Goal: Information Seeking & Learning: Learn about a topic

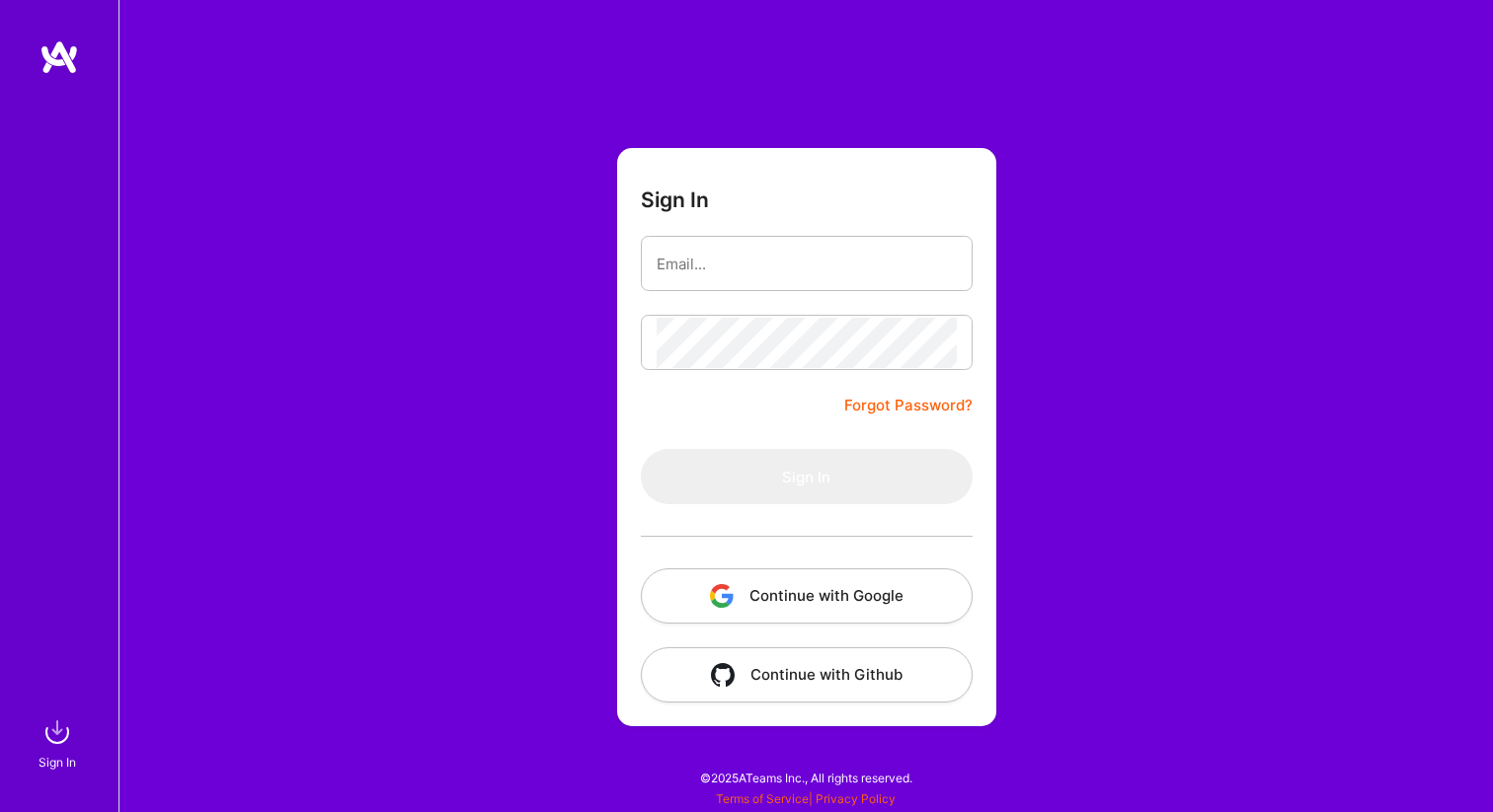
click at [739, 274] on input "email" at bounding box center [806, 264] width 300 height 51
type input "[PERSON_NAME][EMAIL_ADDRESS][DOMAIN_NAME]"
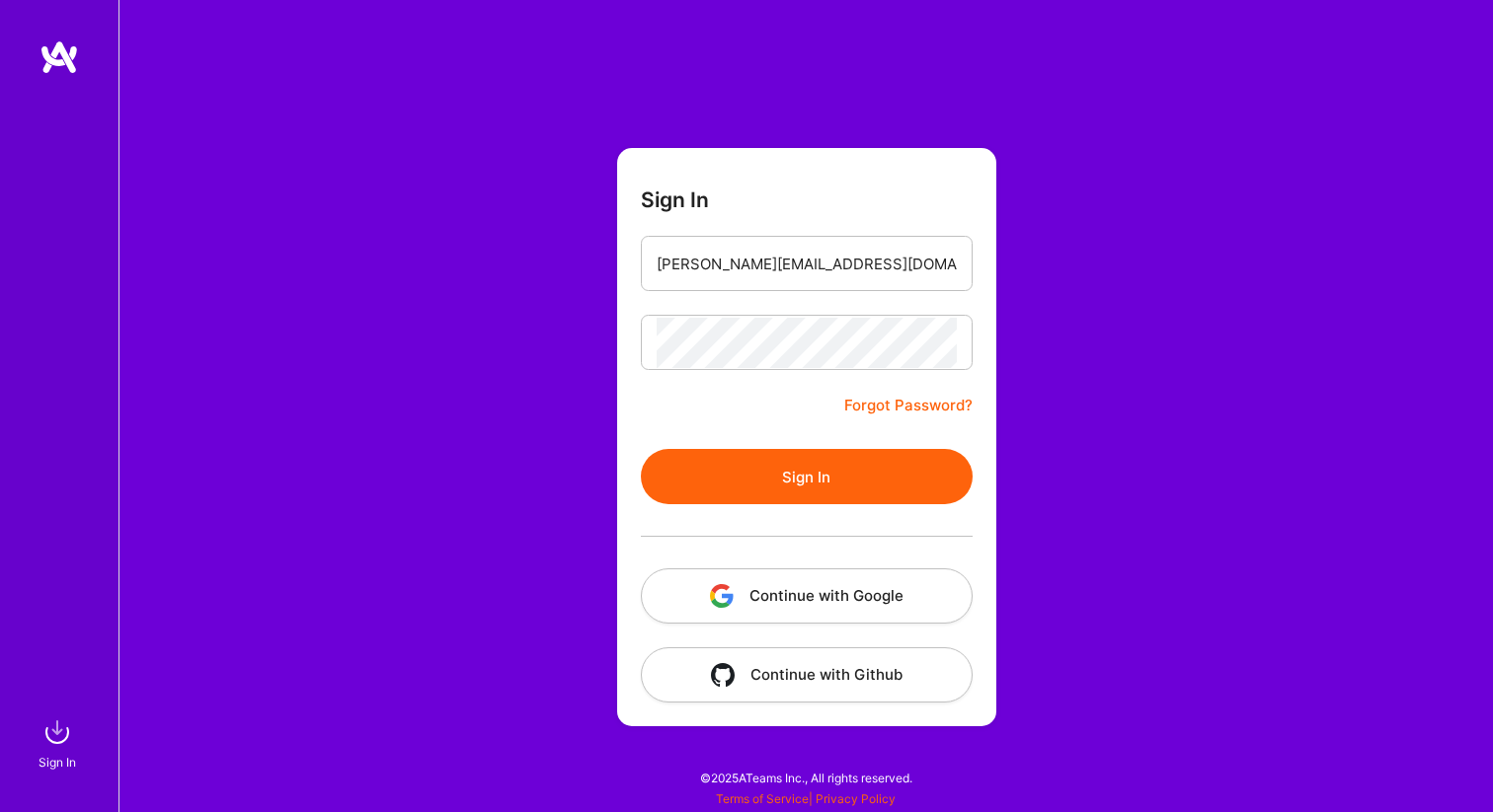
click at [777, 446] on form "Sign In [PERSON_NAME][EMAIL_ADDRESS][DOMAIN_NAME] Forgot Password? Sign In Cont…" at bounding box center [807, 437] width 379 height 579
click at [774, 466] on button "Sign In" at bounding box center [806, 476] width 332 height 56
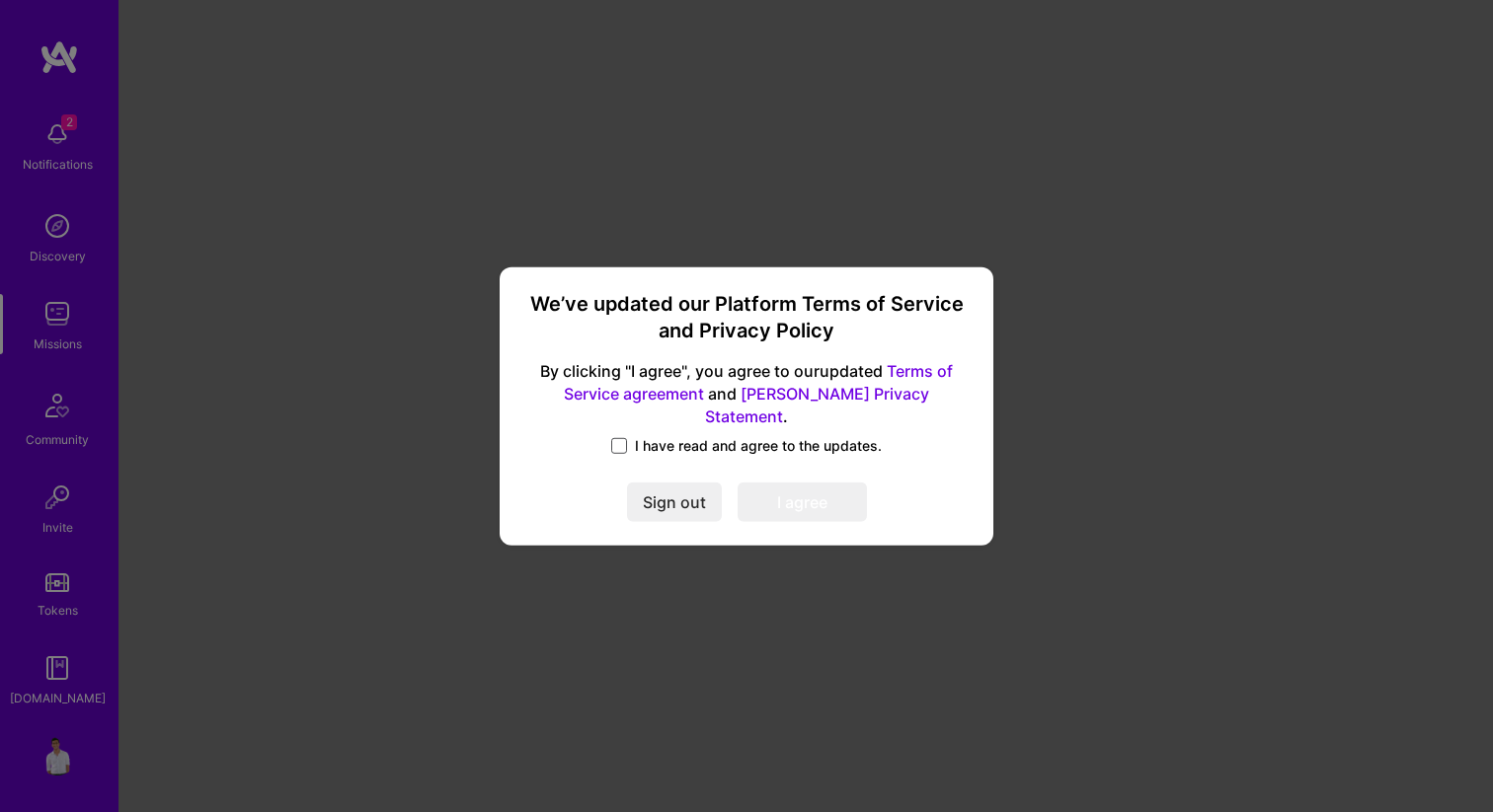
click at [626, 437] on label "I have read and agree to the updates." at bounding box center [746, 447] width 270 height 20
click at [0, 0] on input "I have read and agree to the updates." at bounding box center [0, 0] width 0 height 0
drag, startPoint x: 764, startPoint y: 502, endPoint x: 918, endPoint y: 424, distance: 172.6
click at [918, 424] on div "We’ve updated our Platform Terms of Service and Privacy Policy By clicking "I a…" at bounding box center [746, 406] width 477 height 264
click at [928, 383] on link "Terms of Service agreement" at bounding box center [758, 382] width 389 height 43
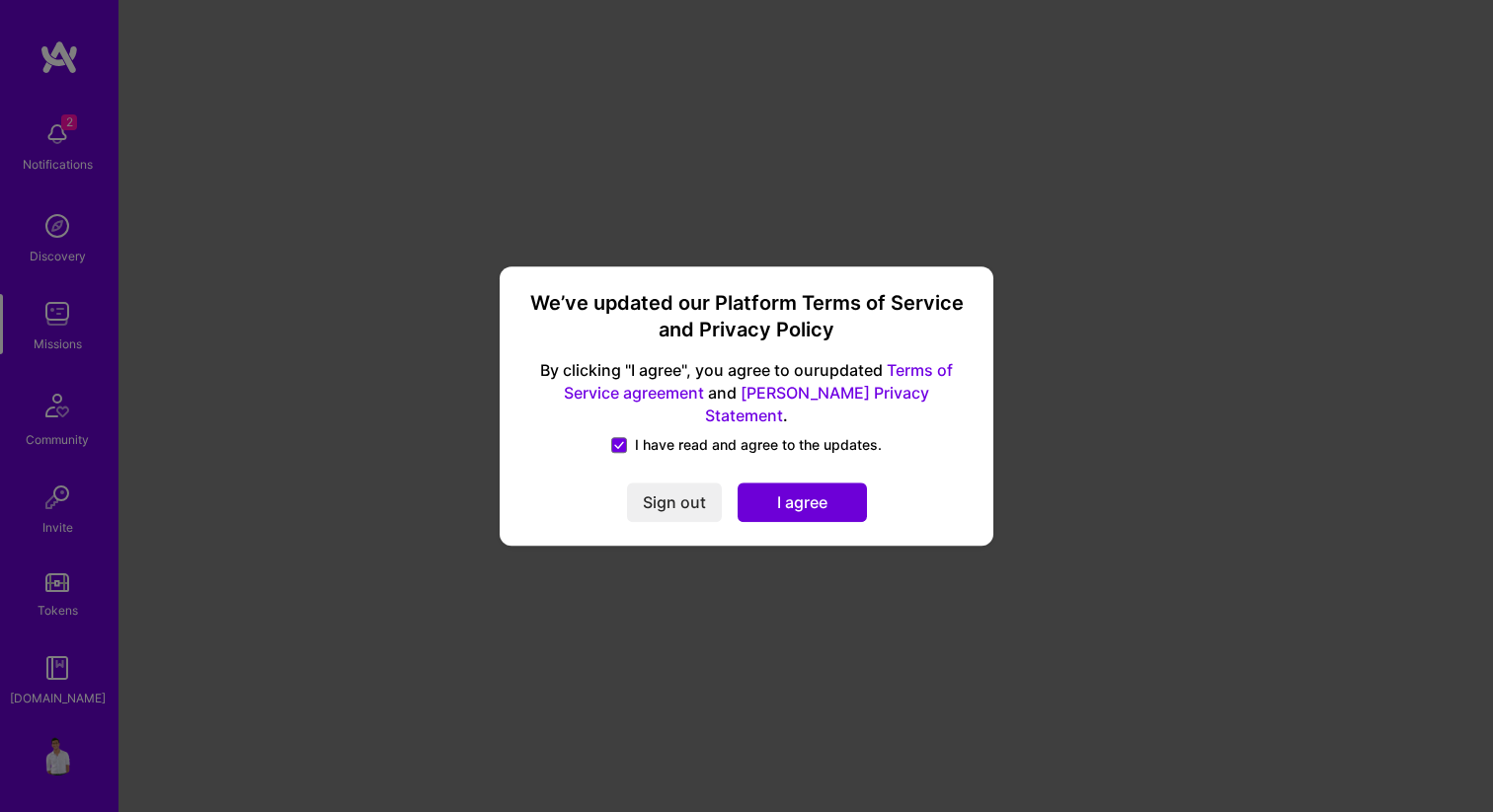
click at [917, 402] on link "[PERSON_NAME] Privacy Statement" at bounding box center [817, 404] width 224 height 43
click at [767, 485] on button "I agree" at bounding box center [802, 502] width 129 height 40
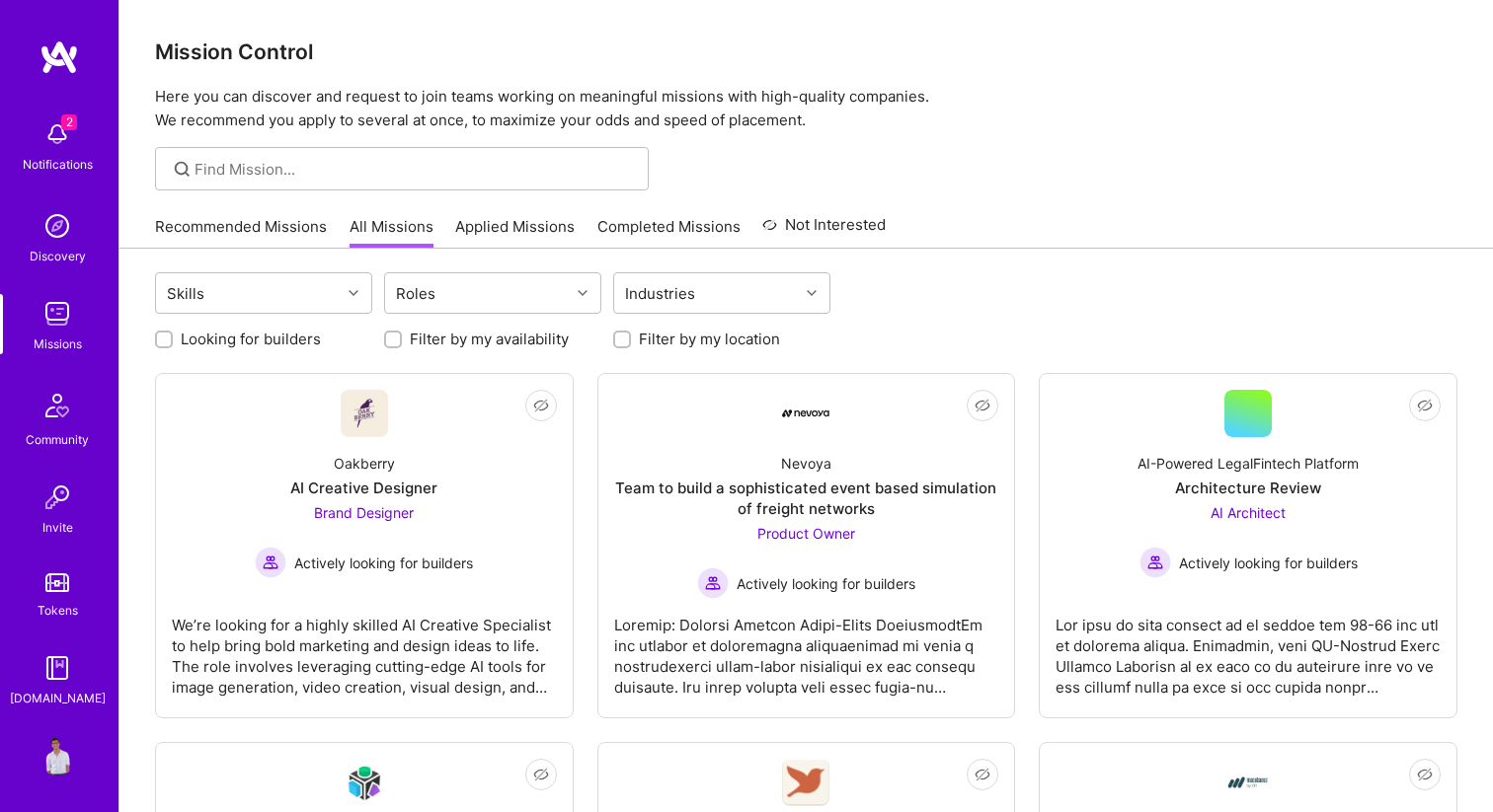
click at [62, 133] on img at bounding box center [58, 134] width 40 height 40
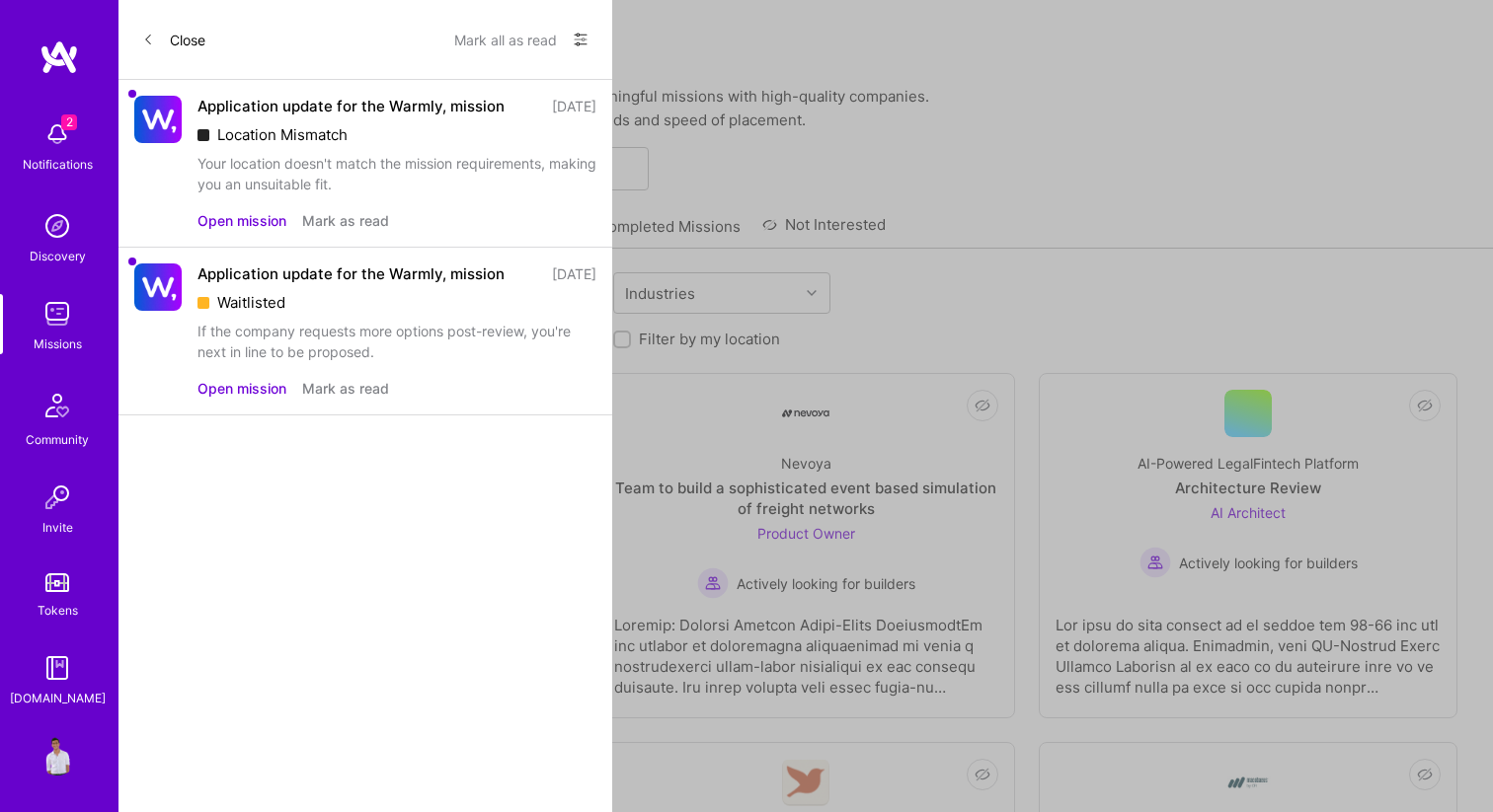
click at [332, 399] on button "Mark as read" at bounding box center [345, 388] width 87 height 21
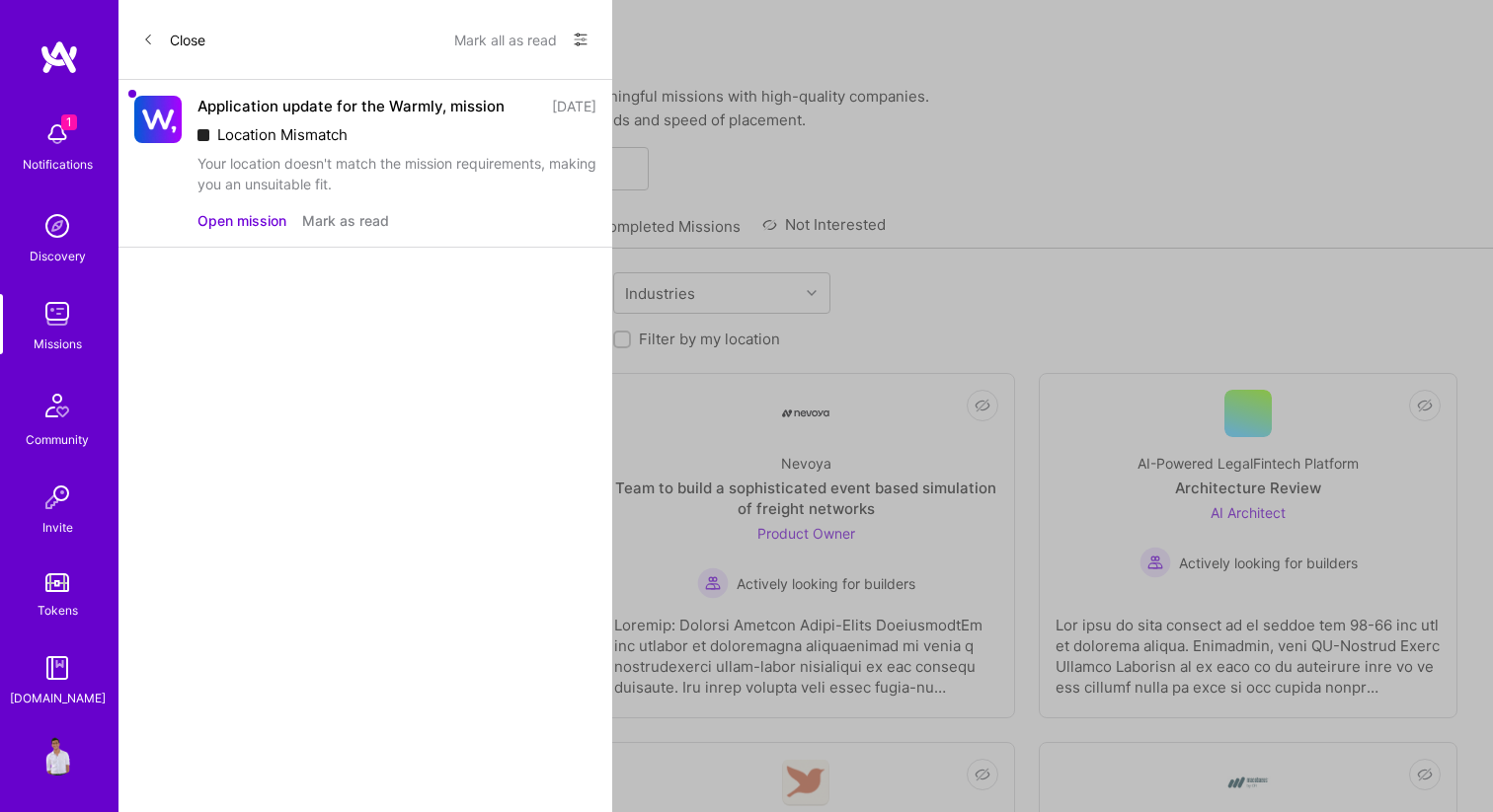
click at [341, 231] on button "Mark as read" at bounding box center [345, 220] width 87 height 21
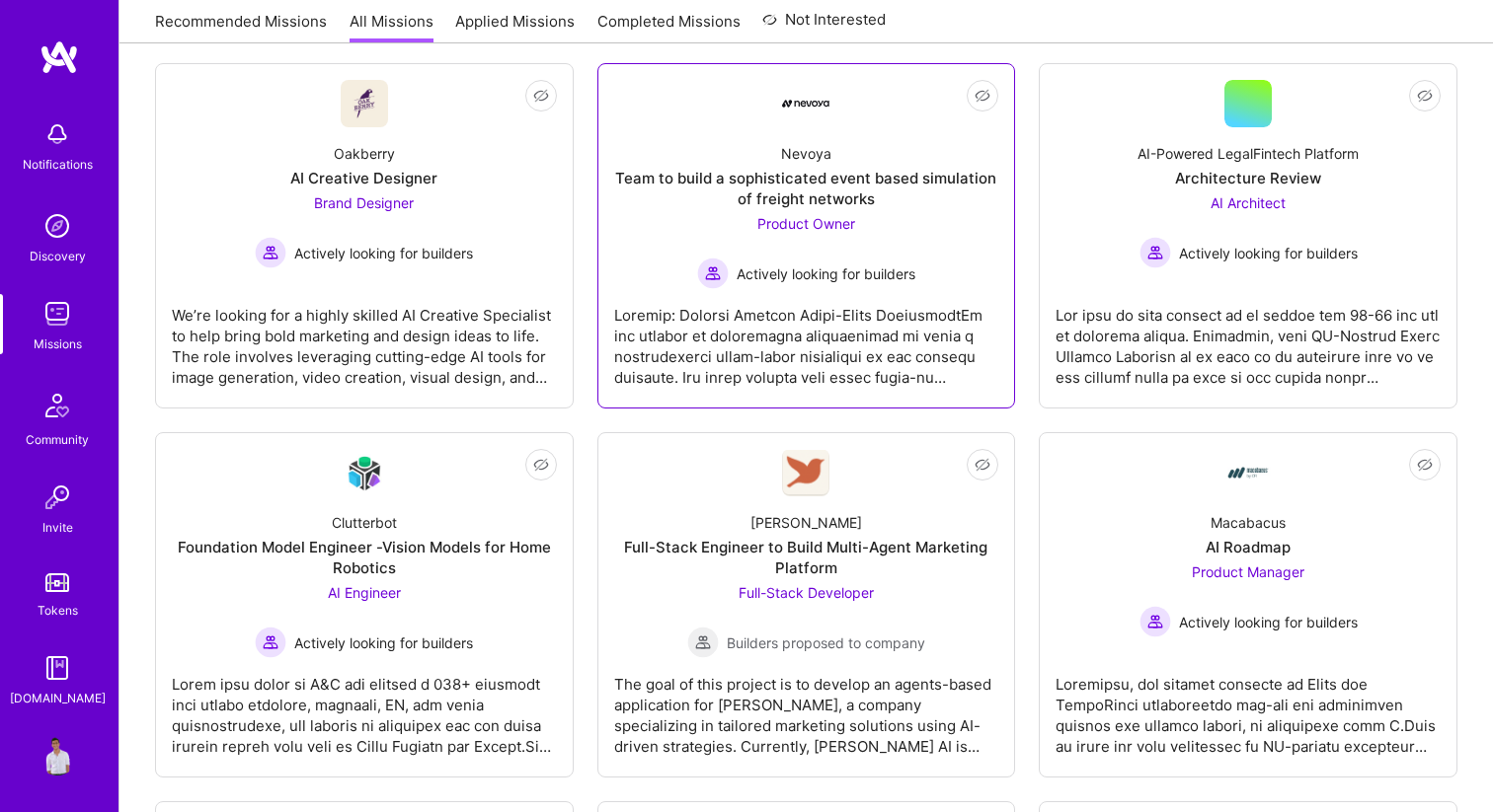
scroll to position [327, 0]
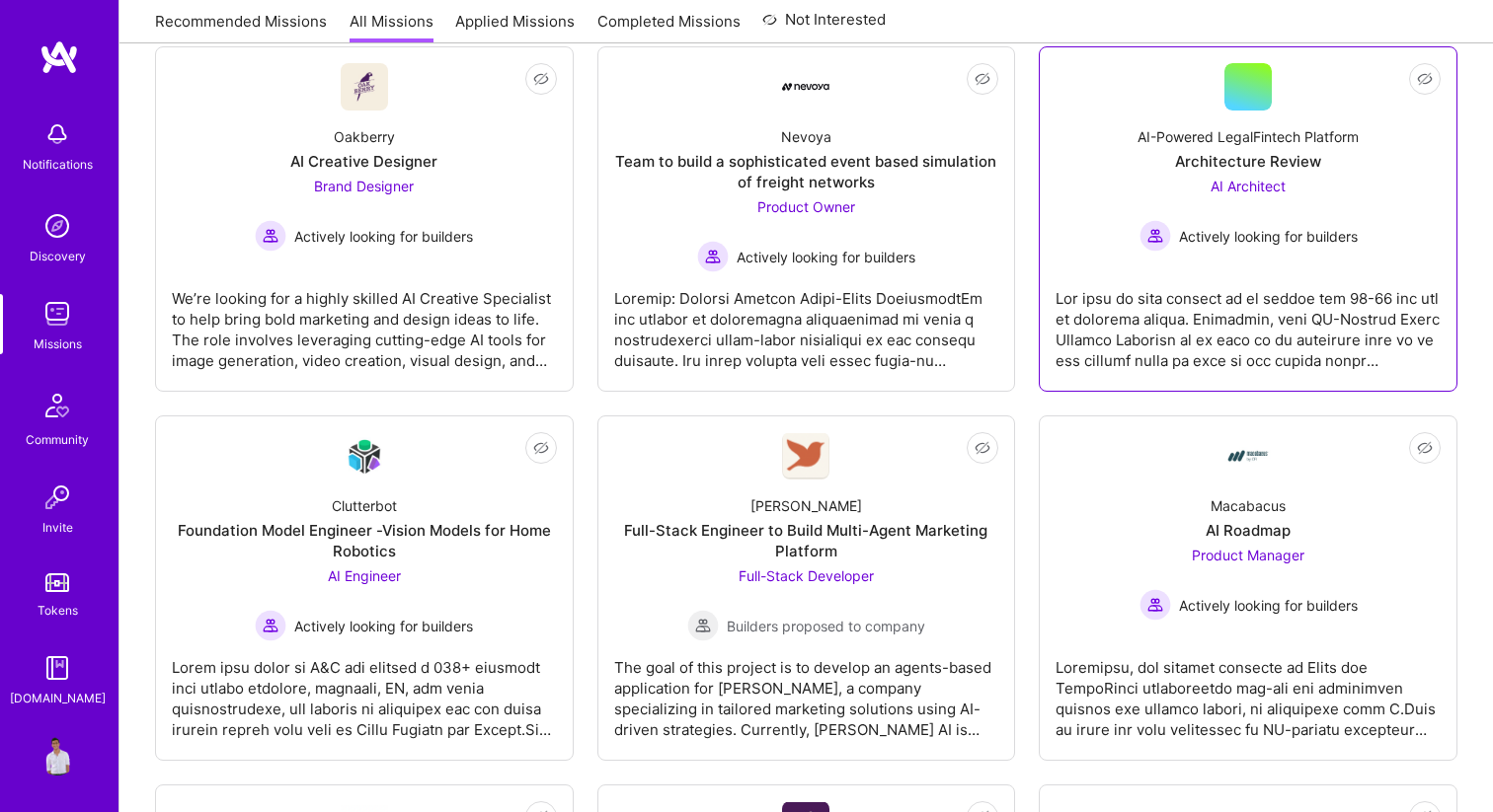
click at [1234, 347] on div at bounding box center [1248, 321] width 385 height 98
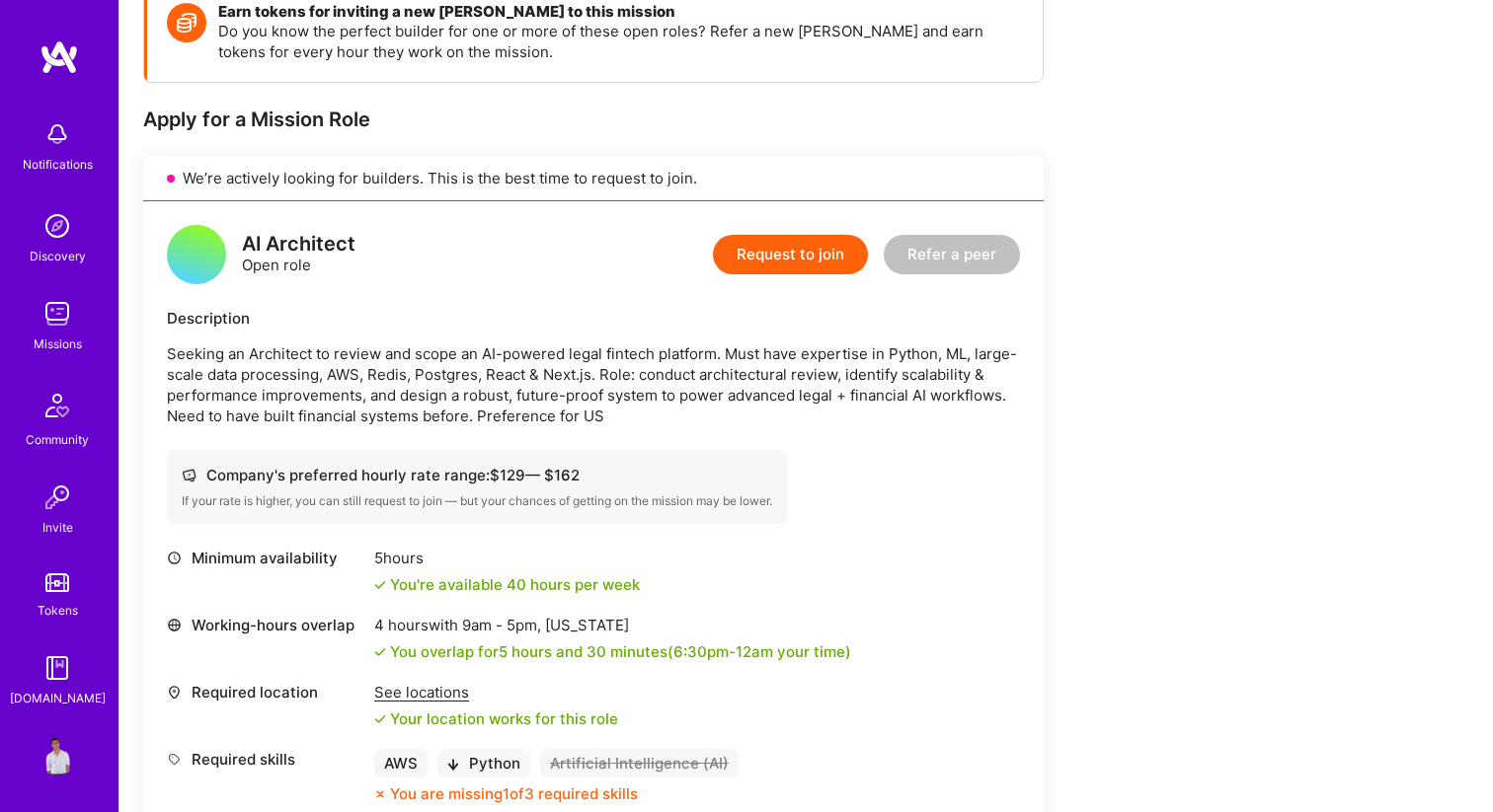
scroll to position [316, 0]
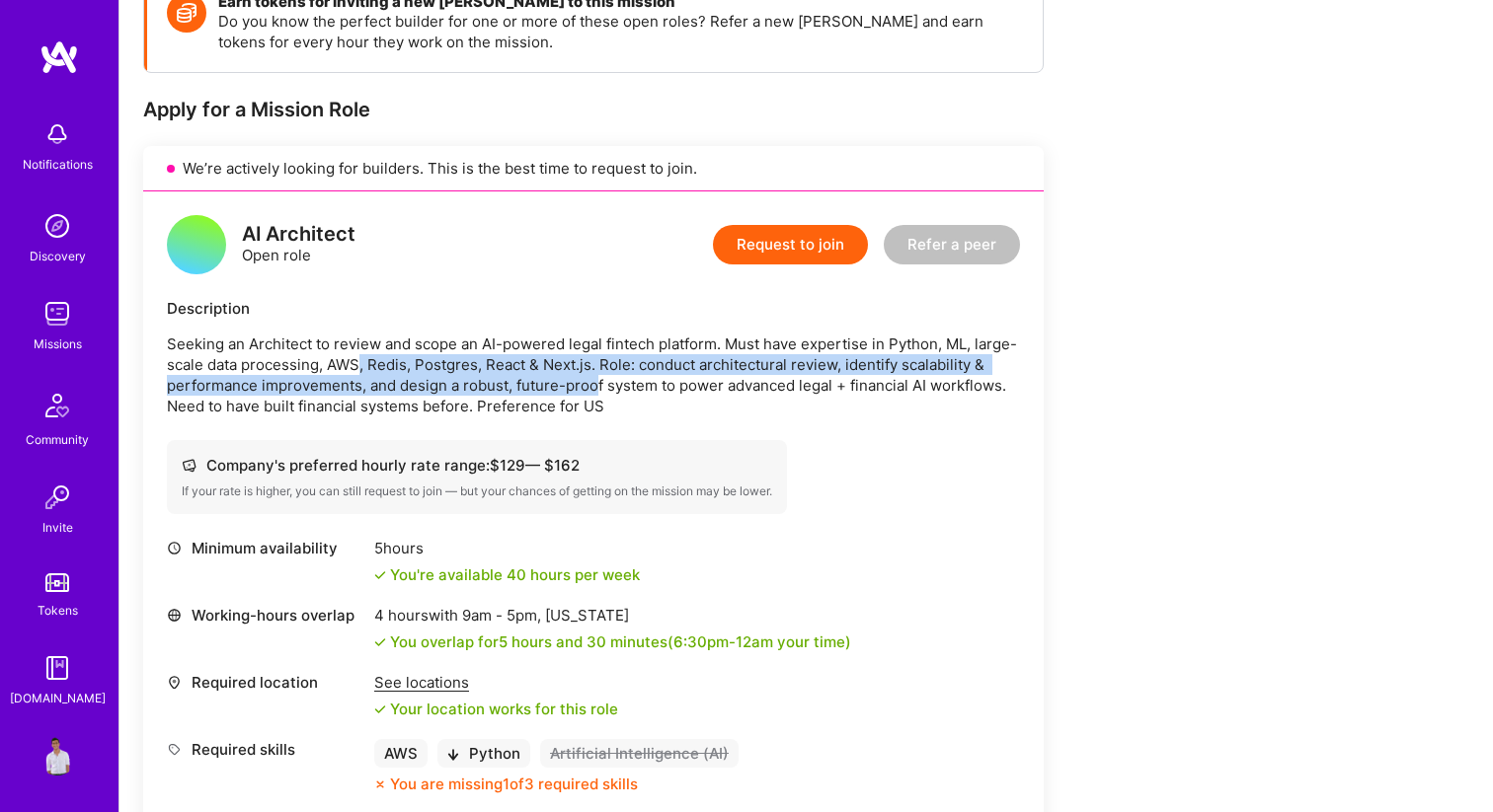
drag, startPoint x: 358, startPoint y: 356, endPoint x: 602, endPoint y: 387, distance: 246.0
click at [602, 387] on p "Seeking an Architect to review and scope an AI-powered legal fintech platform. …" at bounding box center [593, 375] width 853 height 83
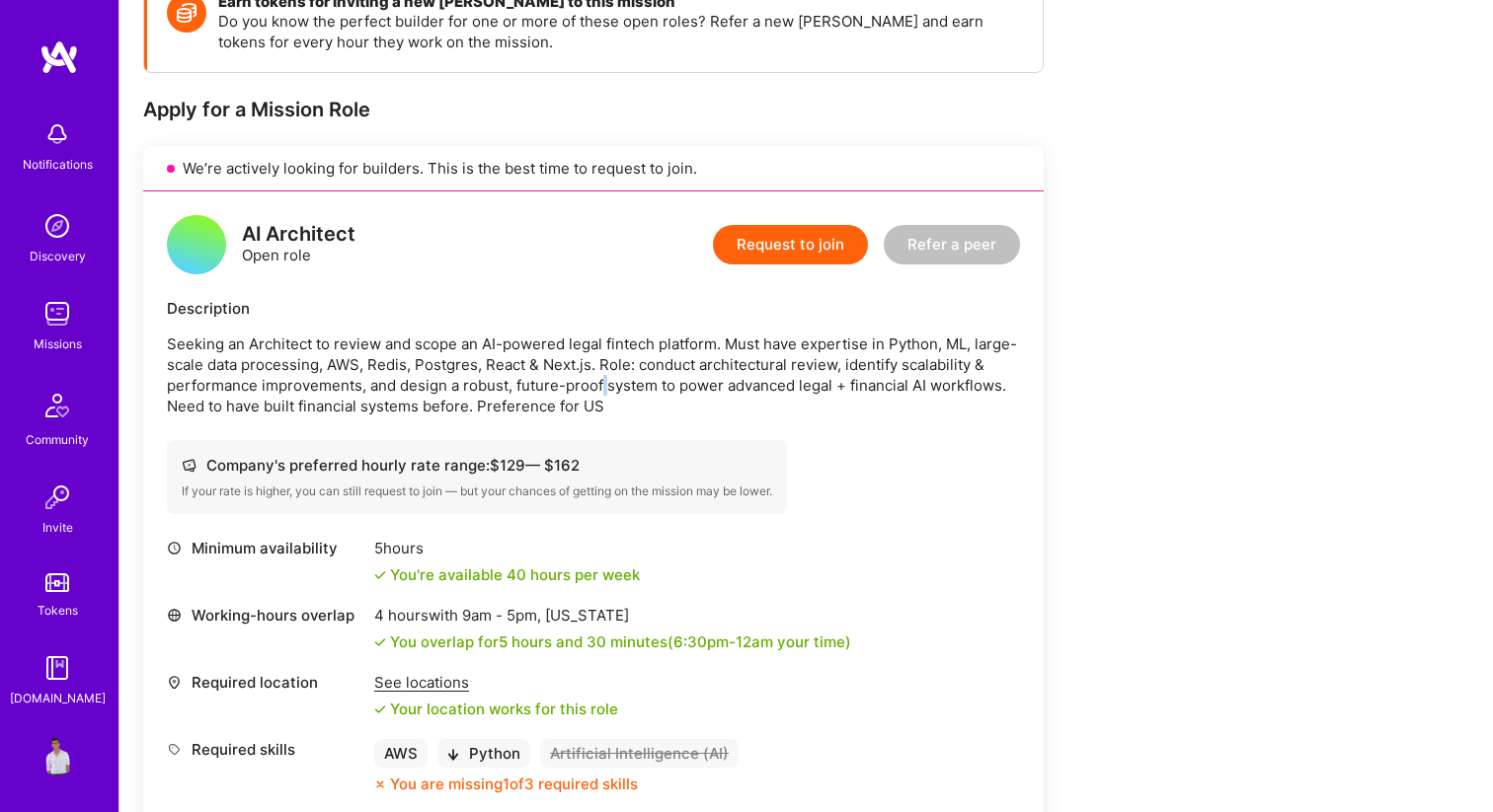
click at [602, 387] on p "Seeking an Architect to review and scope an AI-powered legal fintech platform. …" at bounding box center [593, 375] width 853 height 83
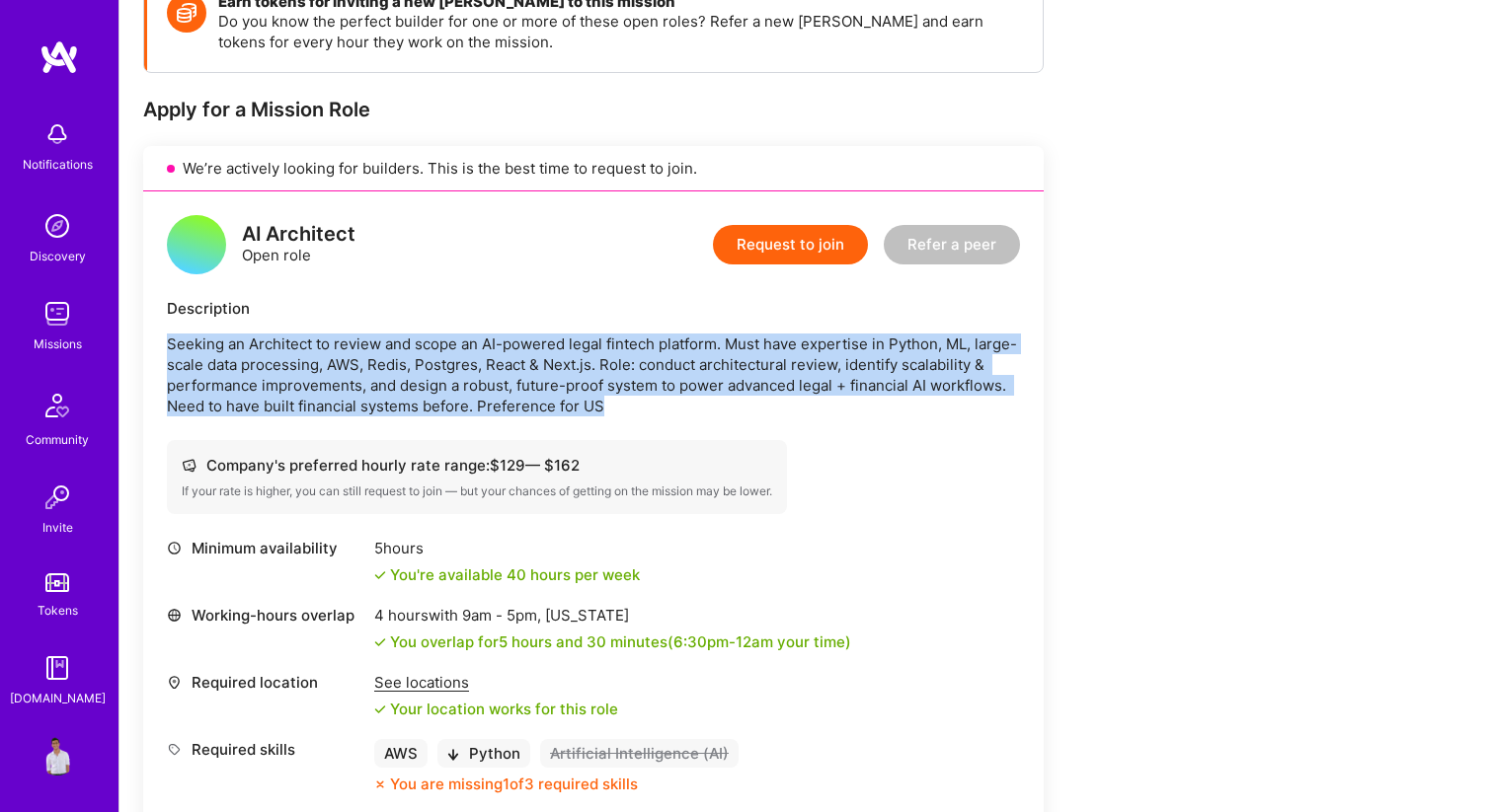
click at [602, 387] on p "Seeking an Architect to review and scope an AI-powered legal fintech platform. …" at bounding box center [593, 375] width 853 height 83
click at [624, 403] on p "Seeking an Architect to review and scope an AI-powered legal fintech platform. …" at bounding box center [593, 375] width 853 height 83
drag, startPoint x: 569, startPoint y: 329, endPoint x: 831, endPoint y: 430, distance: 280.8
click at [833, 430] on div "AI Architect Open role Request to join Refer a peer Description Seeking an Arch…" at bounding box center [593, 529] width 900 height 675
click at [831, 430] on div "AI Architect Open role Request to join Refer a peer Description Seeking an Arch…" at bounding box center [593, 529] width 900 height 675
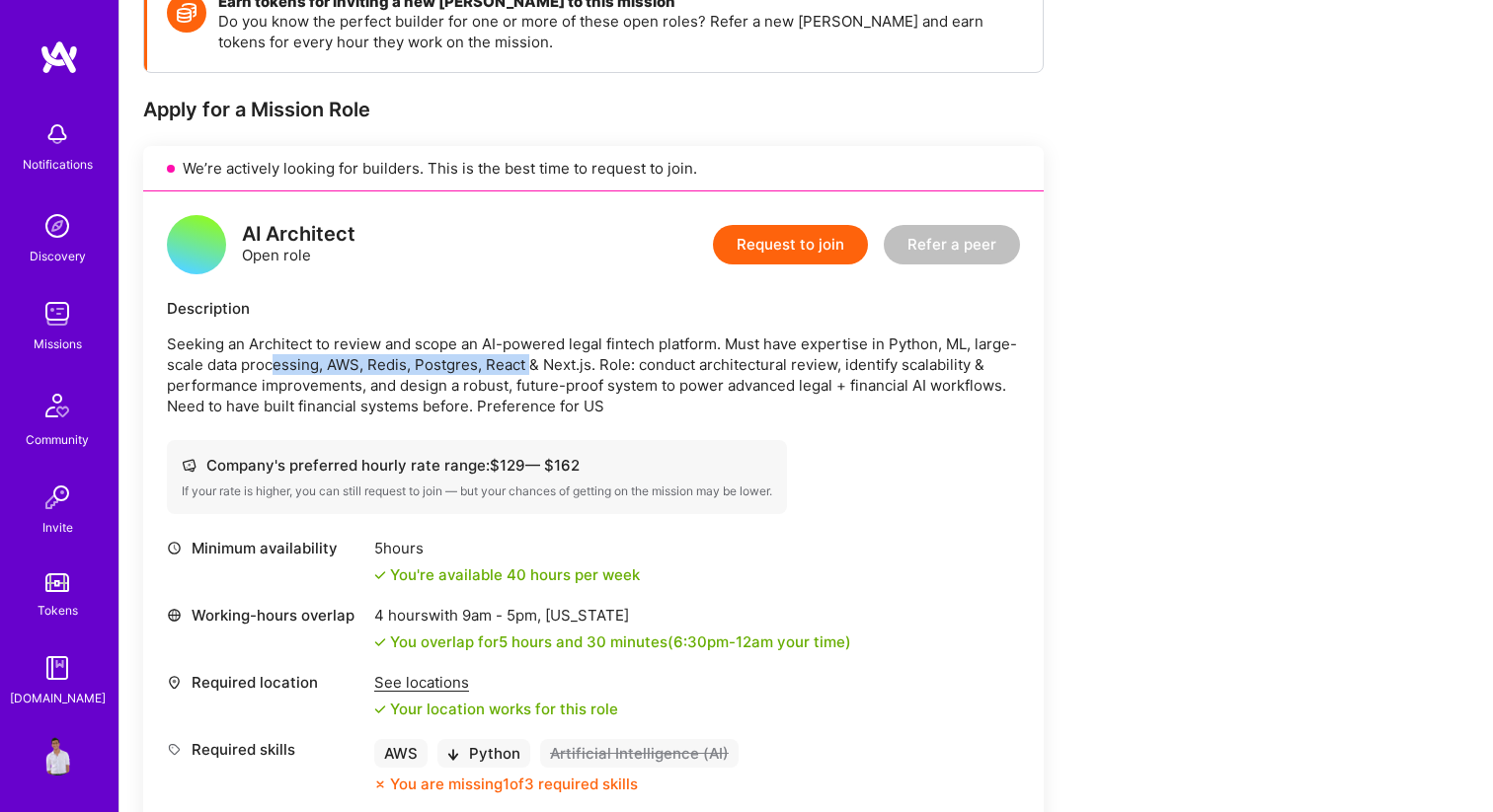
drag, startPoint x: 276, startPoint y: 361, endPoint x: 528, endPoint y: 368, distance: 252.1
click at [528, 368] on p "Seeking an Architect to review and scope an AI-powered legal fintech platform. …" at bounding box center [593, 375] width 853 height 83
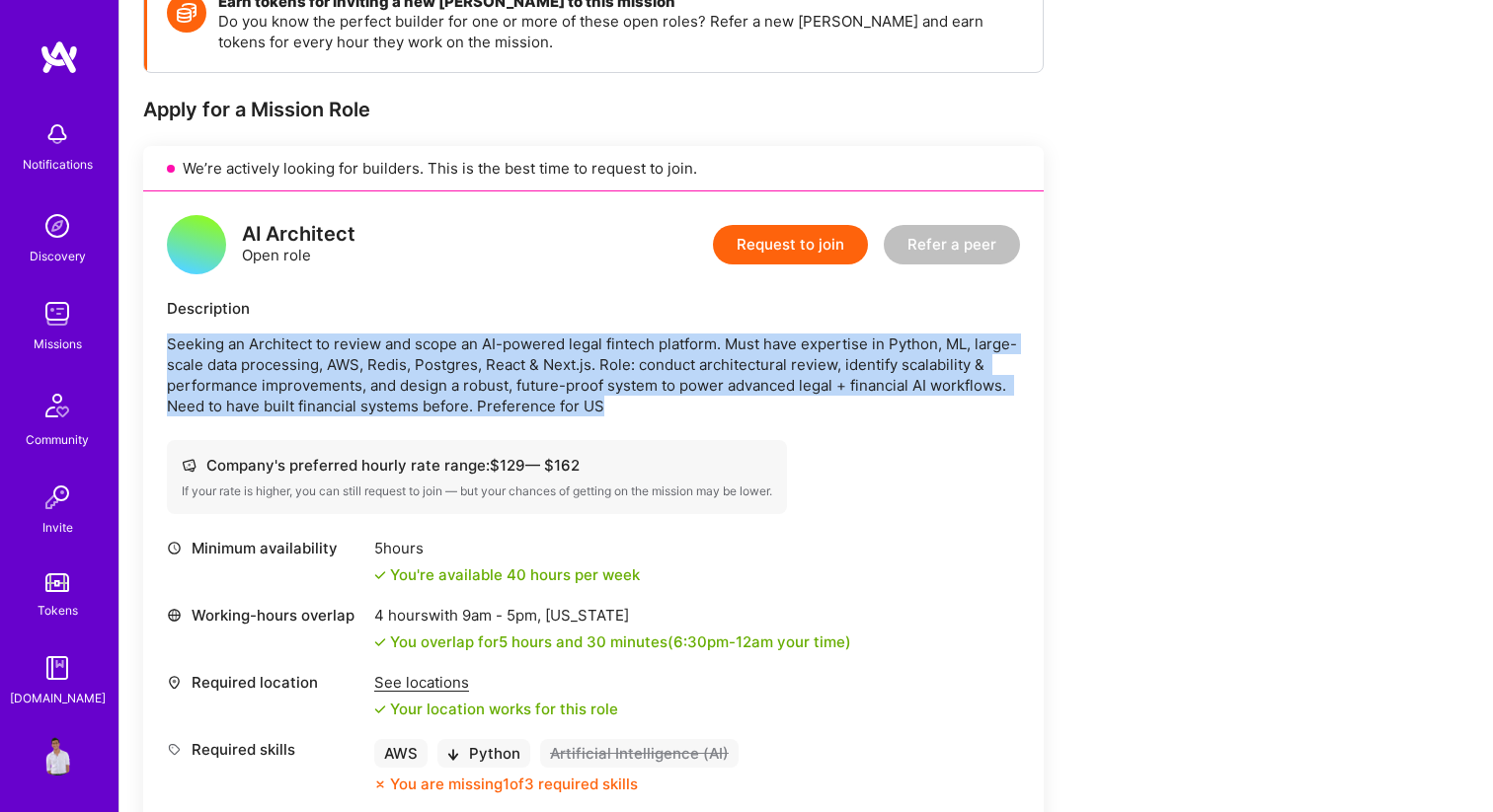
click at [528, 368] on p "Seeking an Architect to review and scope an AI-powered legal fintech platform. …" at bounding box center [593, 375] width 853 height 83
click at [576, 400] on p "Seeking an Architect to review and scope an AI-powered legal fintech platform. …" at bounding box center [593, 375] width 853 height 83
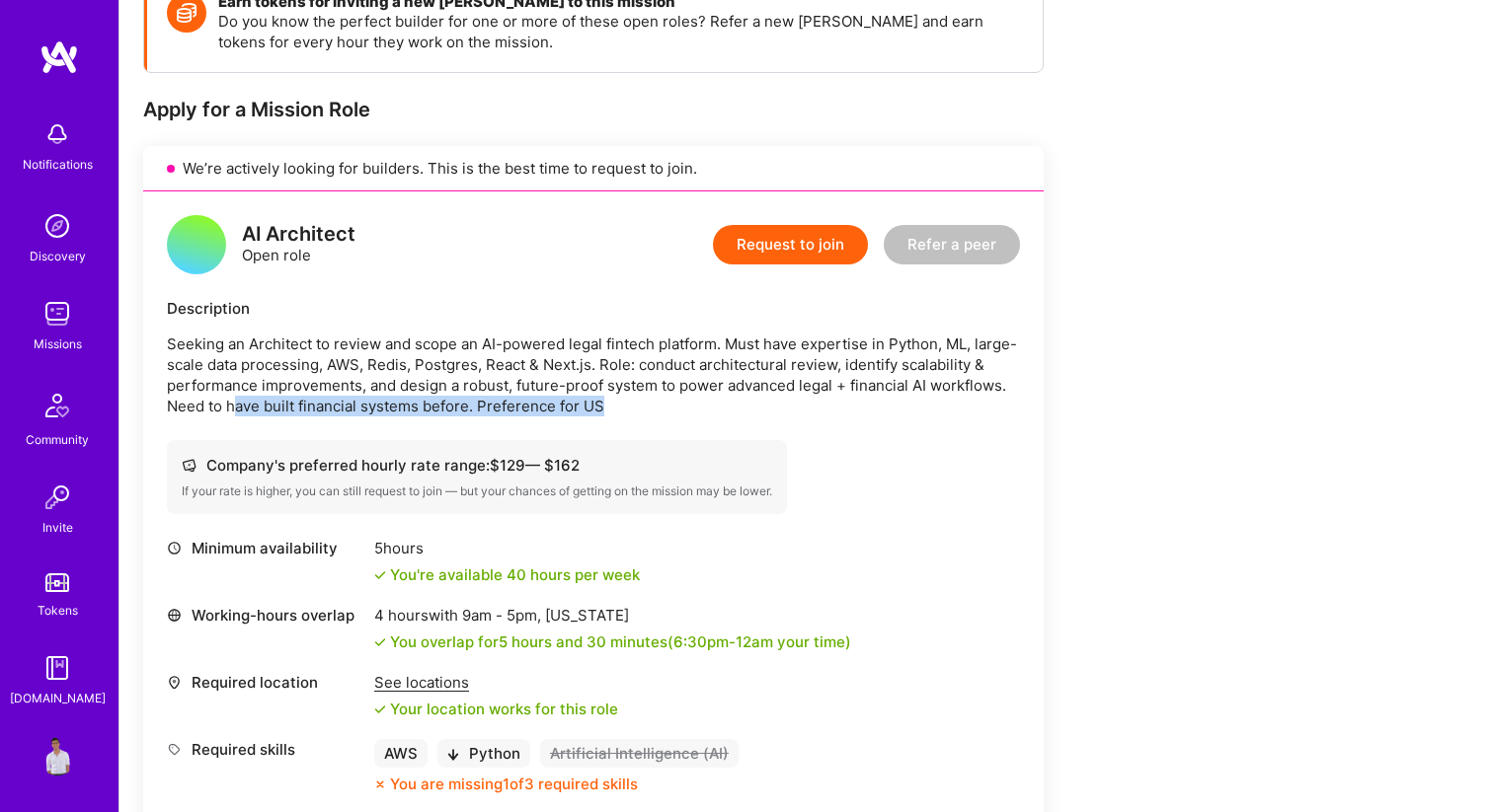
drag, startPoint x: 236, startPoint y: 398, endPoint x: 507, endPoint y: 419, distance: 271.8
click at [511, 419] on div "AI Architect Open role Request to join Refer a peer Description Seeking an Arch…" at bounding box center [593, 529] width 900 height 675
click at [507, 419] on div "AI Architect Open role Request to join Refer a peer Description Seeking an Arch…" at bounding box center [593, 529] width 900 height 675
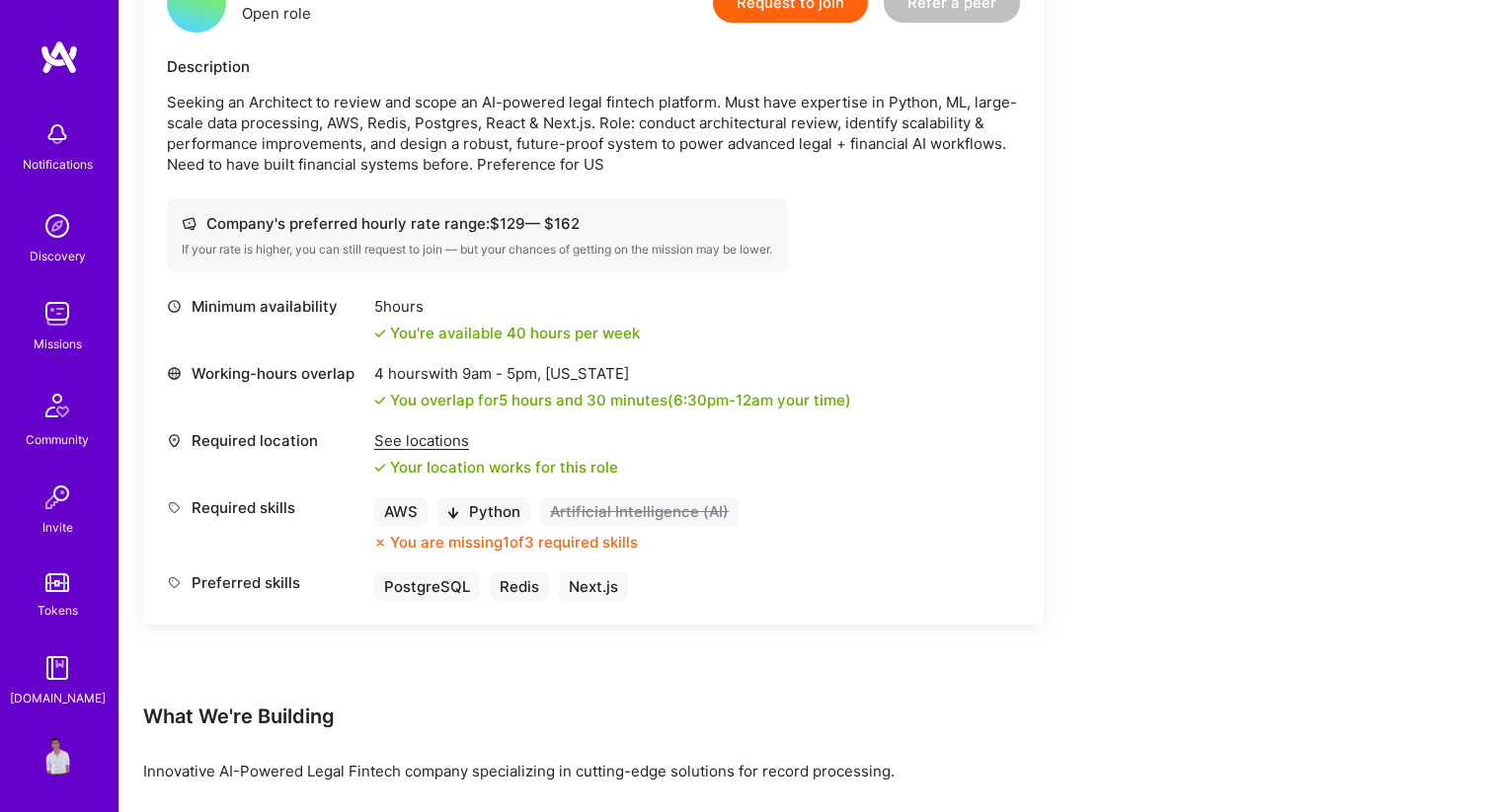
scroll to position [602, 0]
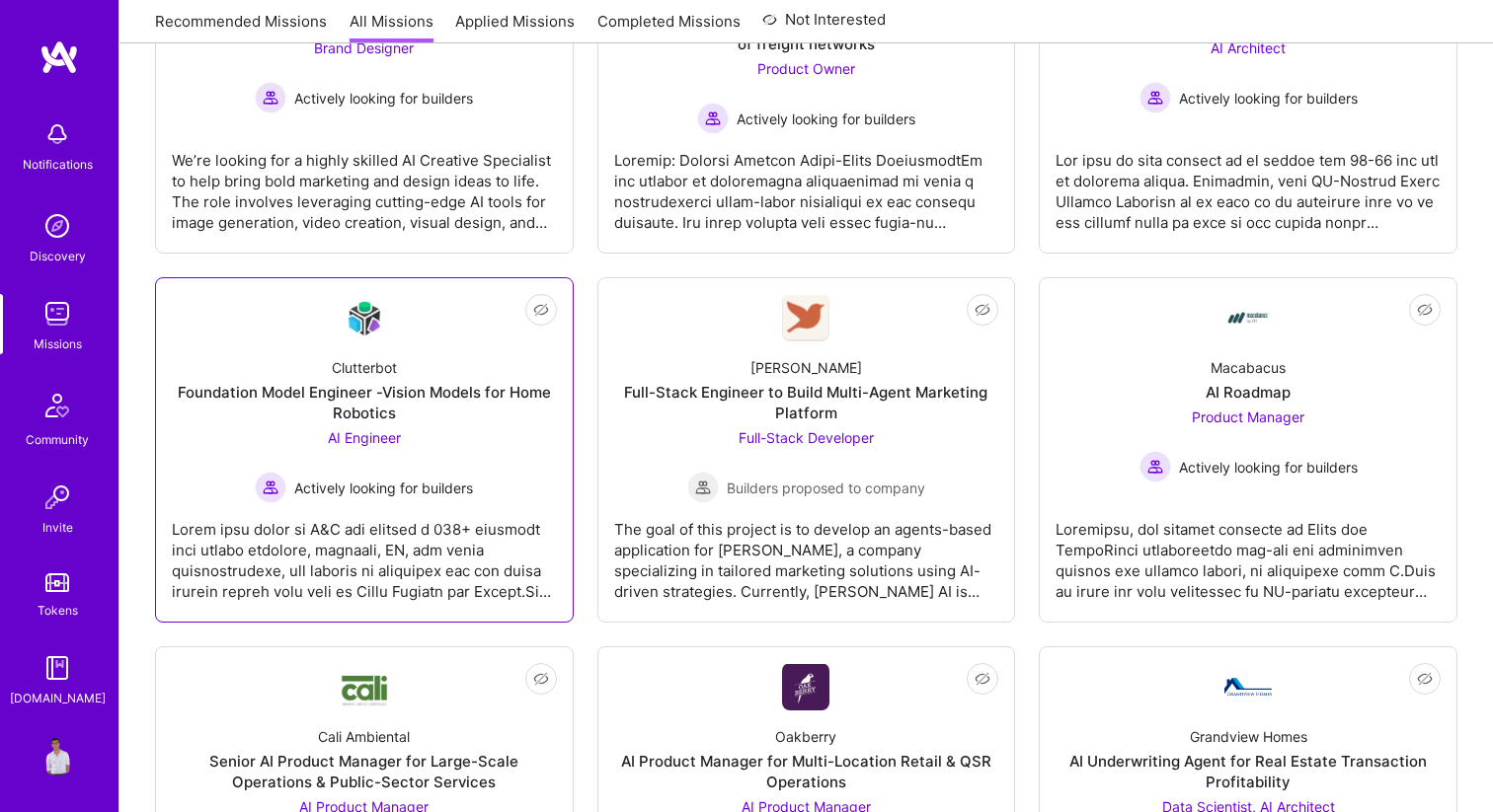
scroll to position [466, 0]
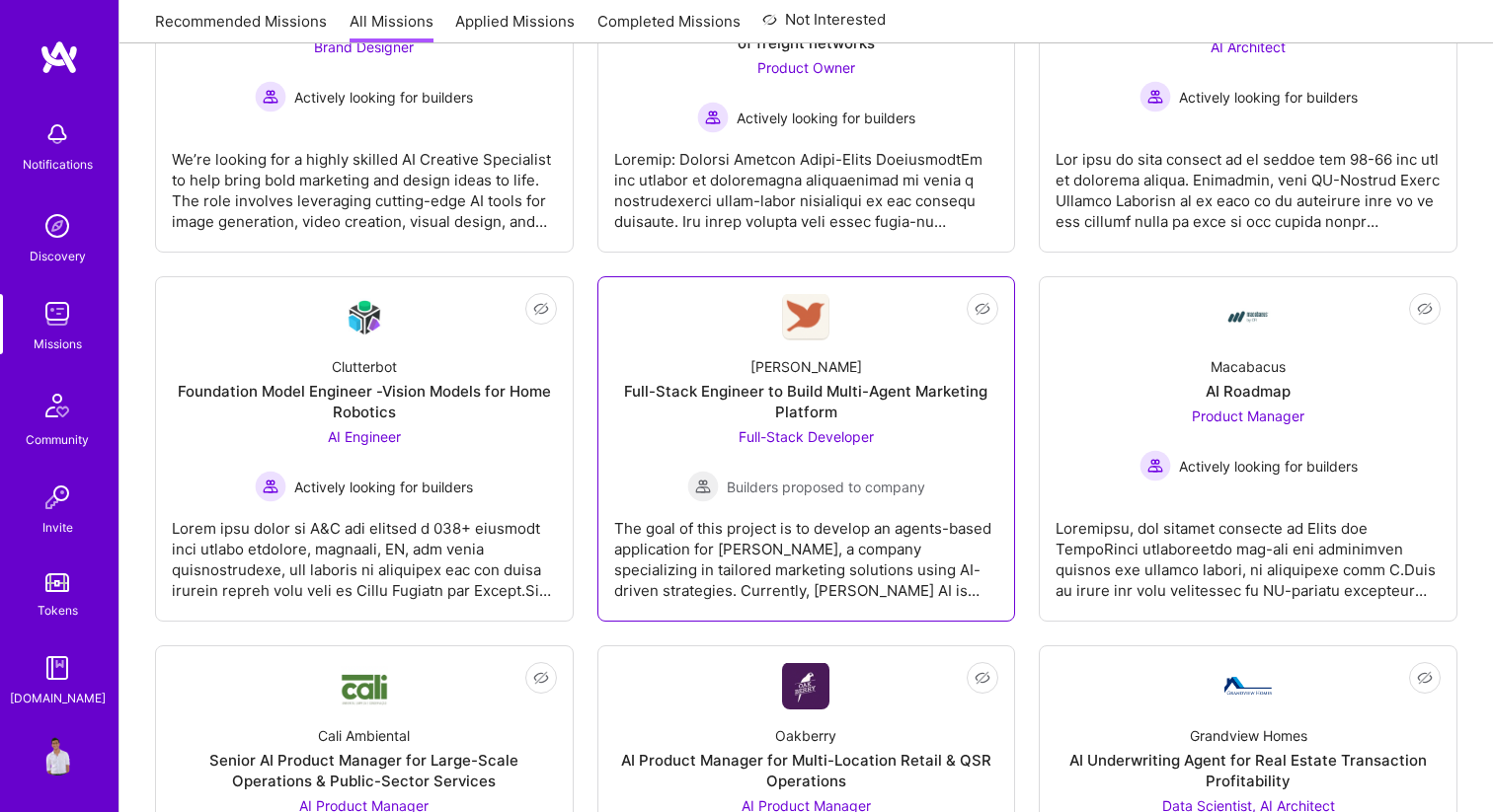
click at [896, 343] on div "[PERSON_NAME] Full-Stack Engineer to Build Multi-Agent Marketing Platform Full-…" at bounding box center [807, 421] width 385 height 162
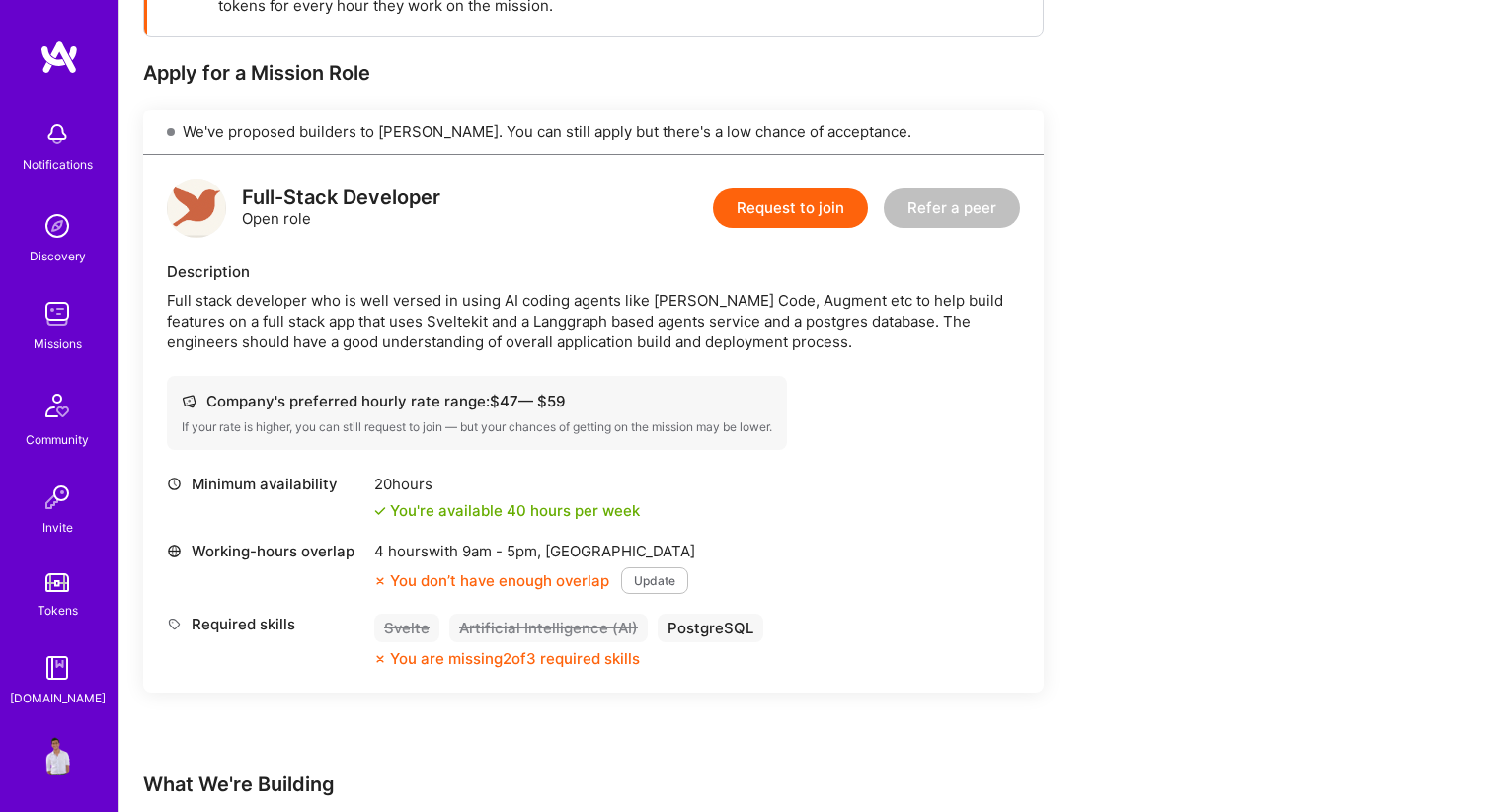
scroll to position [354, 0]
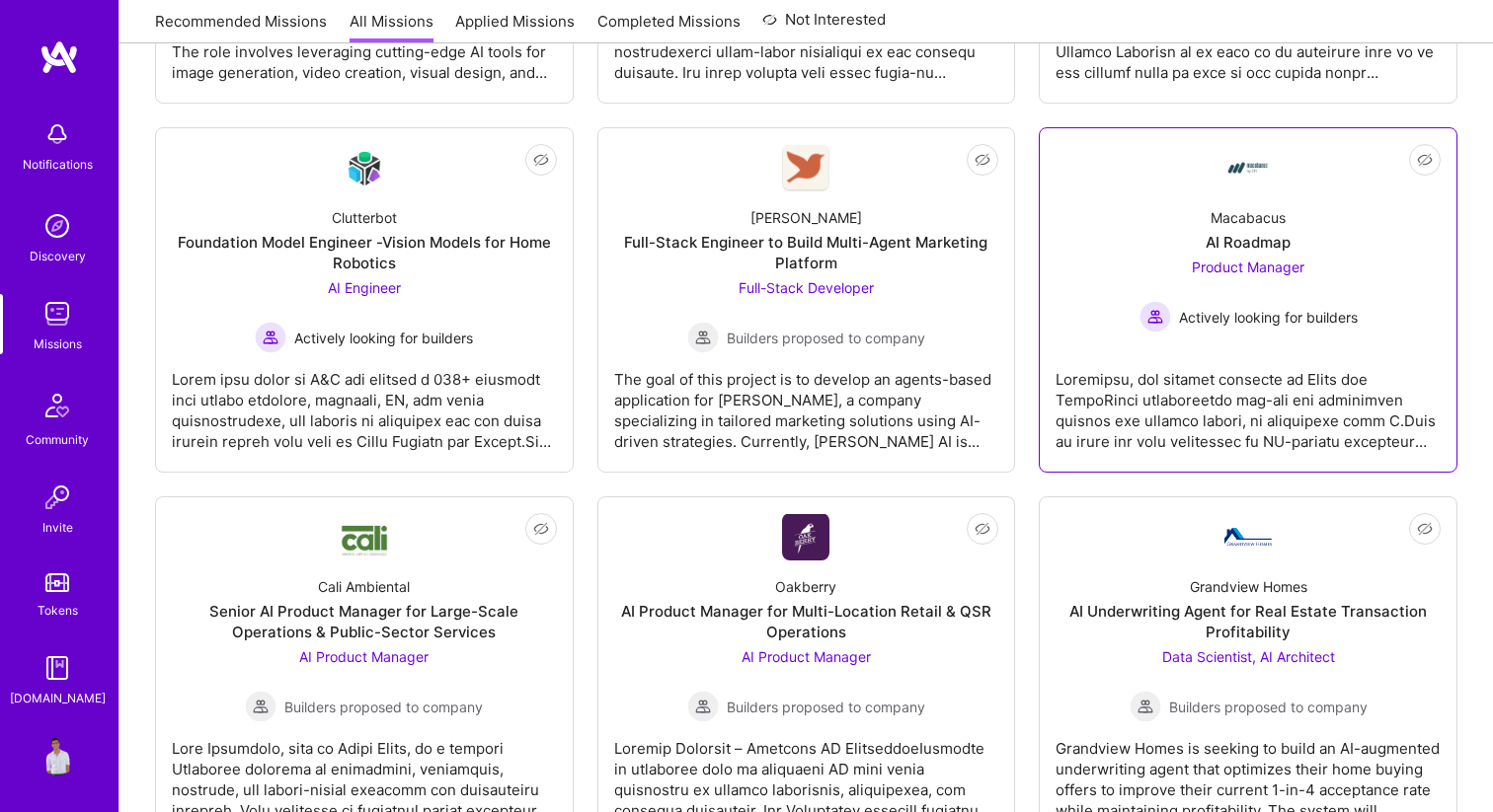
scroll to position [784, 0]
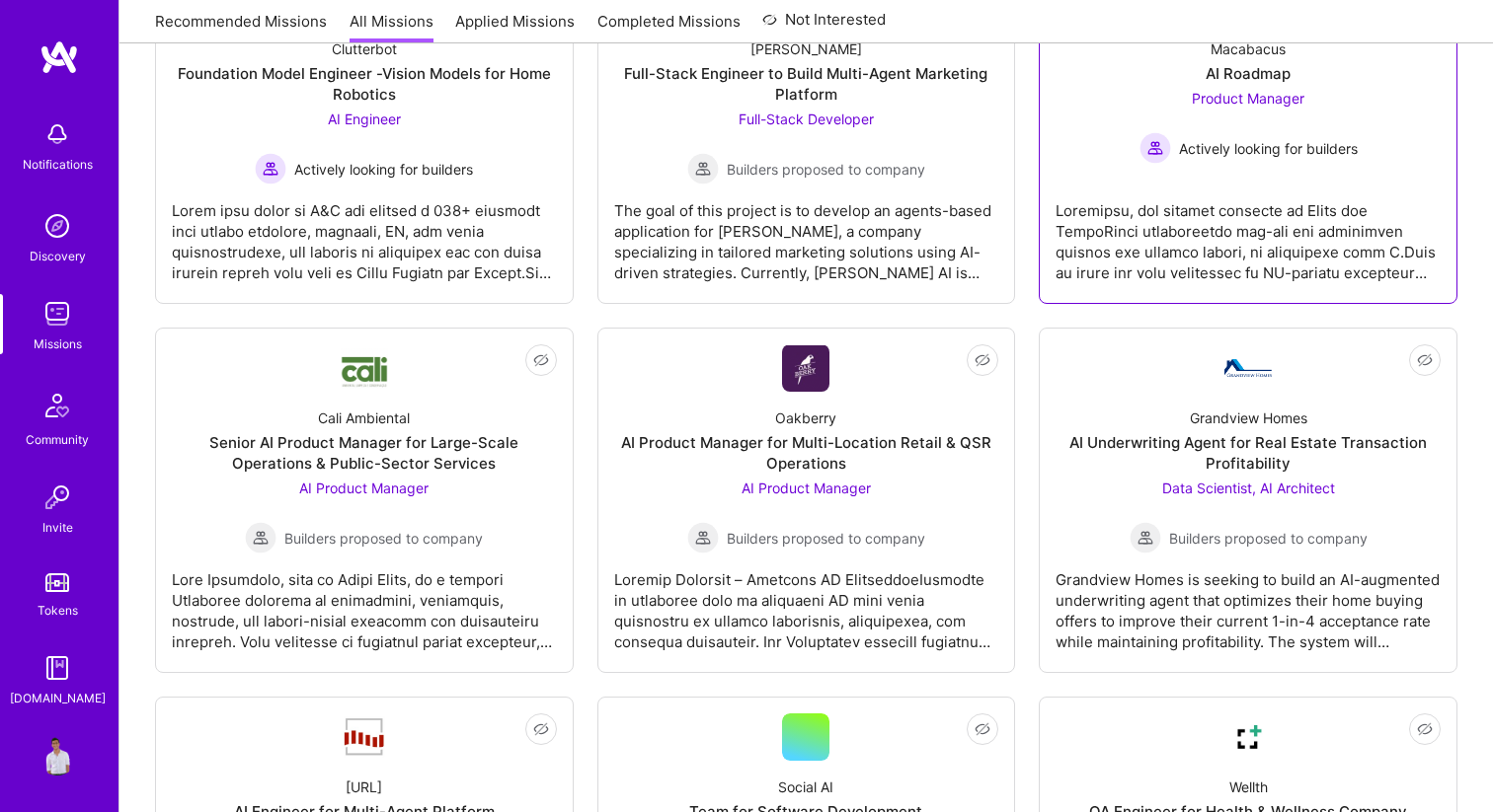
click at [1151, 246] on div at bounding box center [1248, 233] width 385 height 98
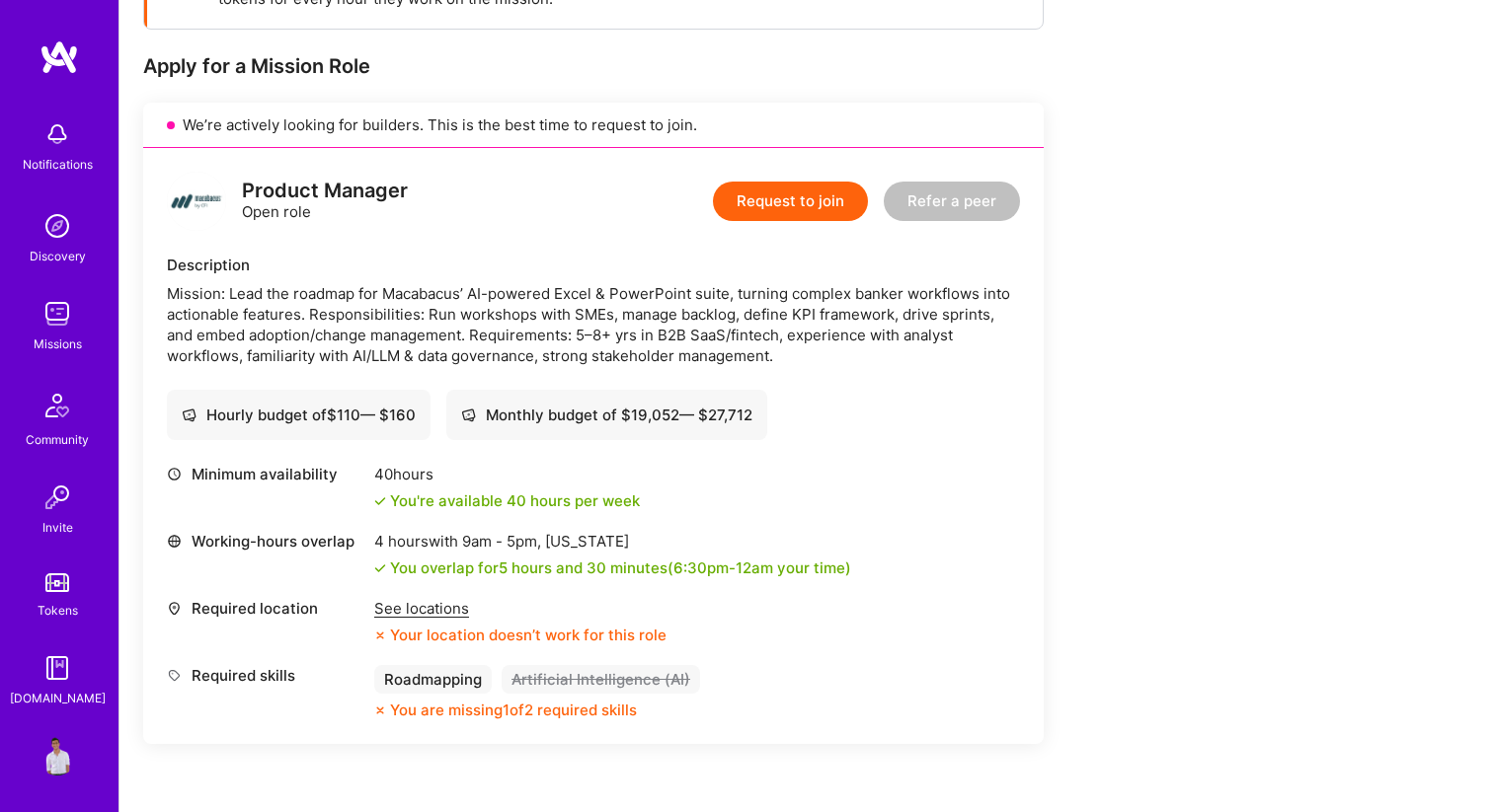
scroll to position [469, 0]
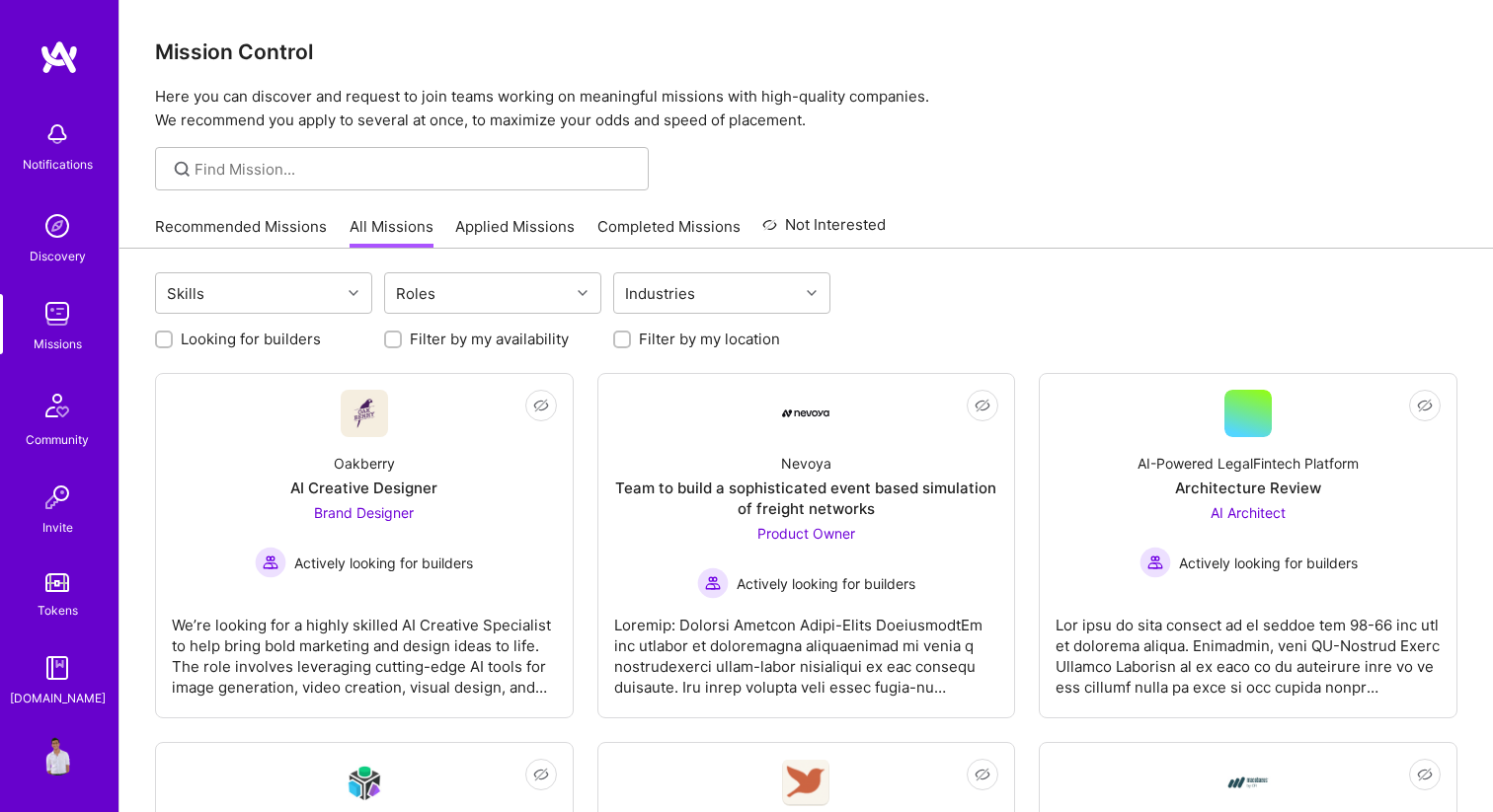
click at [292, 341] on label "Looking for builders" at bounding box center [250, 338] width 140 height 21
click at [173, 341] on input "Looking for builders" at bounding box center [166, 340] width 14 height 14
checkbox input "true"
click at [680, 348] on label "Filter by my location" at bounding box center [709, 338] width 141 height 21
click at [630, 347] on input "Filter by my location" at bounding box center [624, 340] width 14 height 14
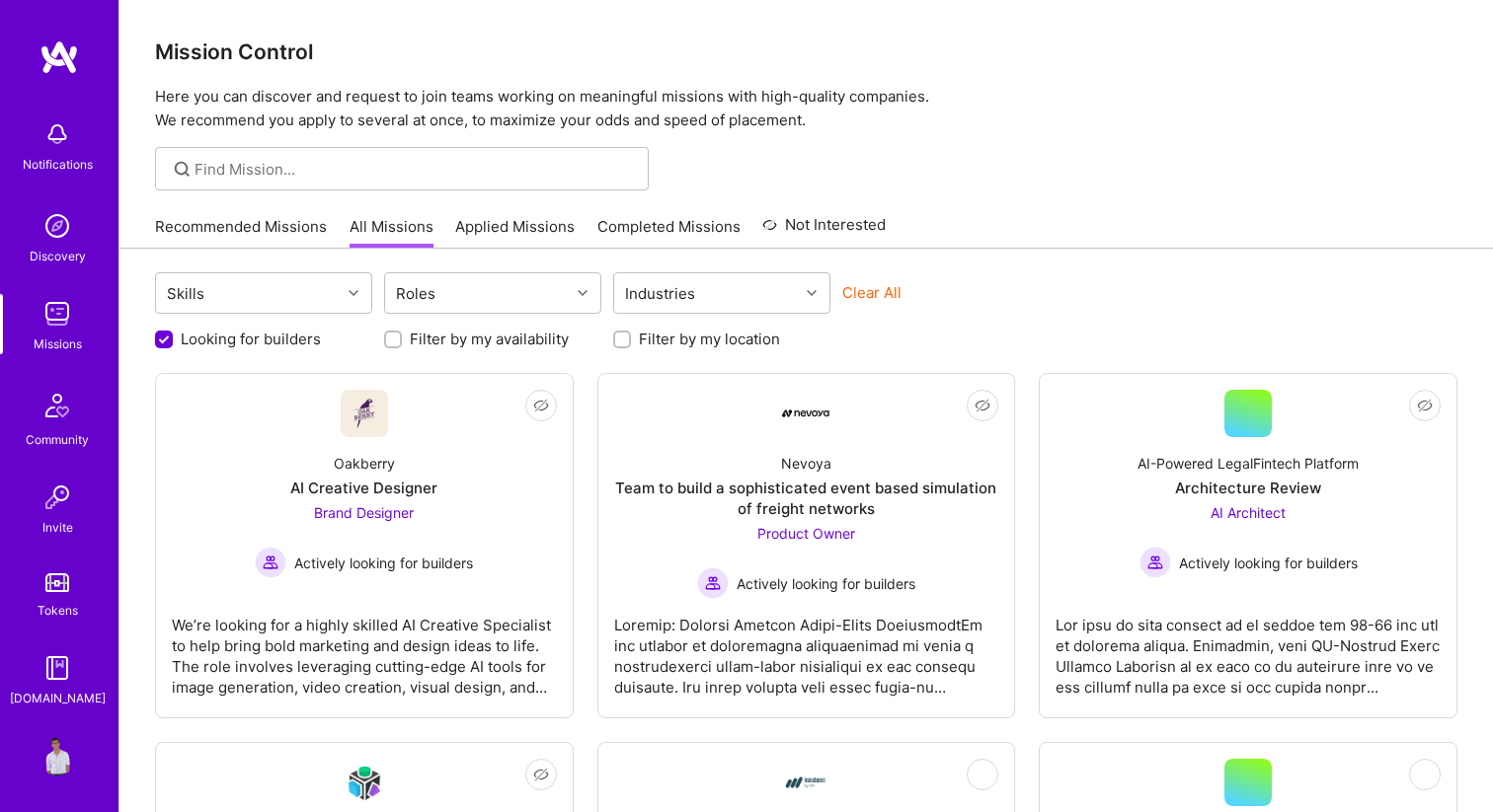
checkbox input "true"
click at [476, 347] on label "Filter by my availability" at bounding box center [489, 338] width 159 height 21
click at [402, 347] on input "Filter by my availability" at bounding box center [395, 340] width 14 height 14
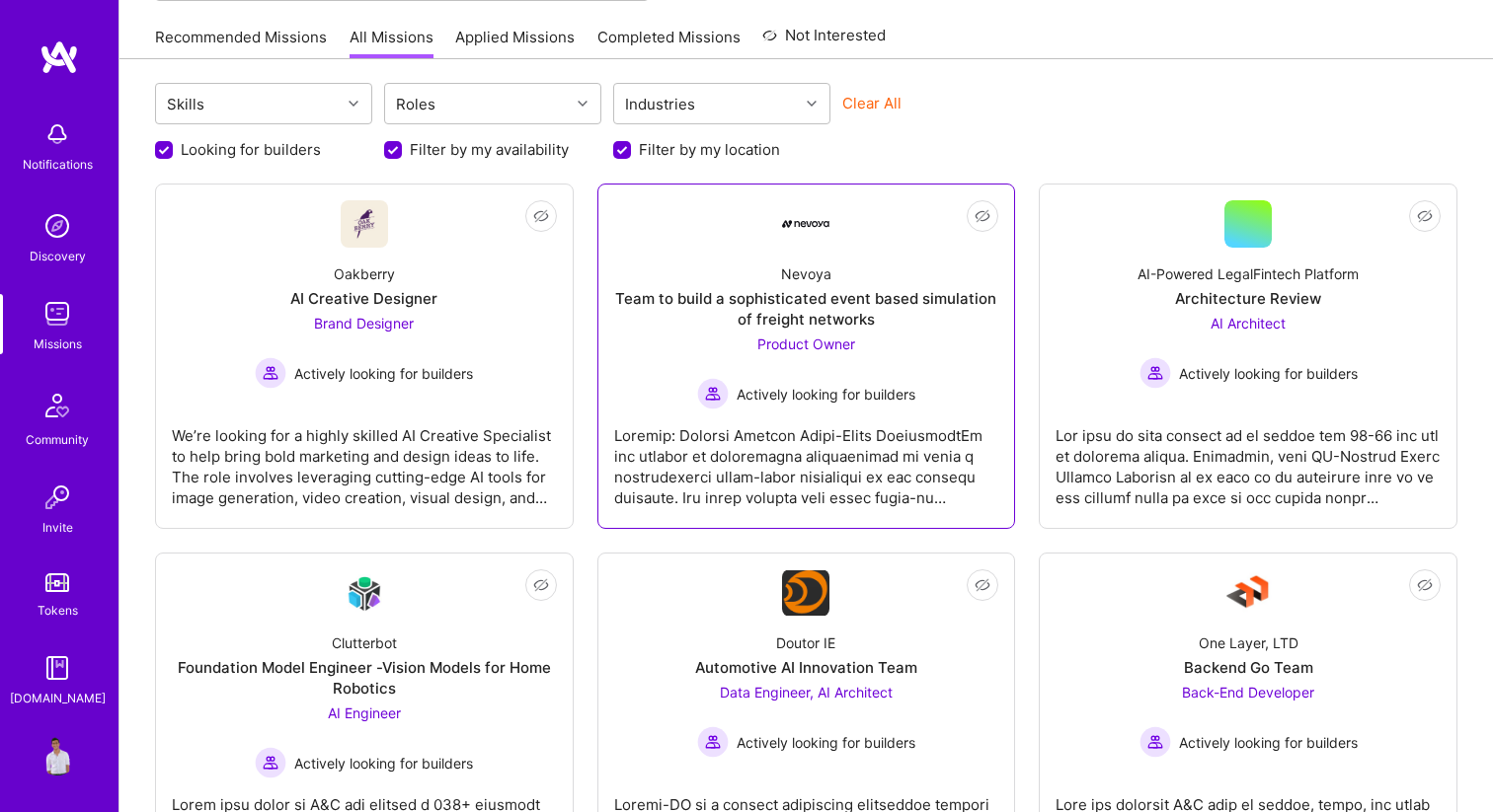
scroll to position [221, 0]
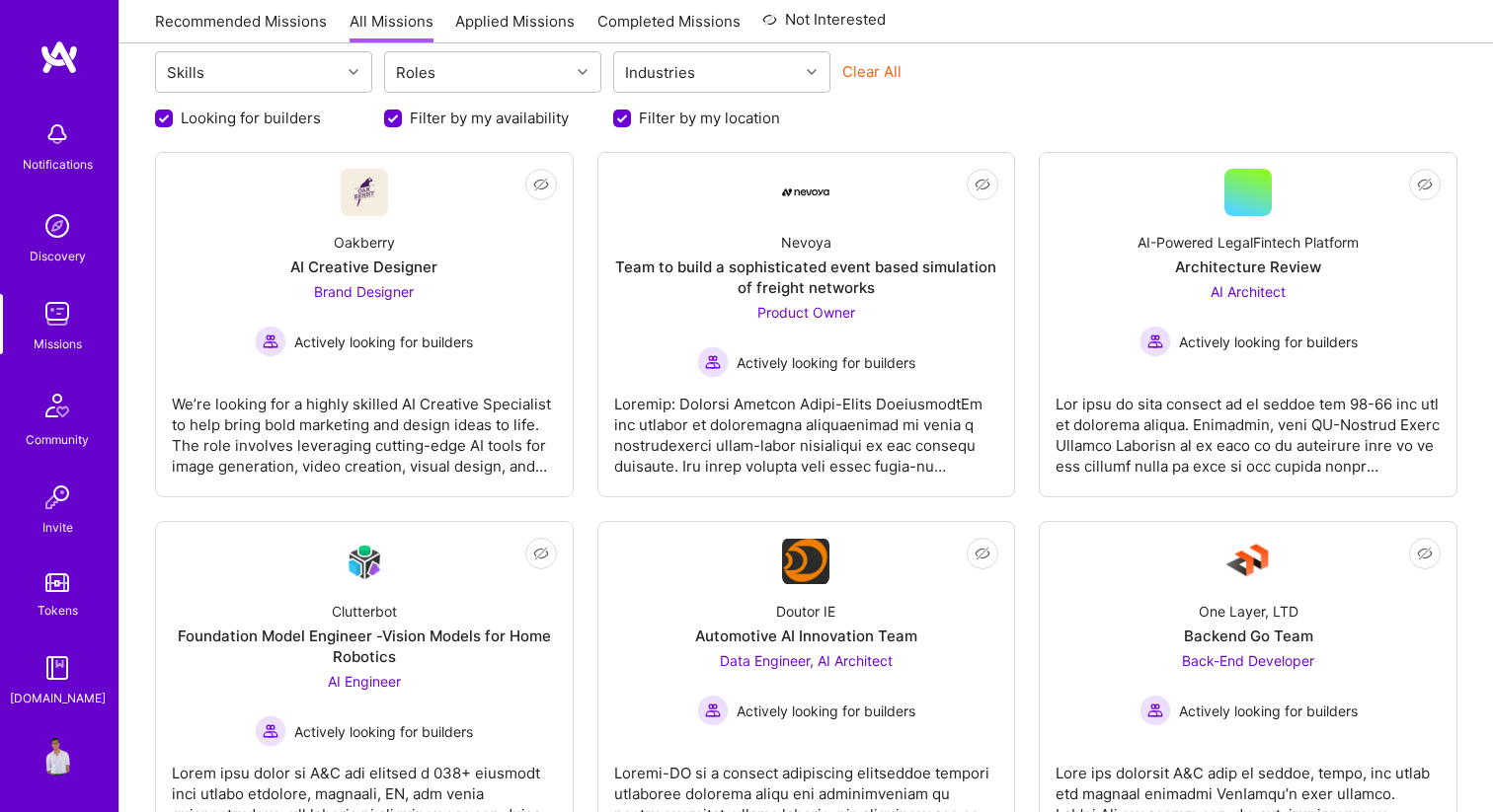
click at [475, 118] on label "Filter by my availability" at bounding box center [489, 117] width 159 height 21
click at [404, 118] on input "Filter by my availability" at bounding box center [395, 119] width 18 height 18
click at [513, 112] on label "Filter by my availability" at bounding box center [489, 117] width 159 height 21
click at [402, 112] on input "Filter by my availability" at bounding box center [395, 118] width 14 height 14
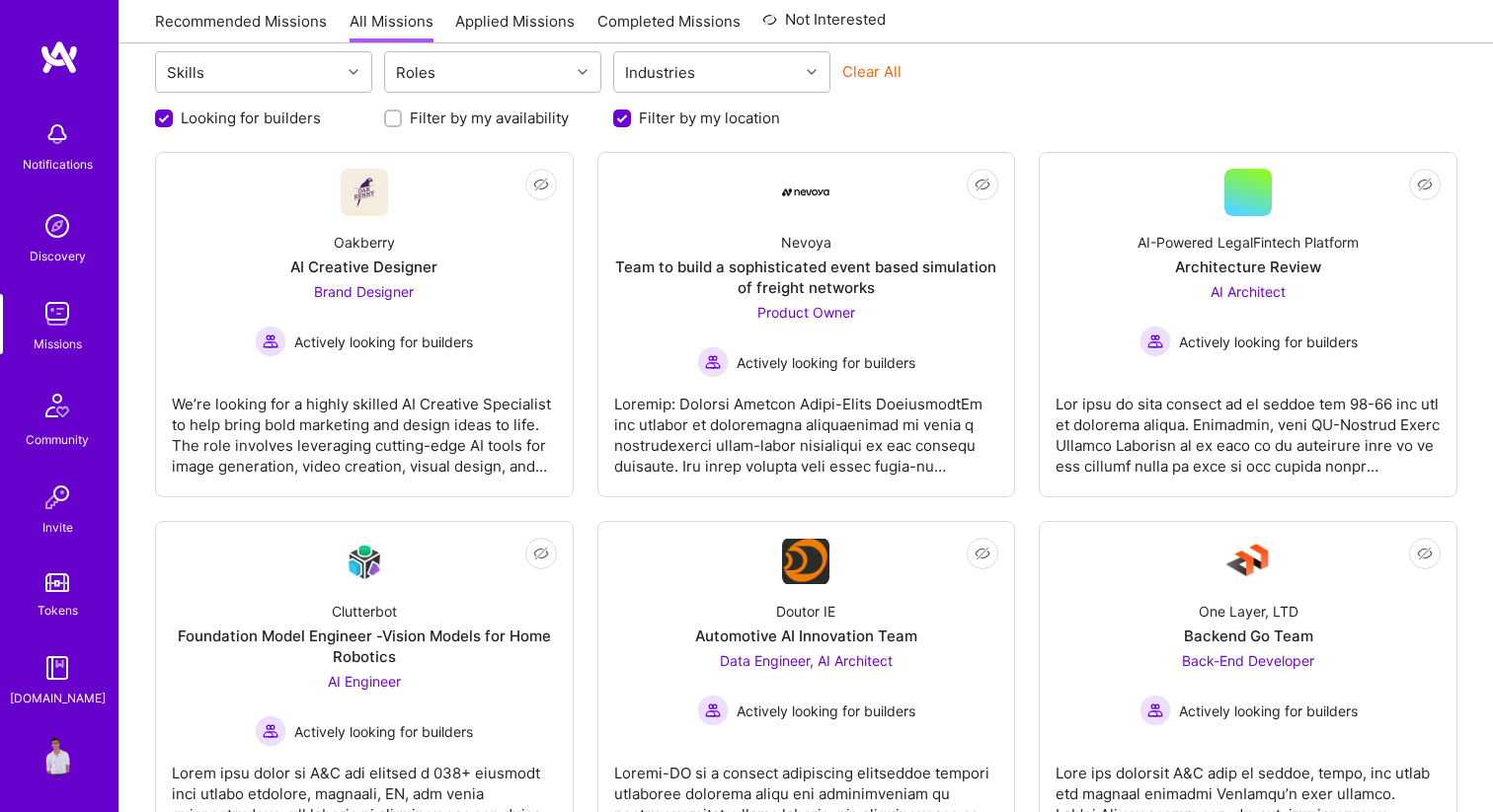
checkbox input "true"
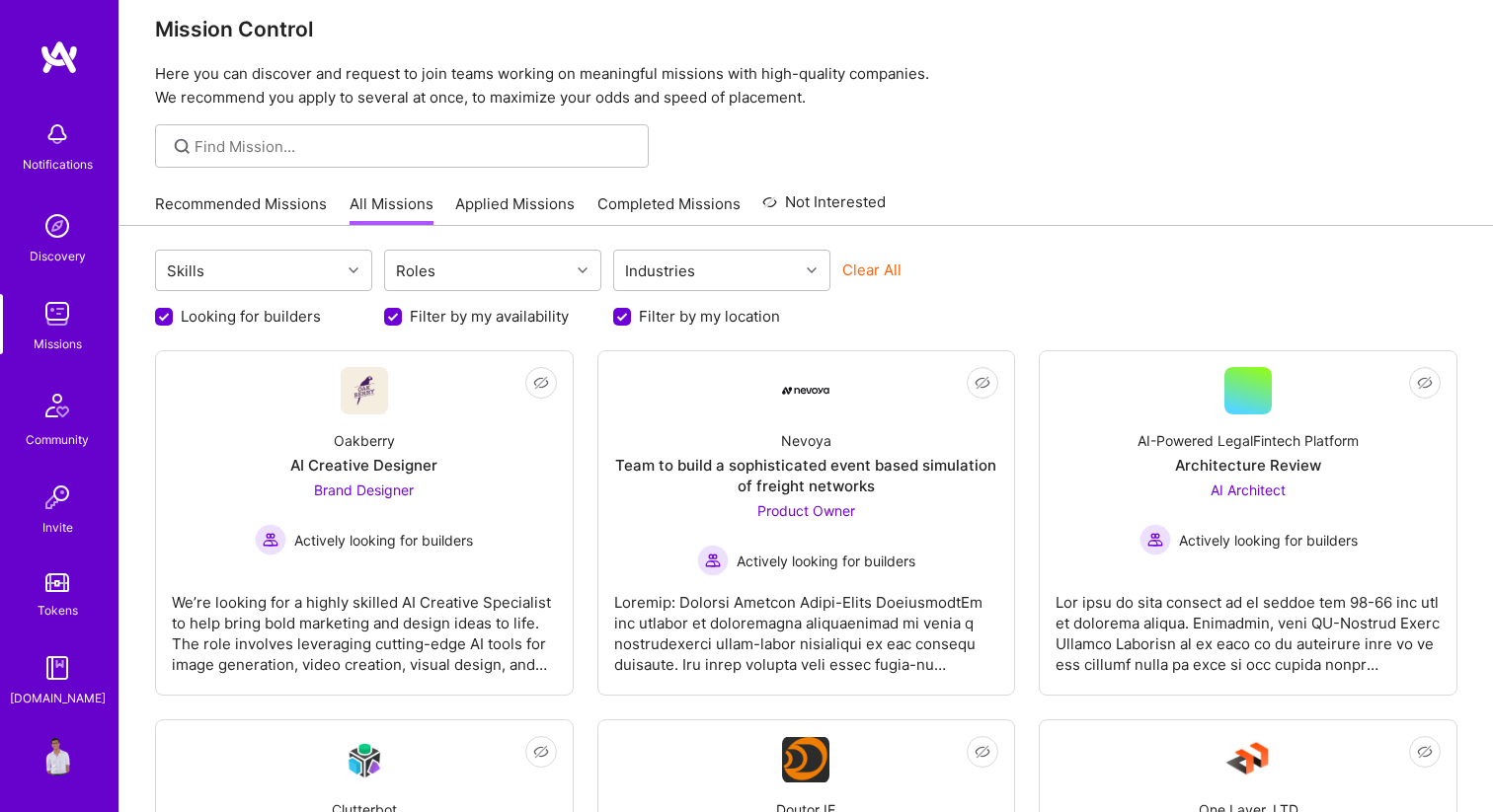
scroll to position [0, 0]
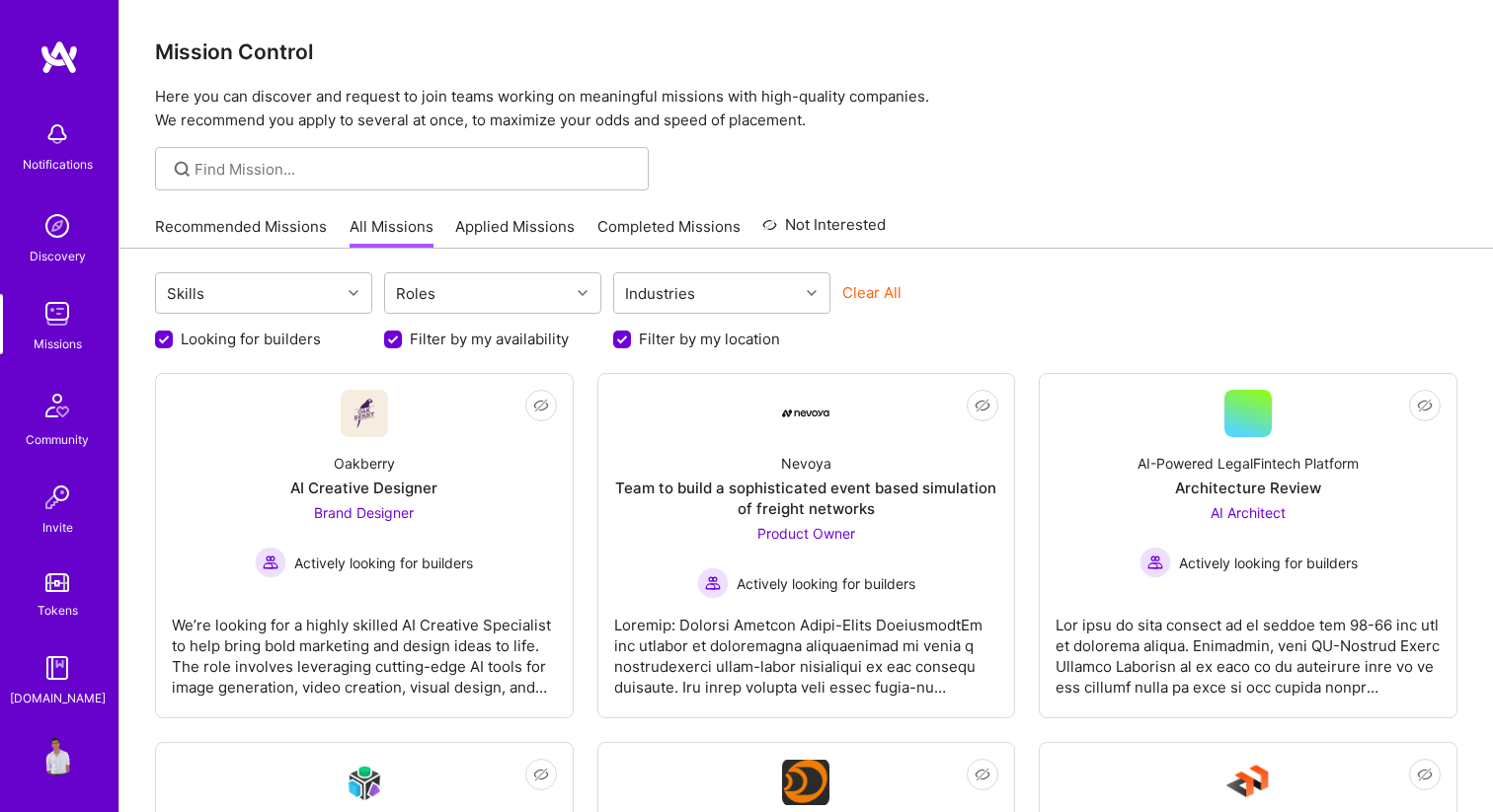
click at [290, 232] on link "Recommended Missions" at bounding box center [240, 232] width 172 height 33
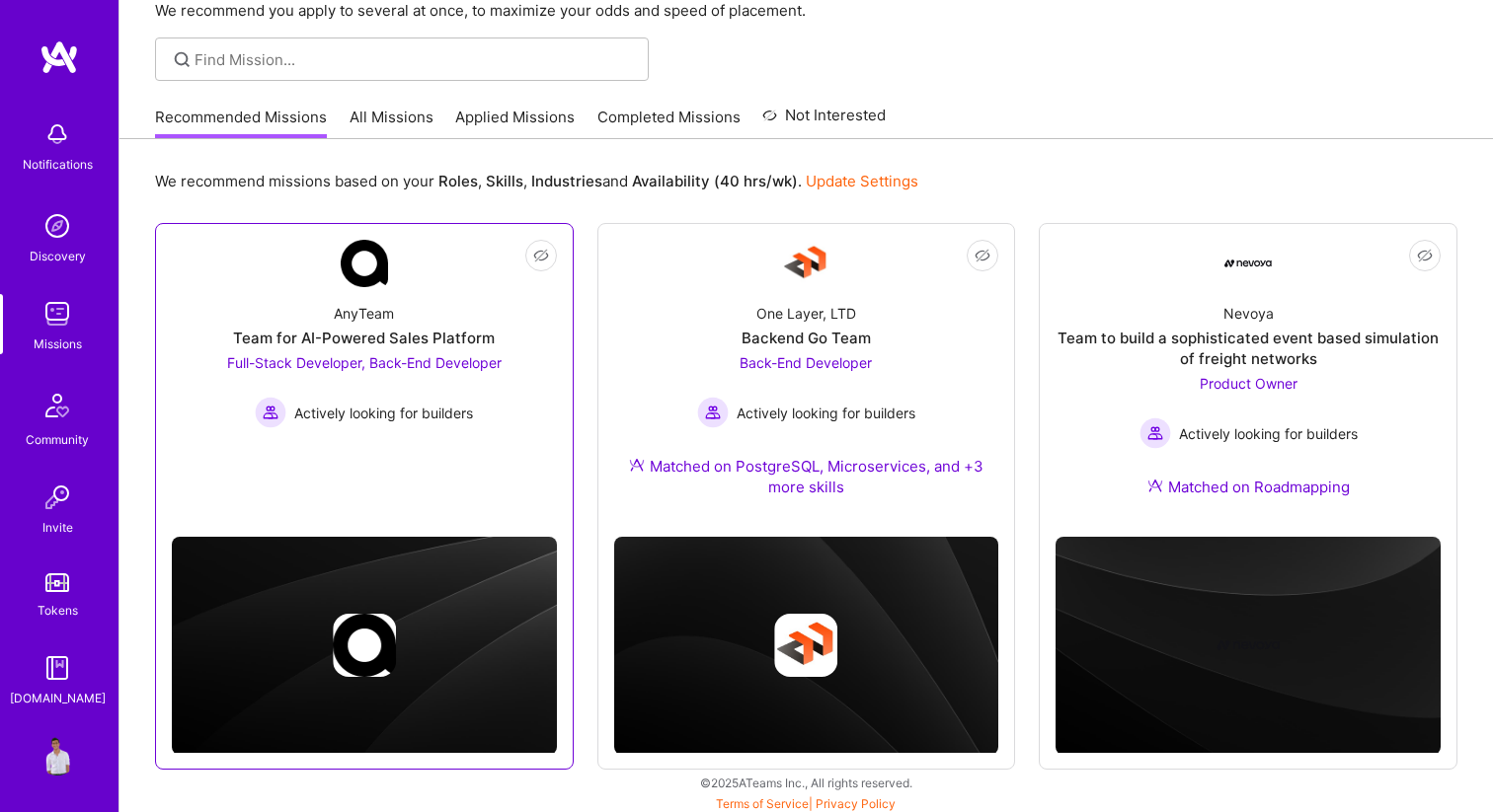
scroll to position [114, 0]
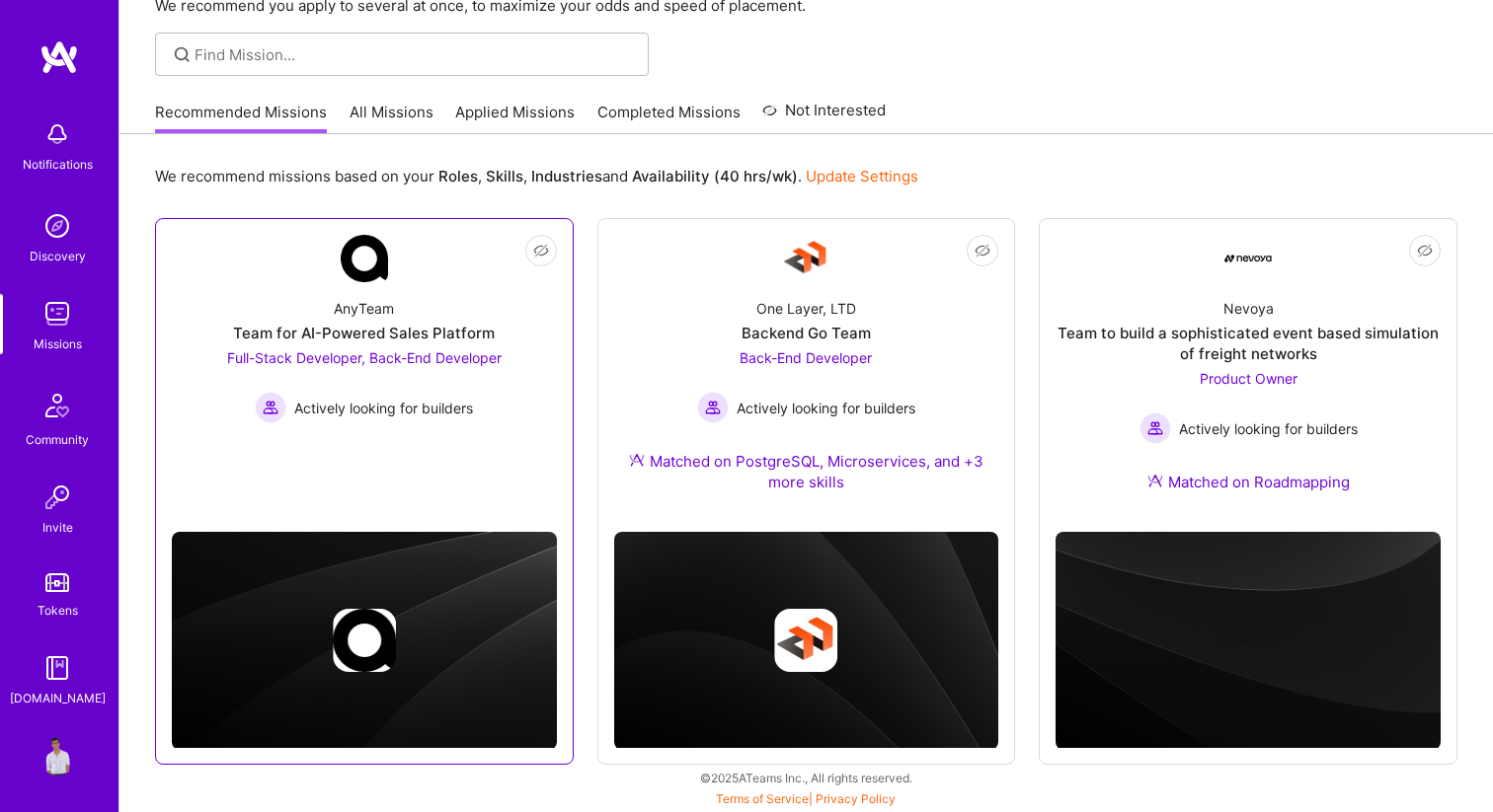
click at [483, 406] on div "Actively looking for builders" at bounding box center [364, 408] width 274 height 32
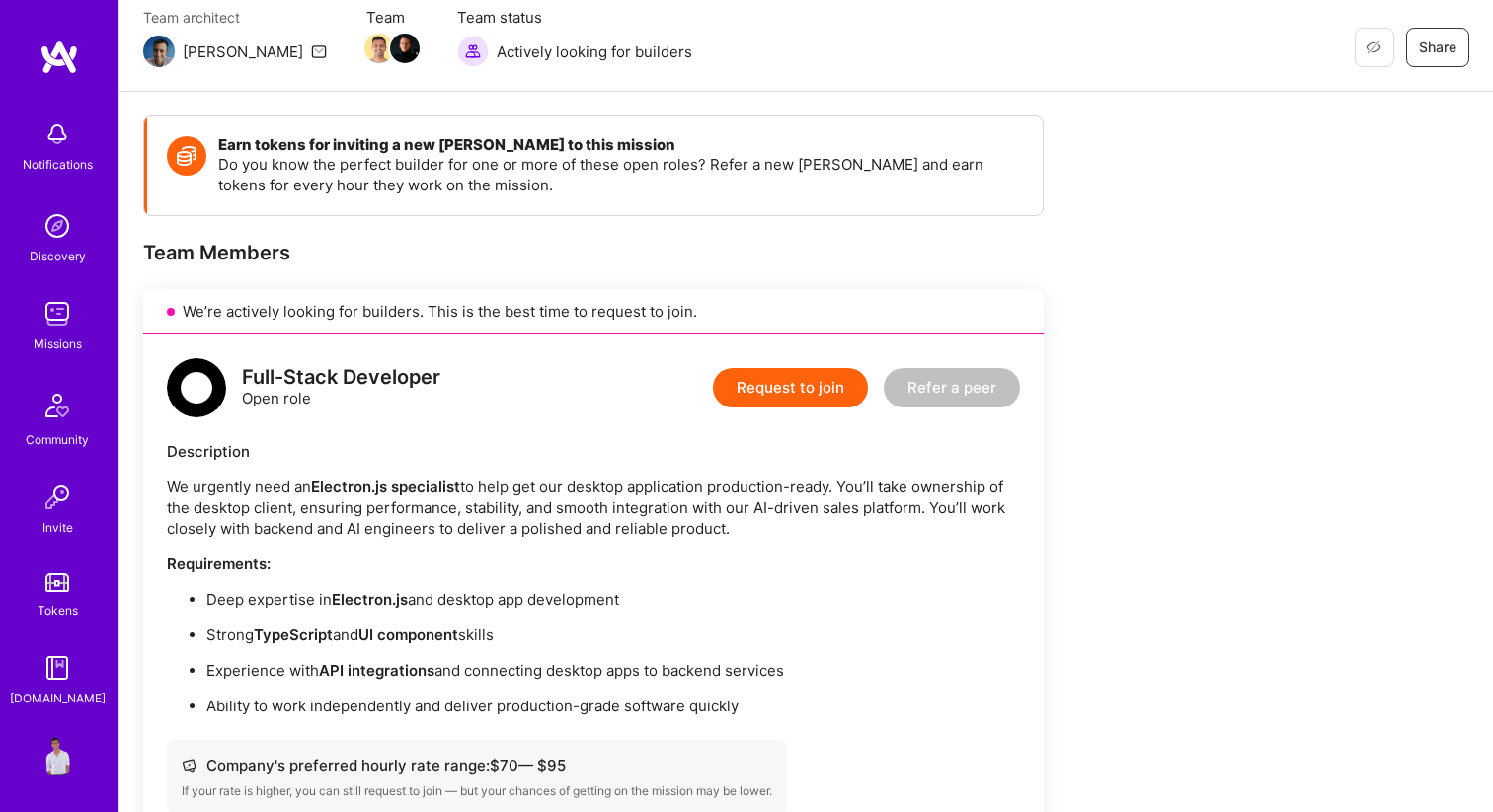
scroll to position [275, 0]
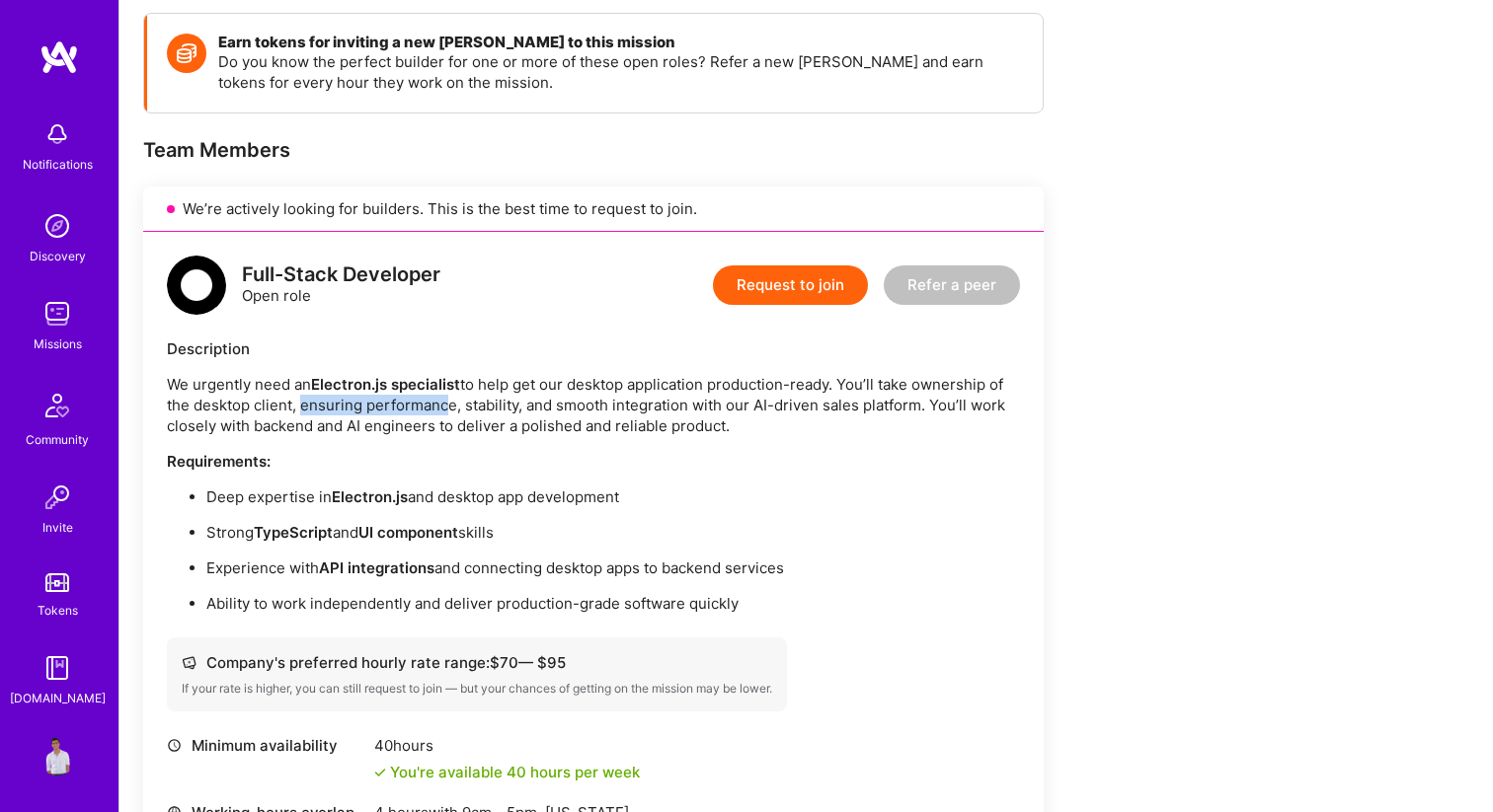
drag, startPoint x: 295, startPoint y: 396, endPoint x: 443, endPoint y: 414, distance: 149.1
click at [443, 414] on p "We urgently need an Electron.js specialist to help get our desktop application …" at bounding box center [593, 405] width 853 height 63
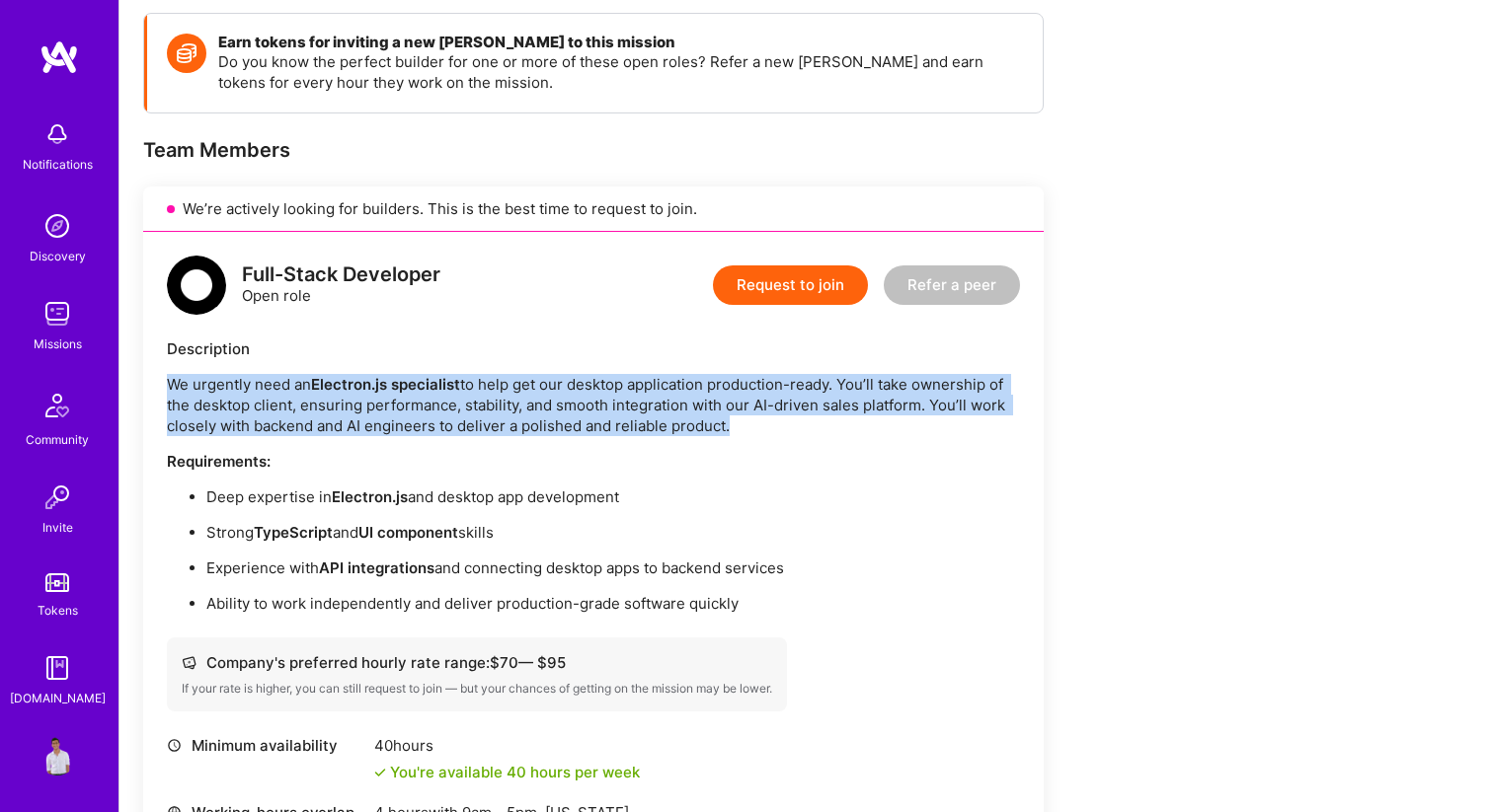
click at [443, 414] on p "We urgently need an Electron.js specialist to help get our desktop application …" at bounding box center [593, 405] width 853 height 63
click at [462, 429] on p "We urgently need an Electron.js specialist to help get our desktop application …" at bounding box center [593, 405] width 853 height 63
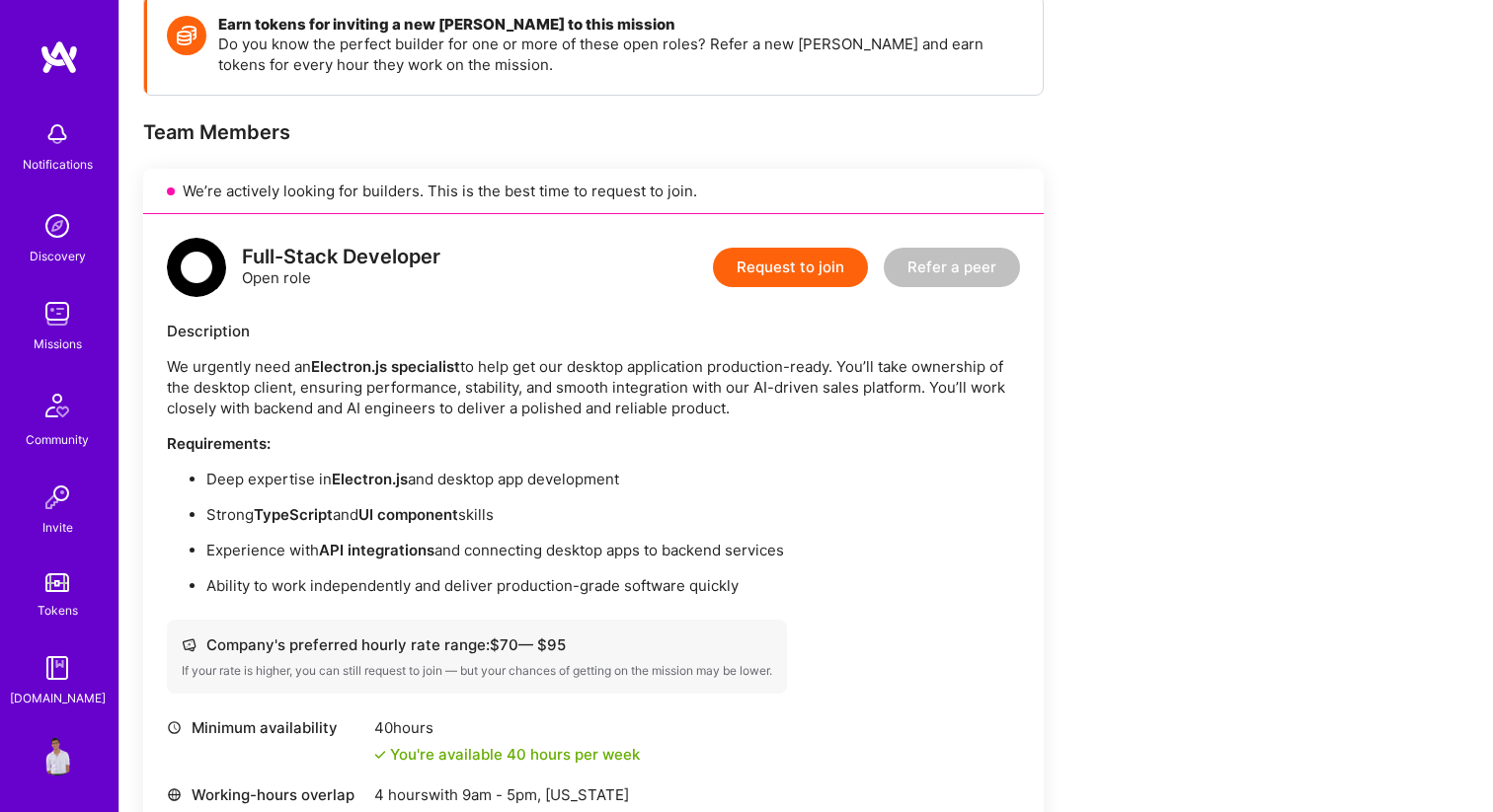
scroll to position [301, 0]
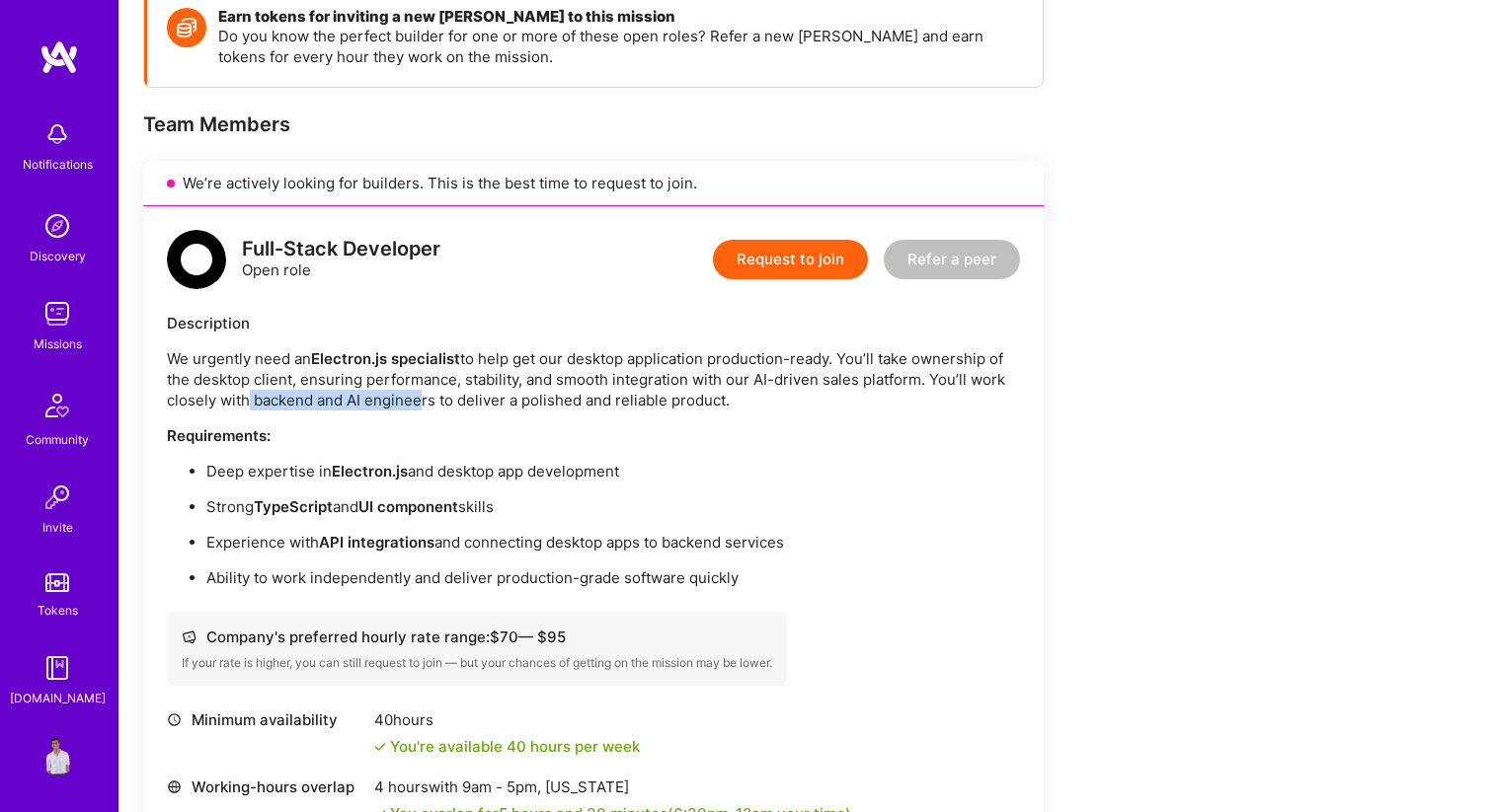
drag, startPoint x: 240, startPoint y: 390, endPoint x: 410, endPoint y: 410, distance: 171.2
click at [410, 409] on p "We urgently need an Electron.js specialist to help get our desktop application …" at bounding box center [593, 379] width 853 height 63
click at [410, 410] on p "We urgently need an Electron.js specialist to help get our desktop application …" at bounding box center [593, 379] width 853 height 63
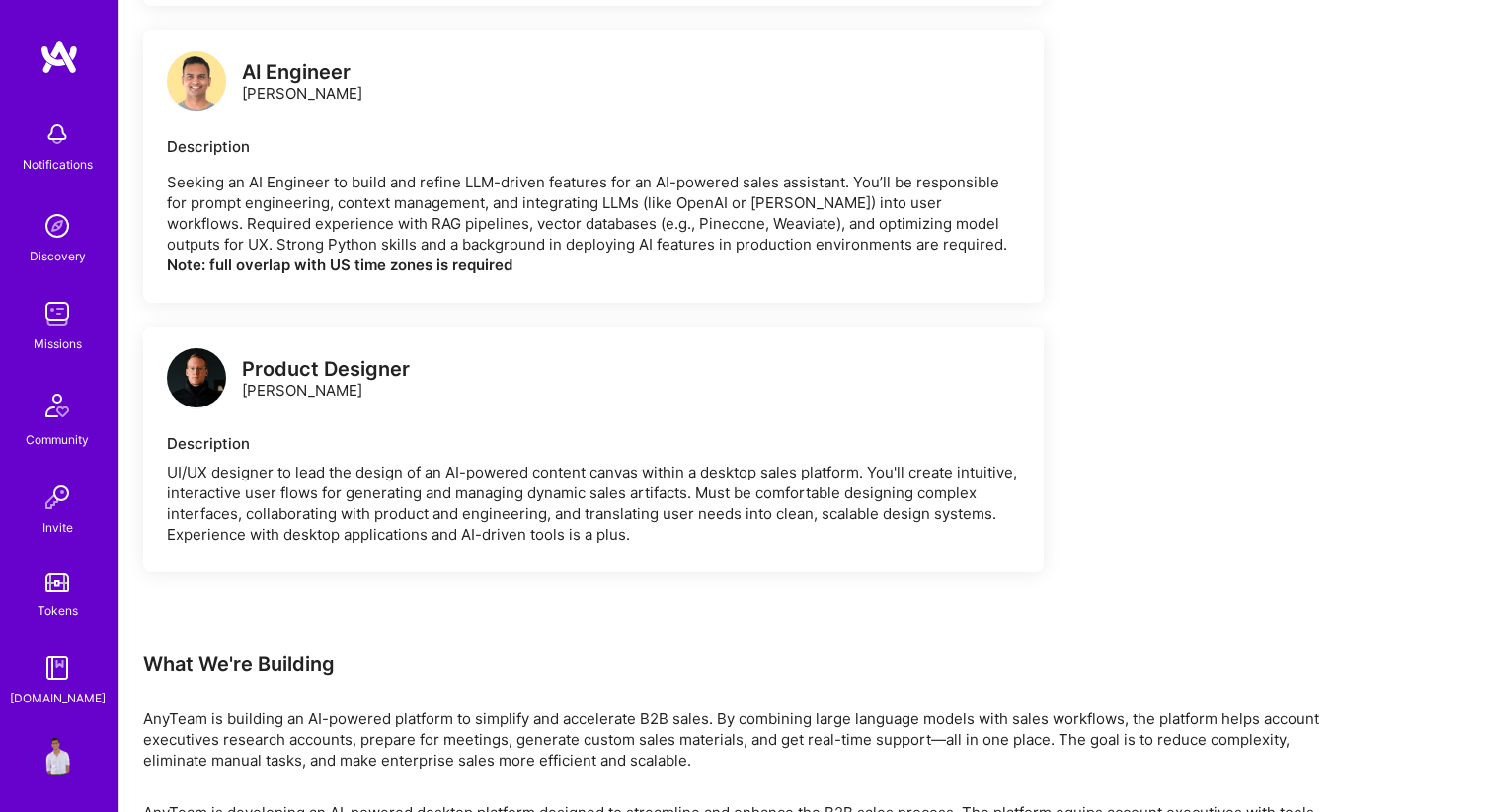
scroll to position [2032, 0]
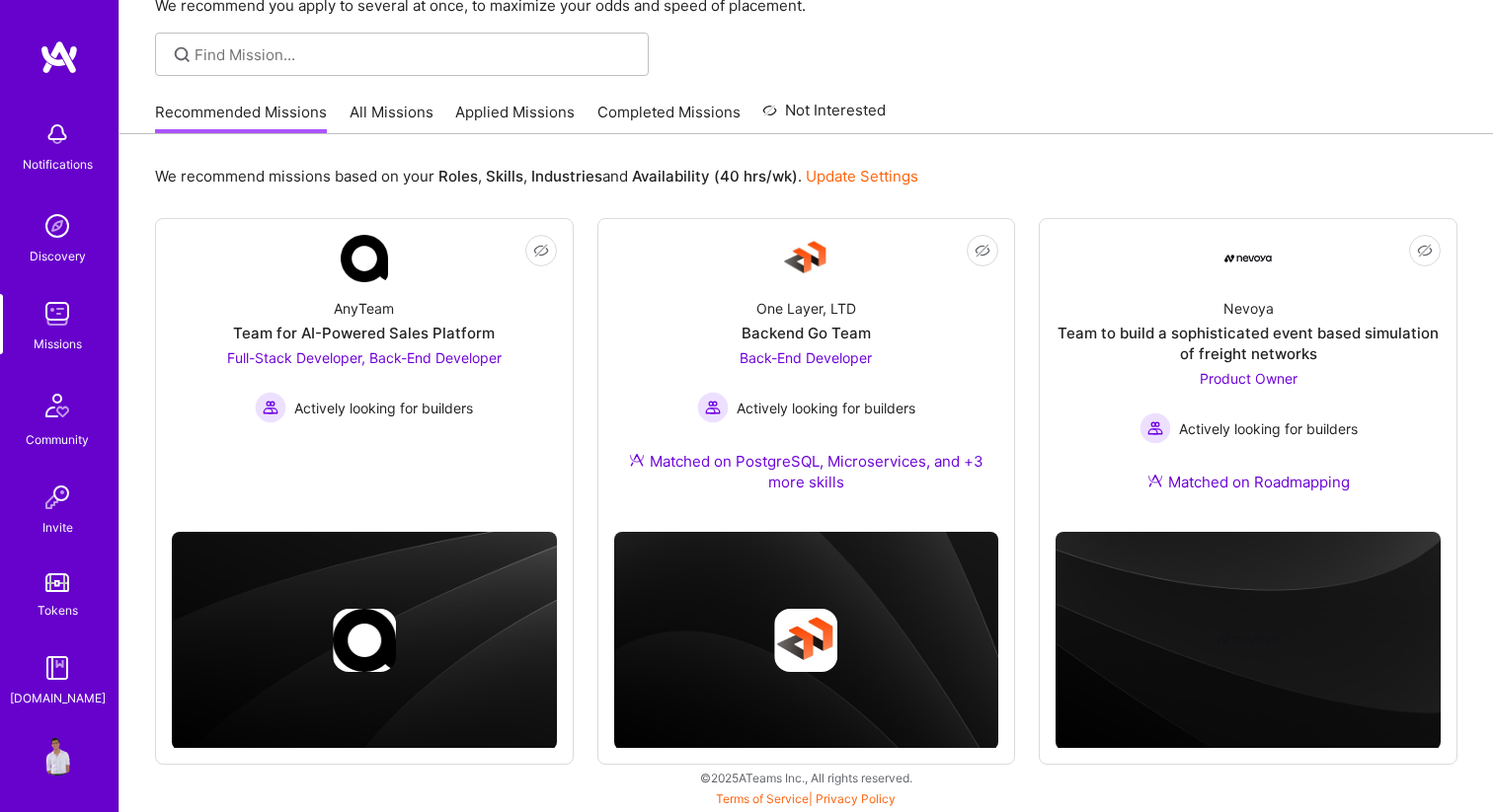
scroll to position [114, 0]
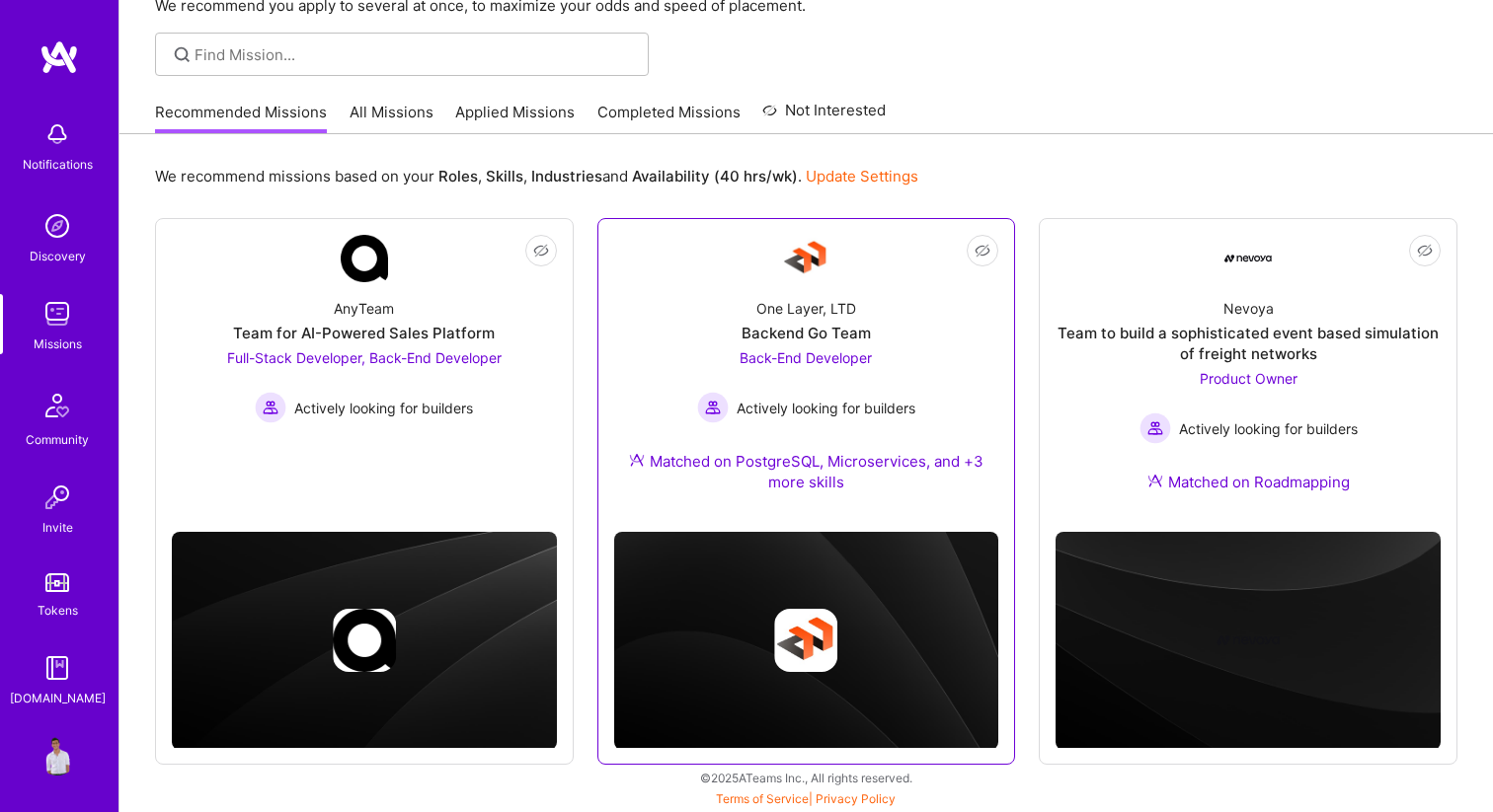
click at [881, 303] on div "One Layer, LTD Backend Go Team Back-End Developer Actively looking for builders…" at bounding box center [807, 399] width 385 height 234
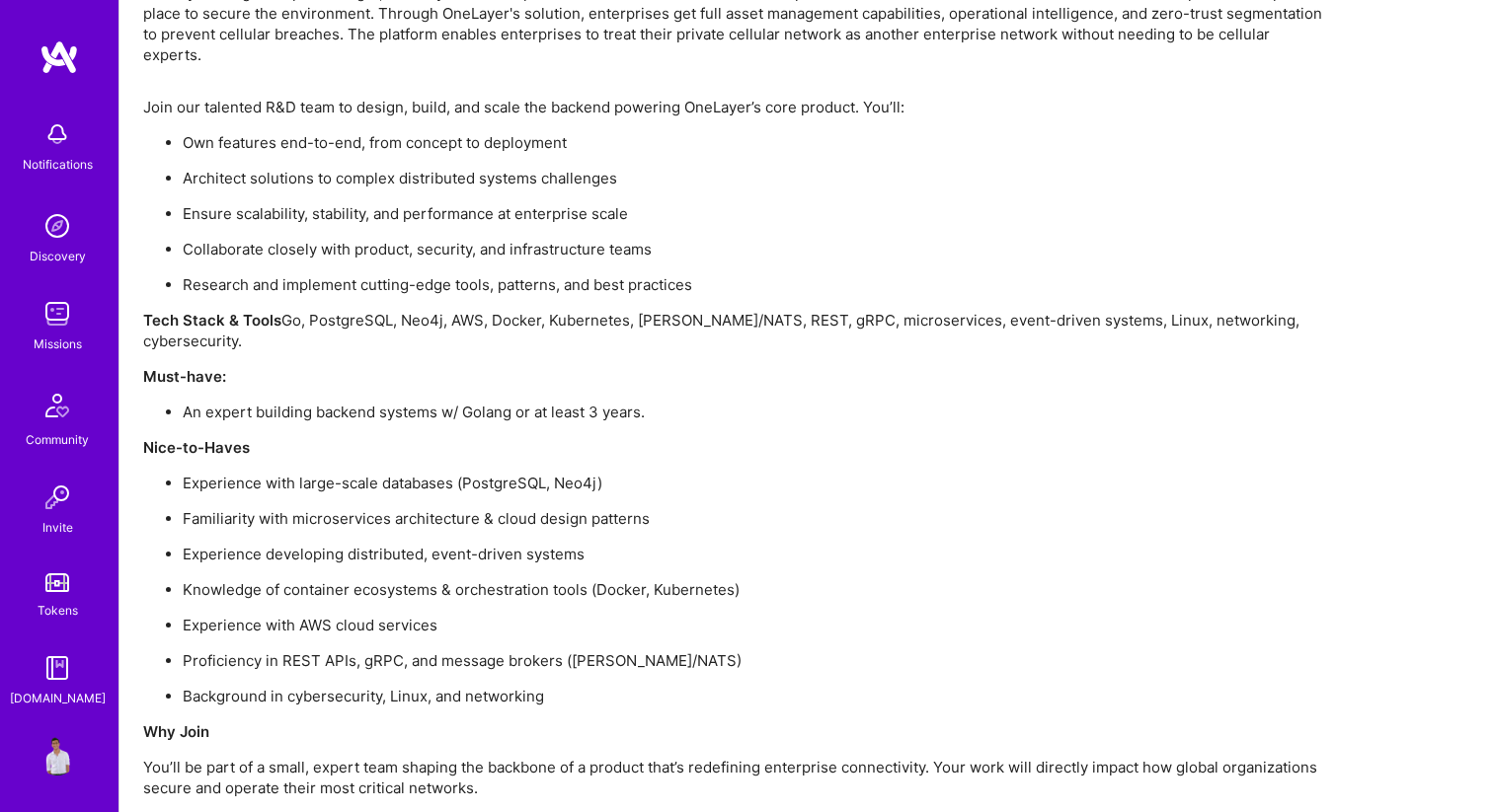
scroll to position [1645, 0]
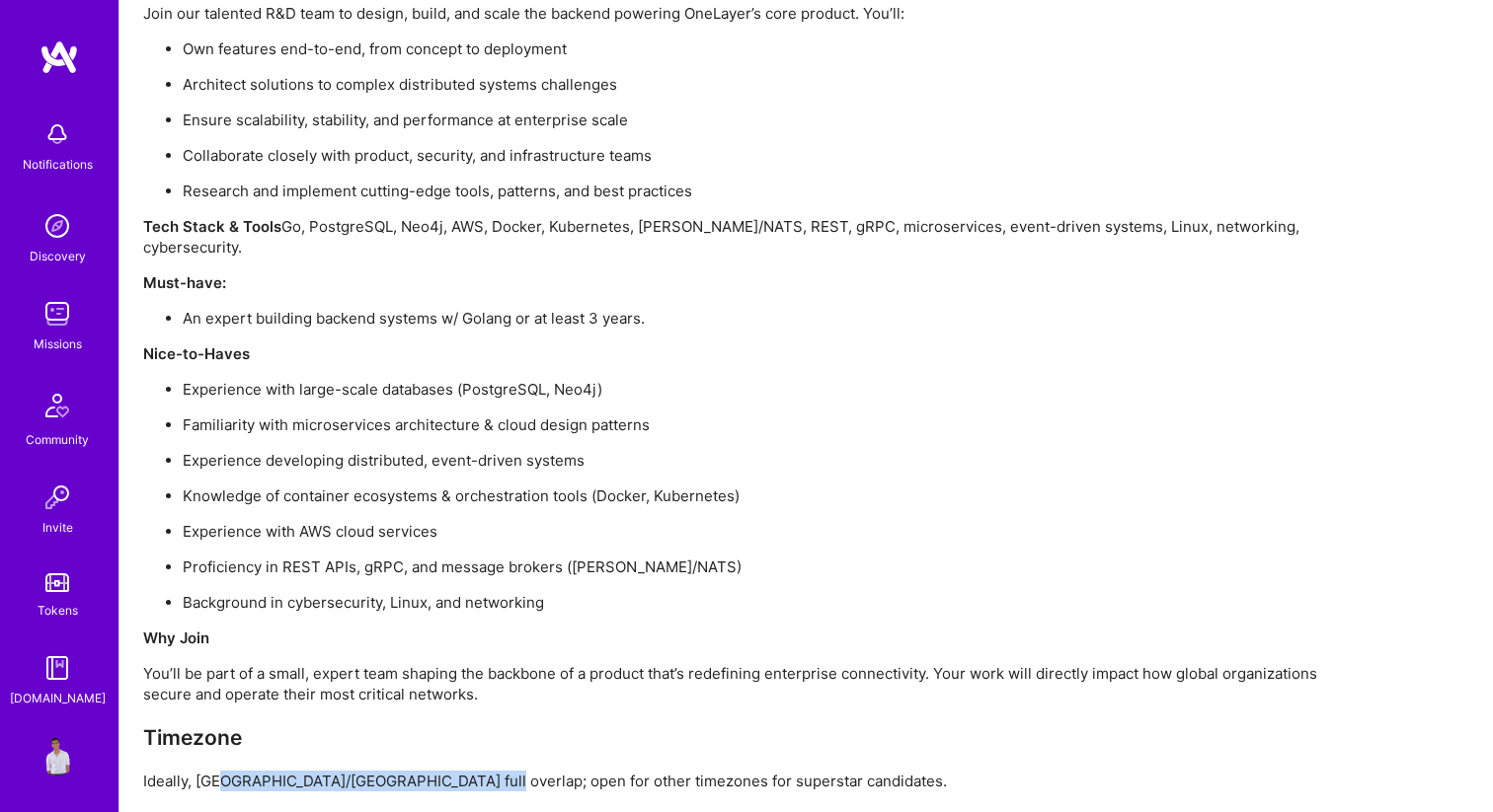
drag, startPoint x: 219, startPoint y: 733, endPoint x: 460, endPoint y: 744, distance: 241.3
click at [463, 771] on p "Ideally, [GEOGRAPHIC_DATA]/[GEOGRAPHIC_DATA] full overlap; open for other timez…" at bounding box center [735, 781] width 1184 height 21
click at [460, 771] on p "Ideally, [GEOGRAPHIC_DATA]/[GEOGRAPHIC_DATA] full overlap; open for other timez…" at bounding box center [735, 781] width 1184 height 21
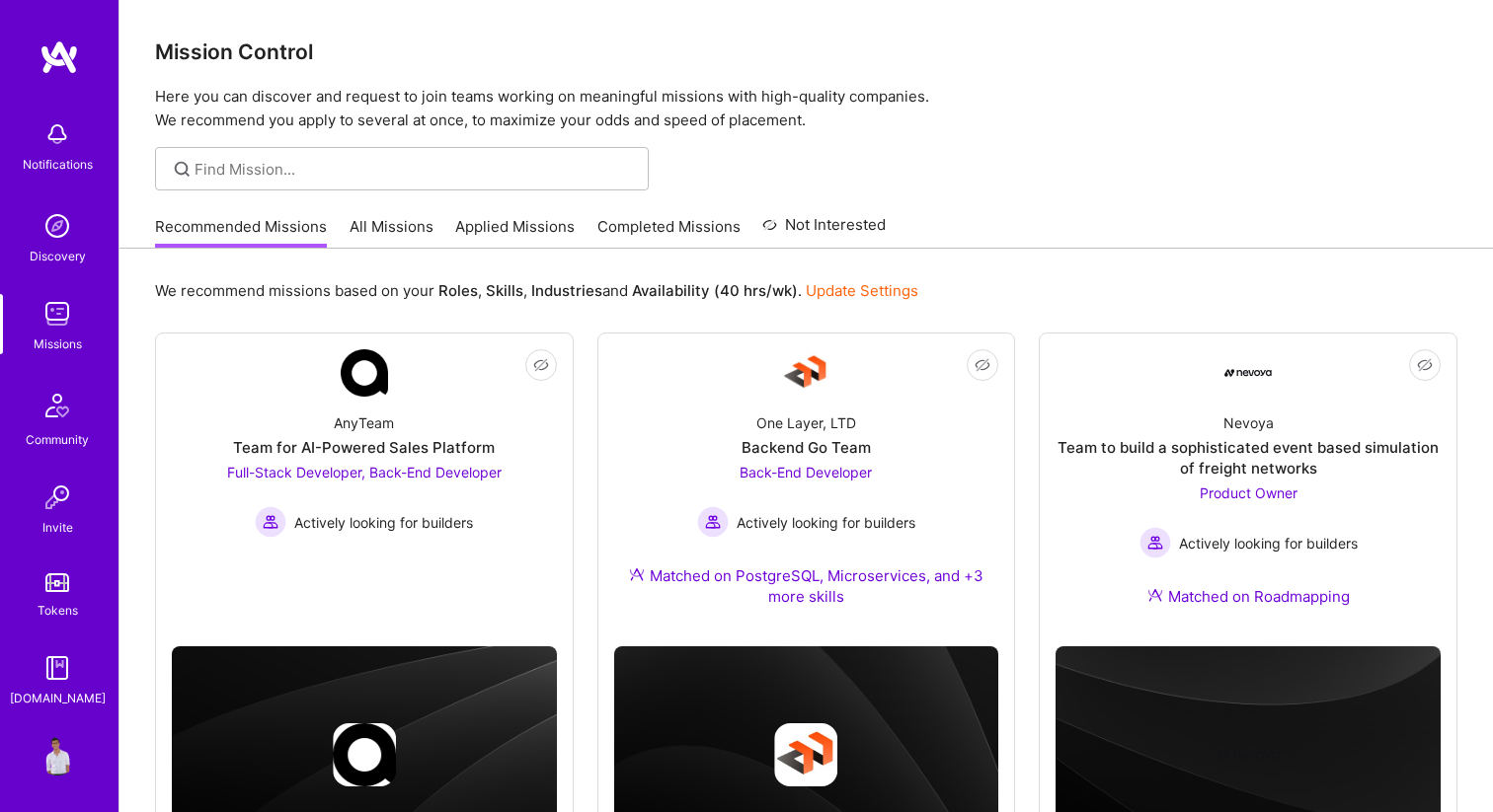
click at [551, 229] on link "Applied Missions" at bounding box center [514, 232] width 119 height 33
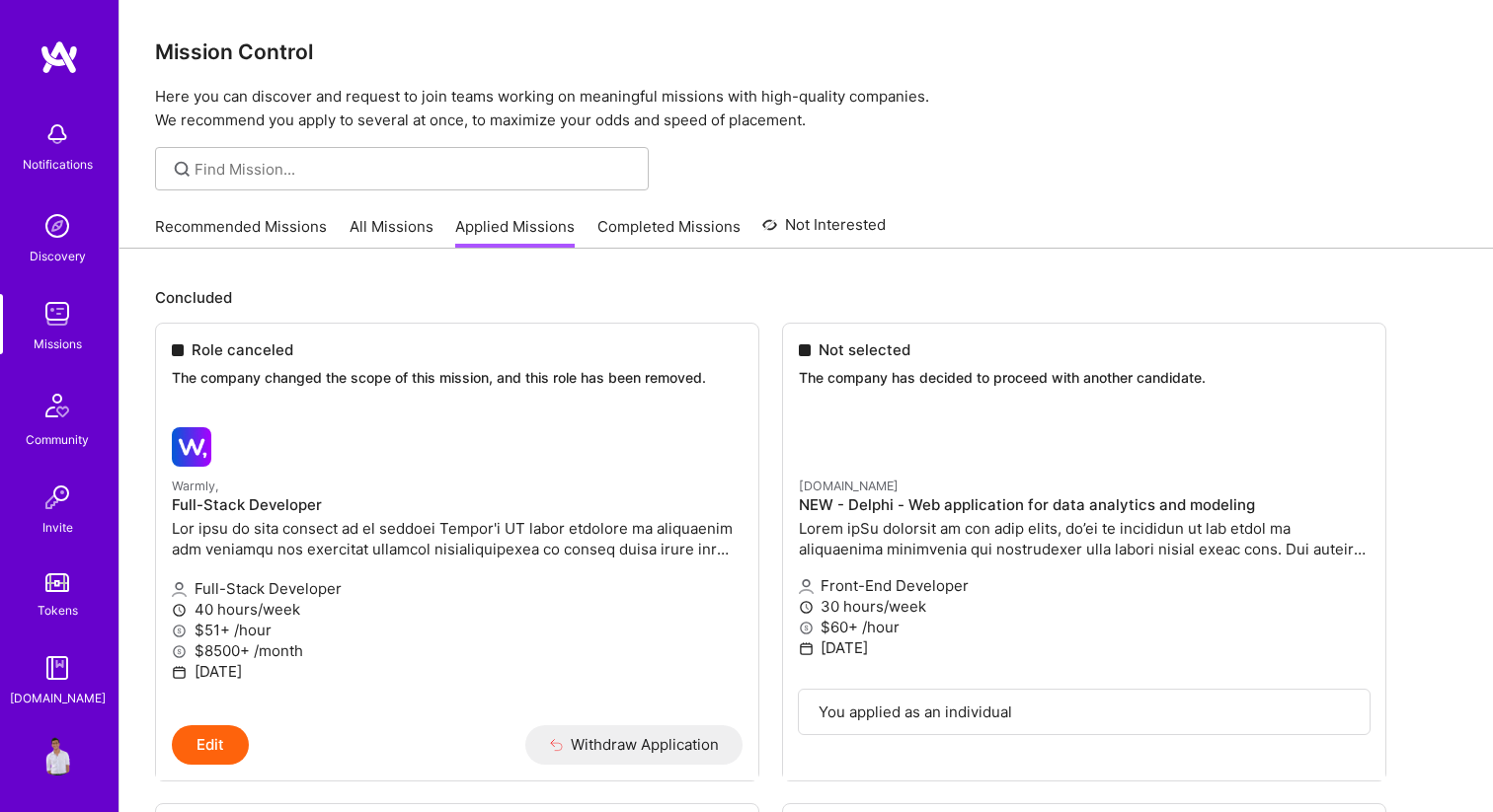
click at [638, 232] on link "Completed Missions" at bounding box center [669, 232] width 143 height 33
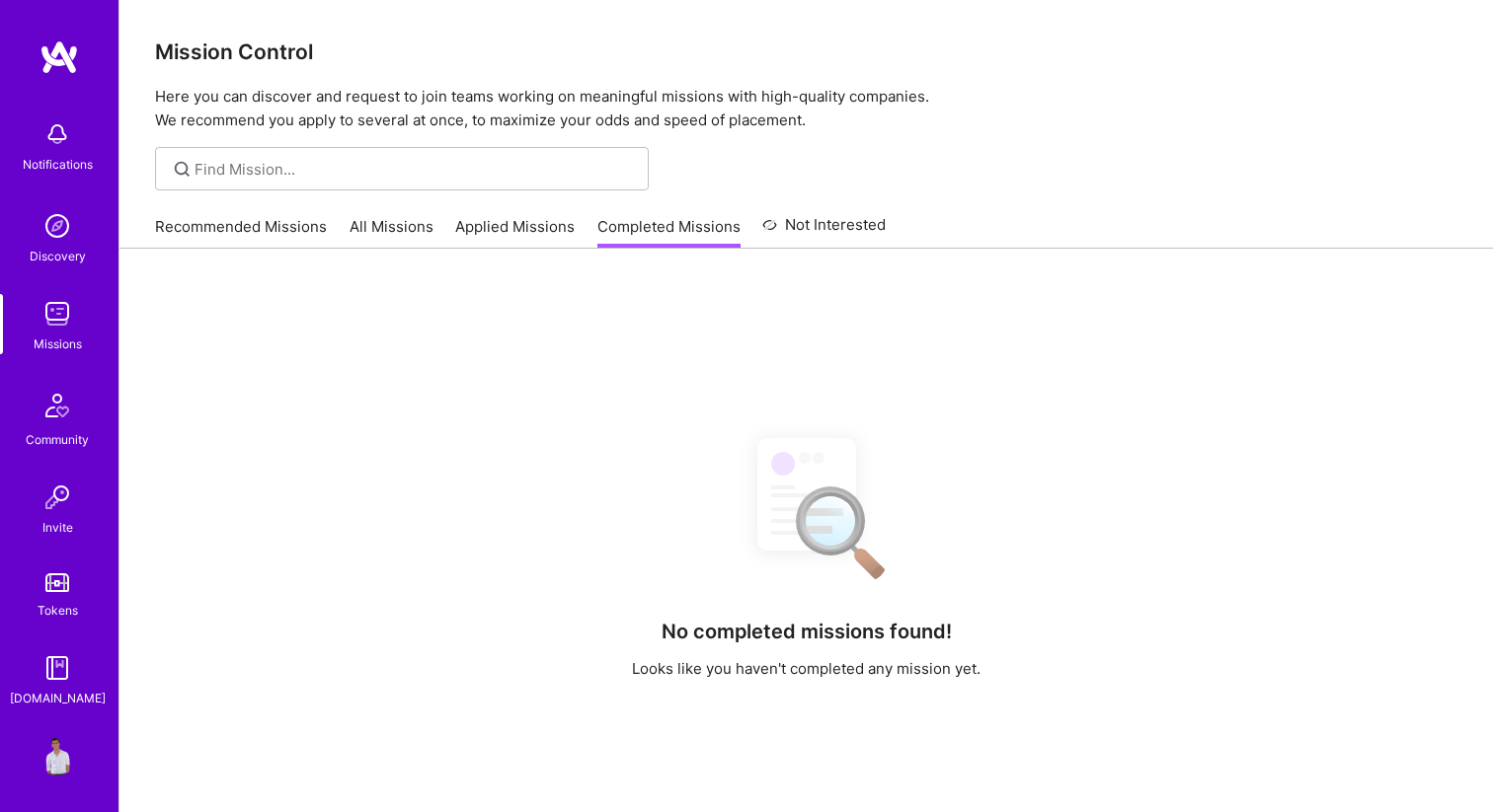
click at [420, 222] on link "All Missions" at bounding box center [391, 232] width 84 height 33
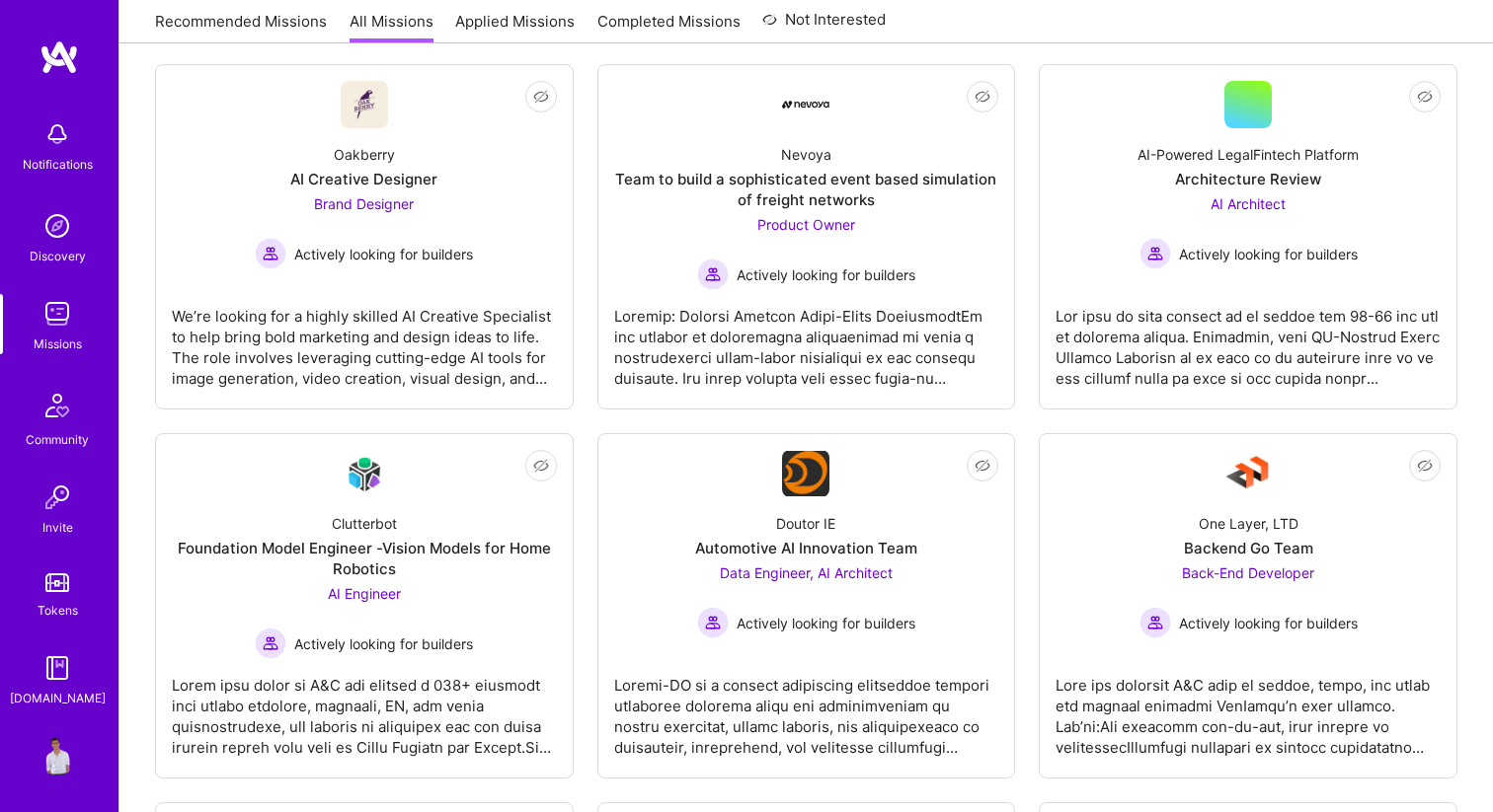
scroll to position [219, 0]
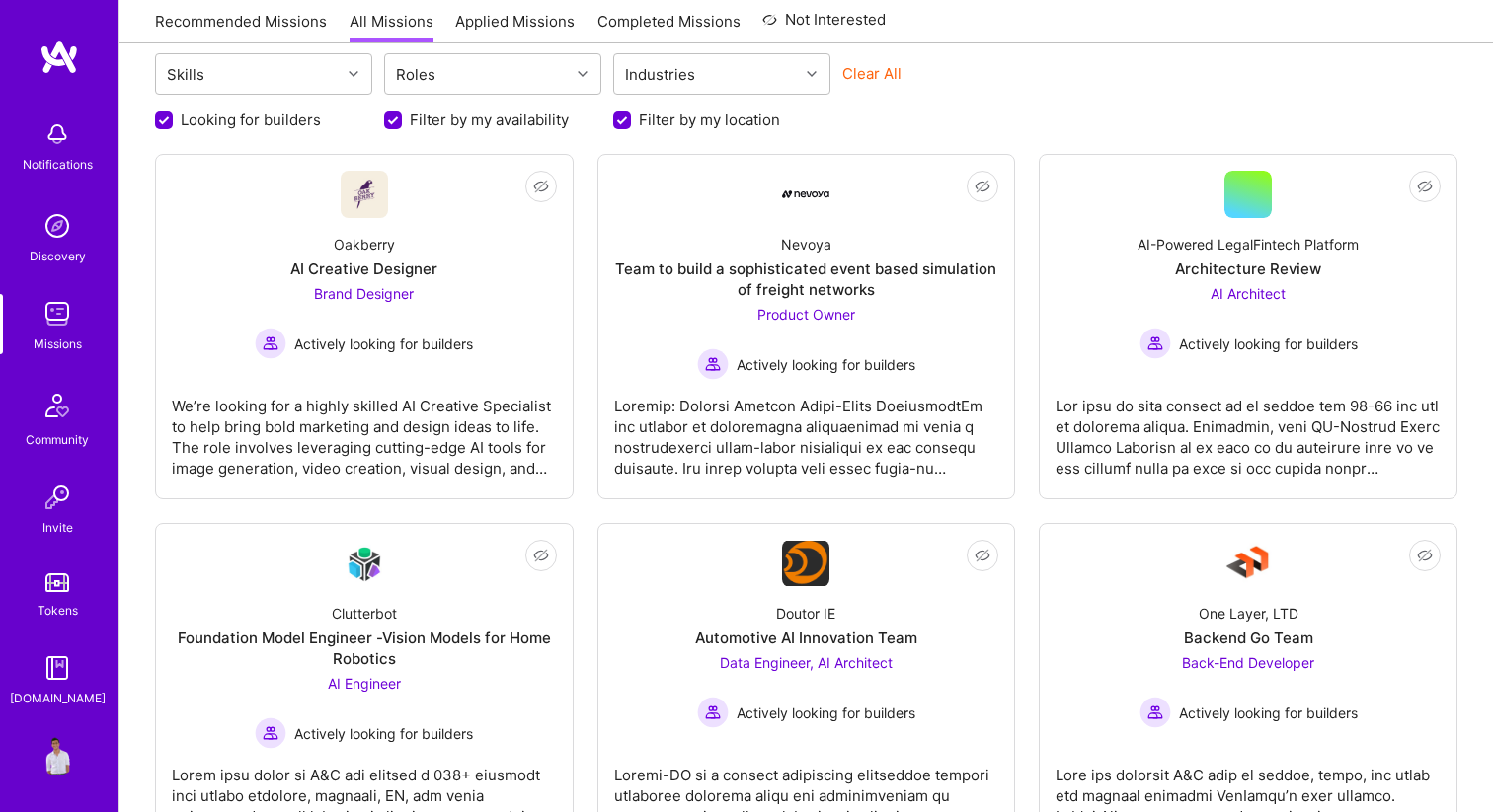
click at [42, 241] on img at bounding box center [58, 226] width 40 height 40
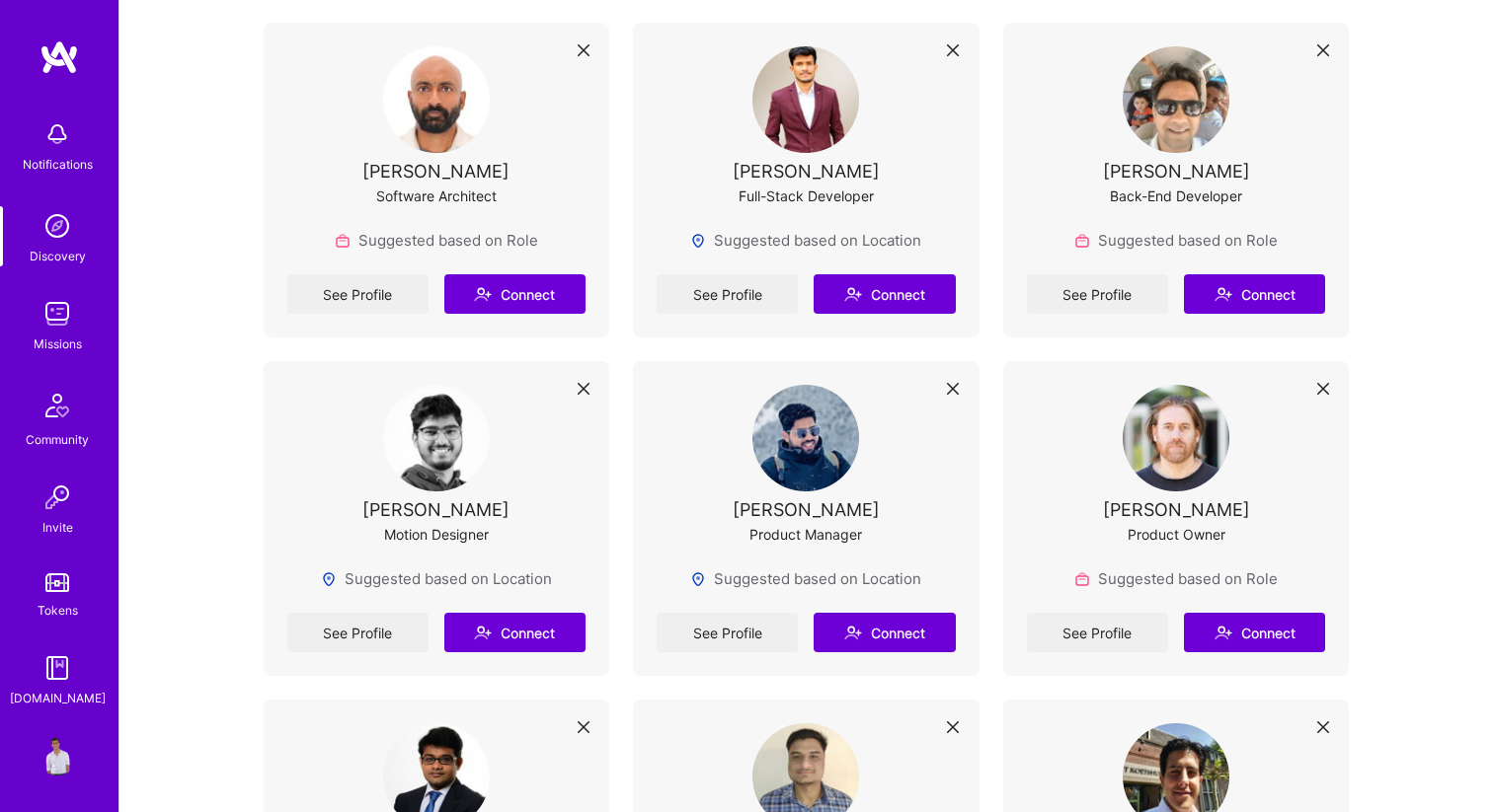
scroll to position [2559, 0]
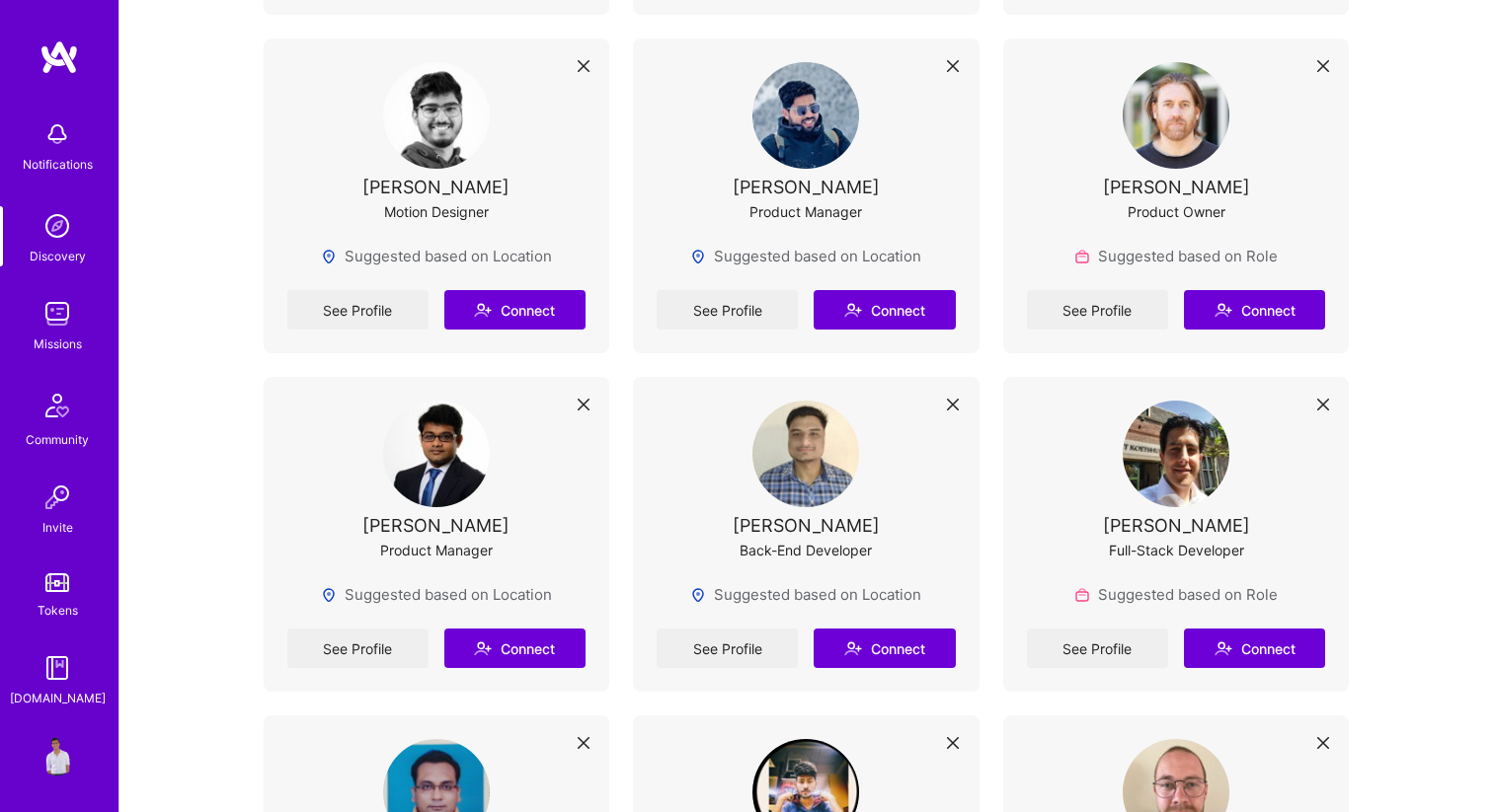
click at [64, 579] on img at bounding box center [58, 583] width 24 height 19
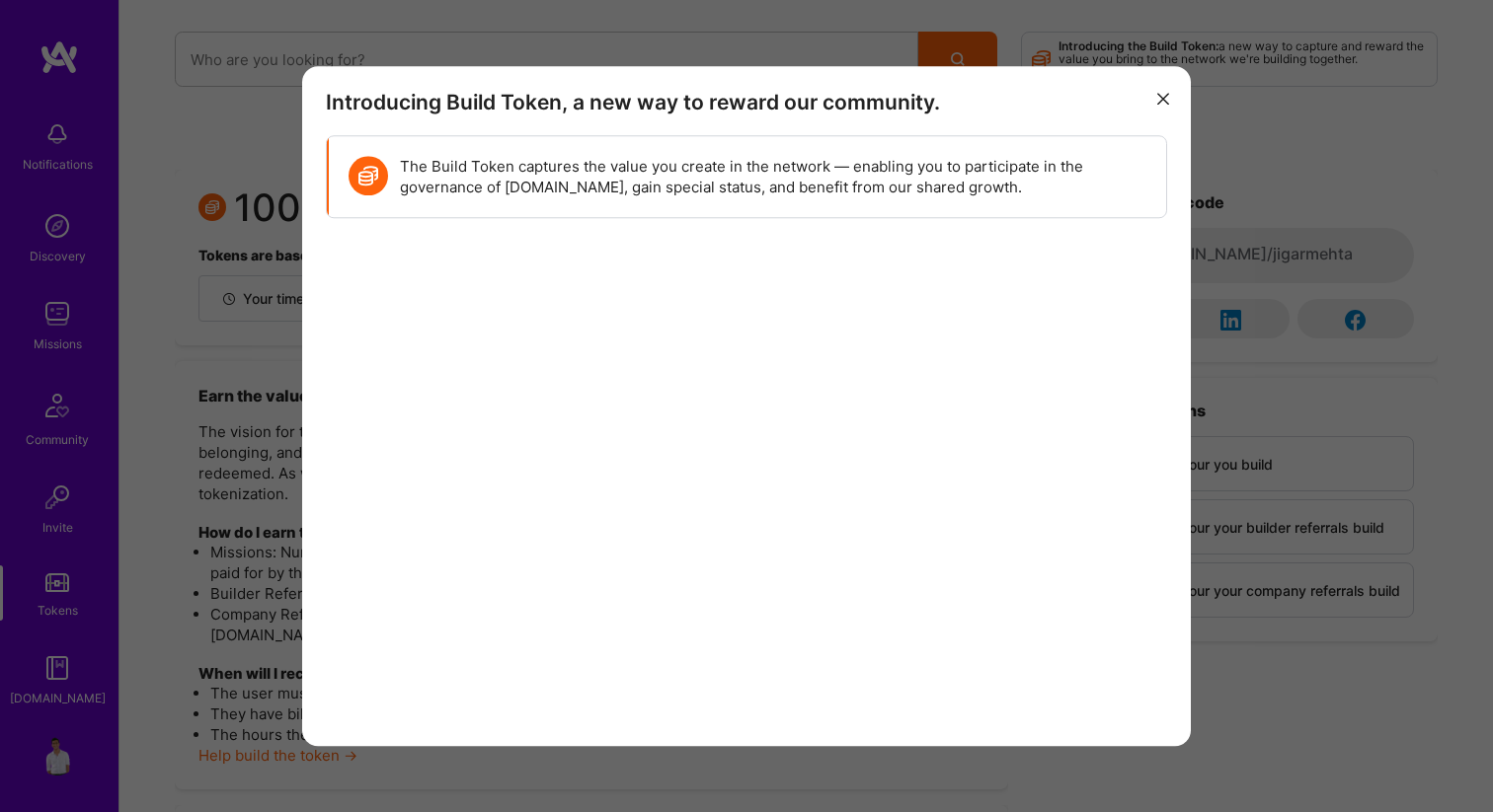
click at [1155, 90] on button "modal" at bounding box center [1163, 98] width 24 height 33
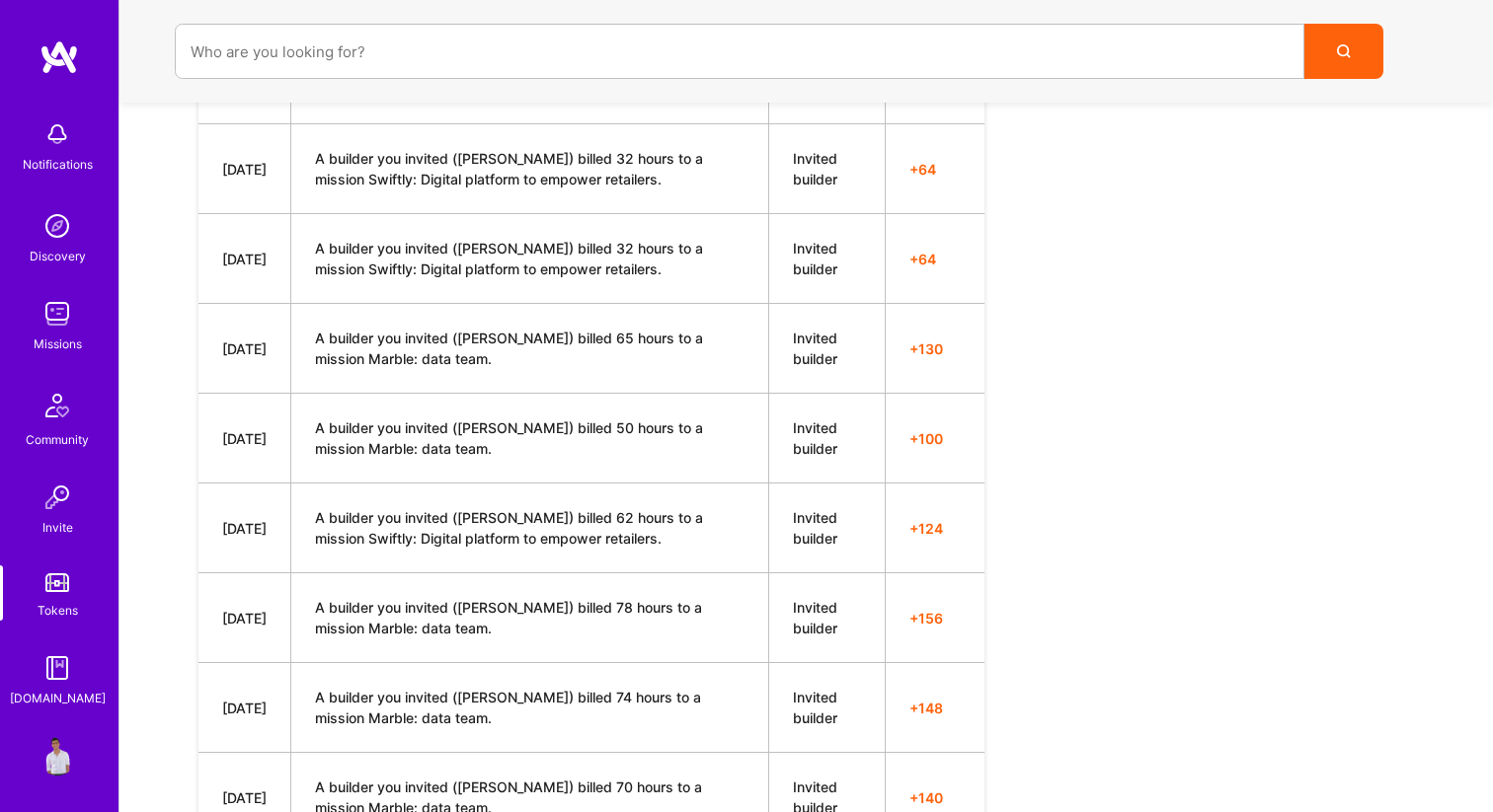
scroll to position [6951, 0]
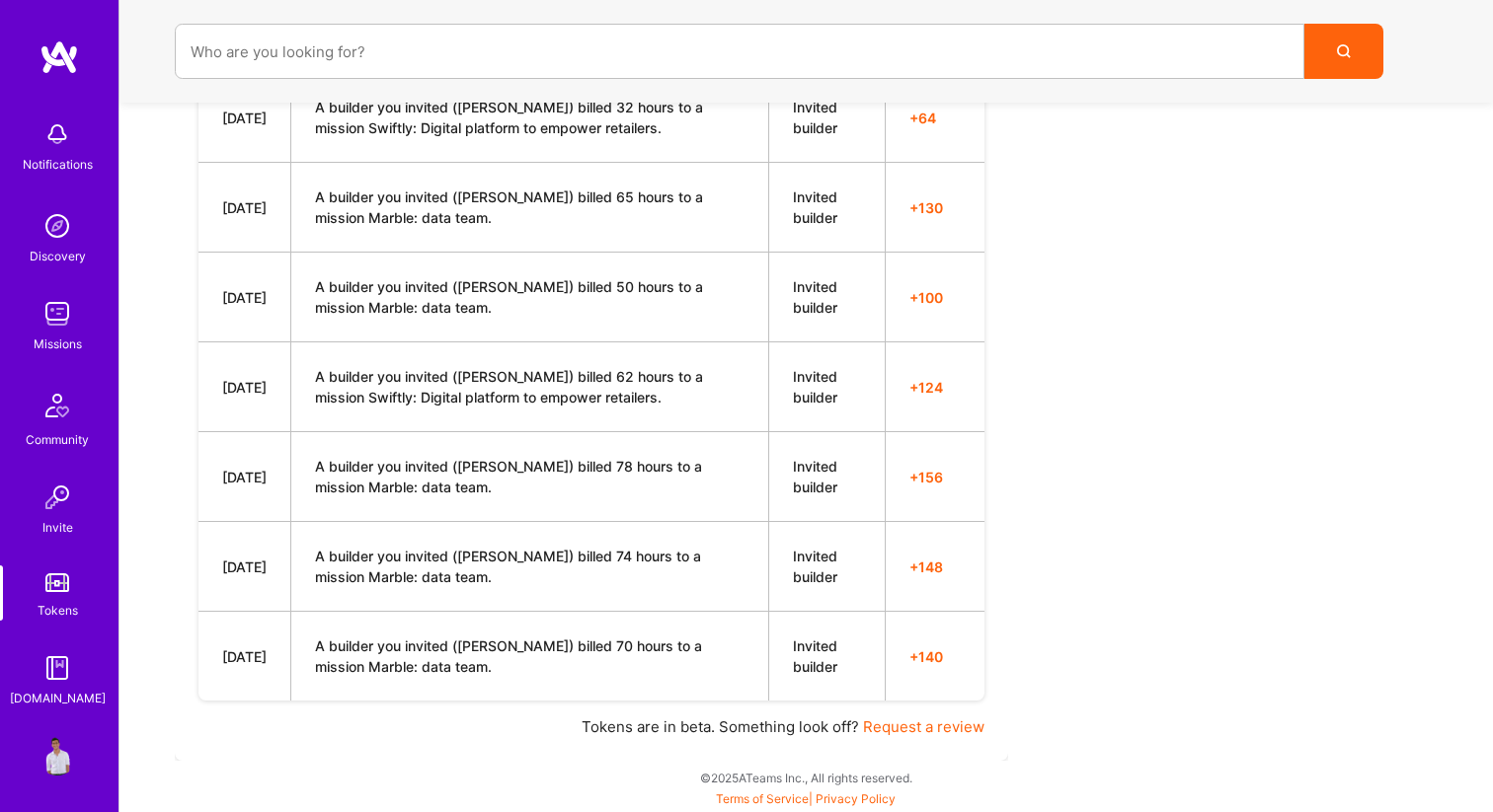
click at [393, 654] on td "A builder you invited ([PERSON_NAME]) billed 70 hours to a mission Marble: data…" at bounding box center [529, 657] width 477 height 89
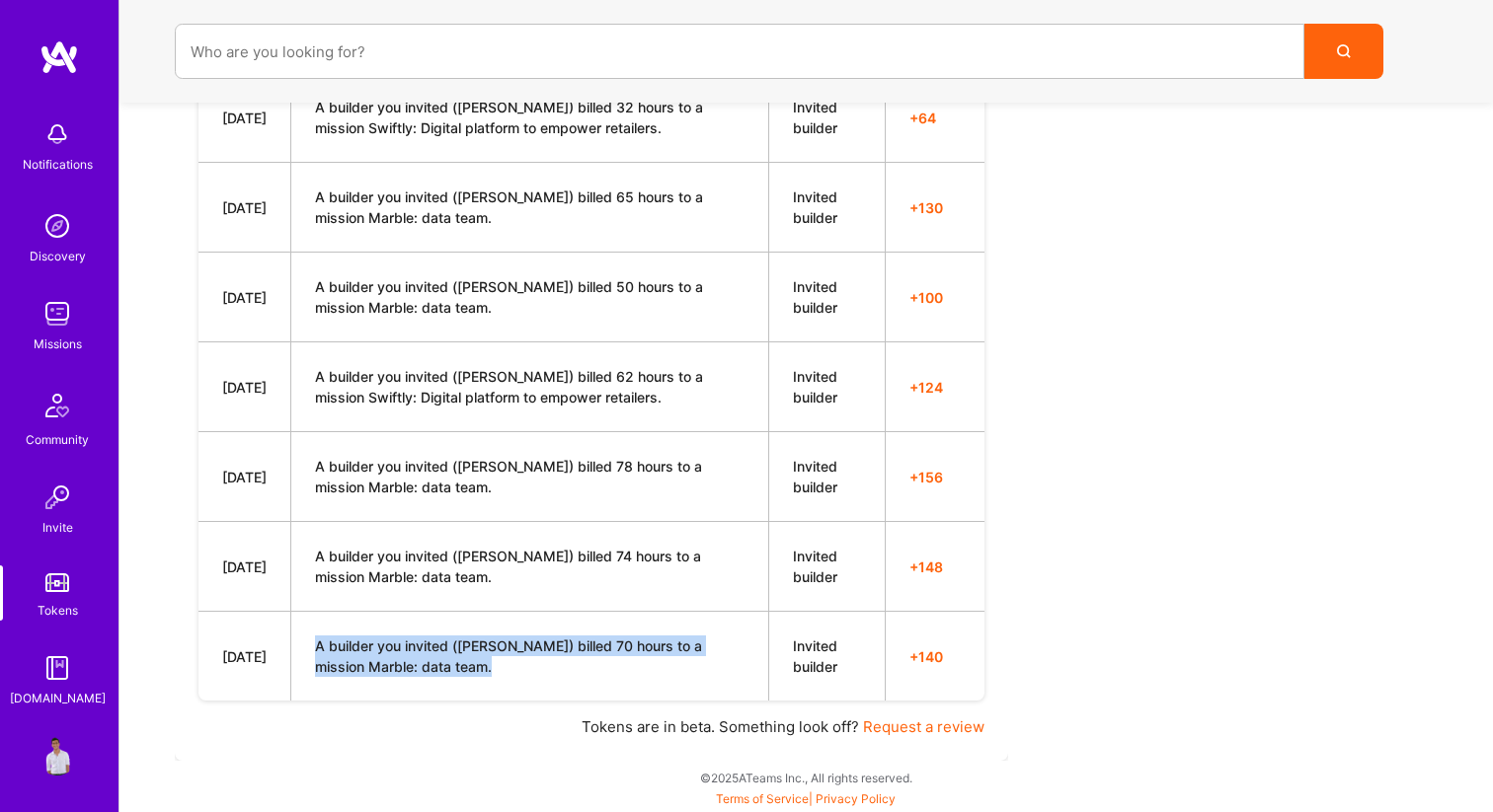
click at [393, 654] on td "A builder you invited ([PERSON_NAME]) billed 70 hours to a mission Marble: data…" at bounding box center [529, 657] width 477 height 89
click at [473, 658] on td "A builder you invited ([PERSON_NAME]) billed 70 hours to a mission Marble: data…" at bounding box center [529, 657] width 477 height 89
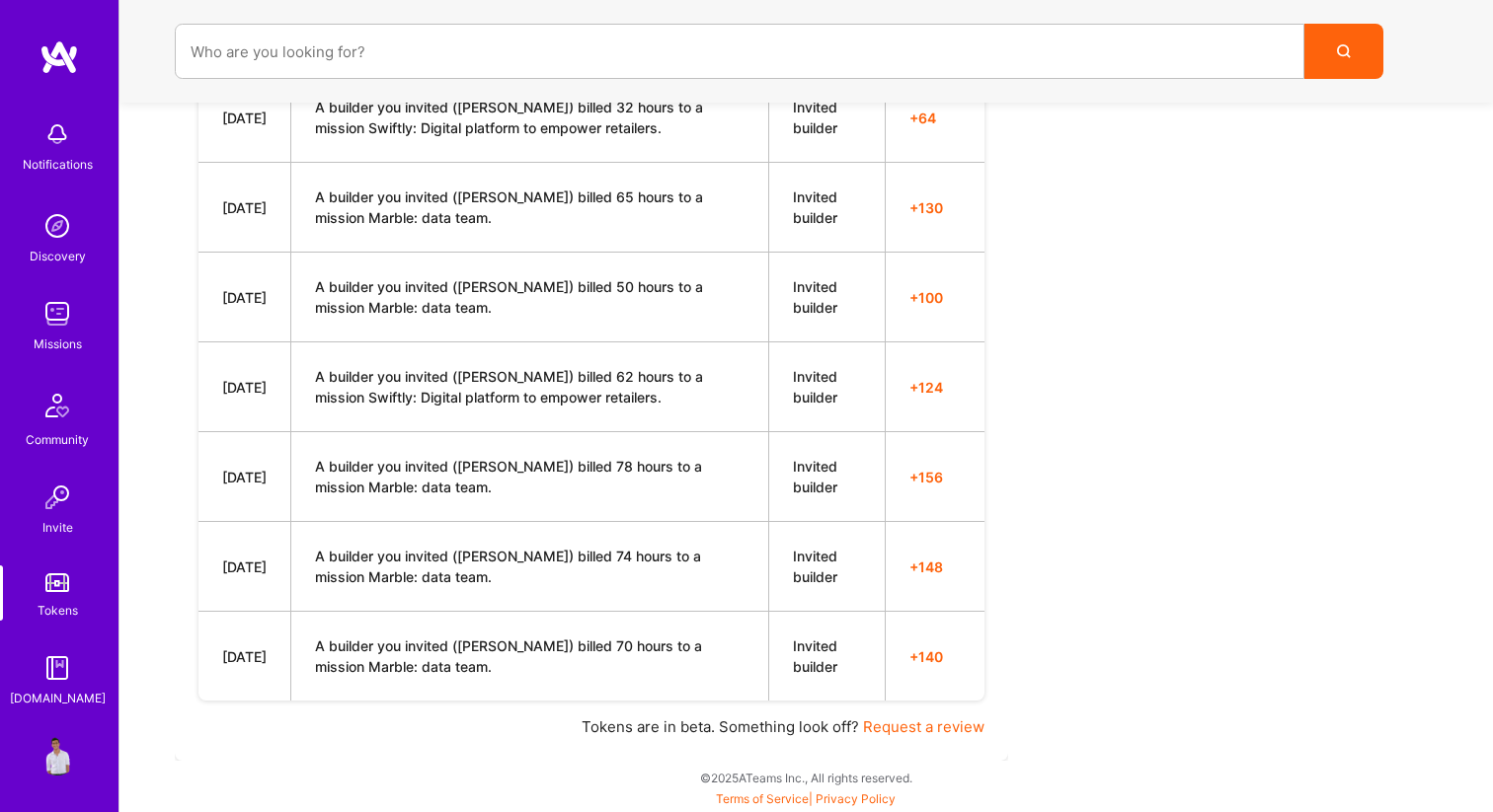
click at [482, 648] on td "A builder you invited ([PERSON_NAME]) billed 70 hours to a mission Marble: data…" at bounding box center [529, 657] width 477 height 89
click at [539, 700] on td "A builder you invited ([PERSON_NAME]) billed 70 hours to a mission Marble: data…" at bounding box center [529, 657] width 477 height 89
click at [311, 666] on td "A builder you invited ([PERSON_NAME]) billed 70 hours to a mission Marble: data…" at bounding box center [529, 657] width 477 height 89
click at [321, 569] on td "A builder you invited ([PERSON_NAME]) billed 74 hours to a mission Marble: data…" at bounding box center [529, 567] width 477 height 89
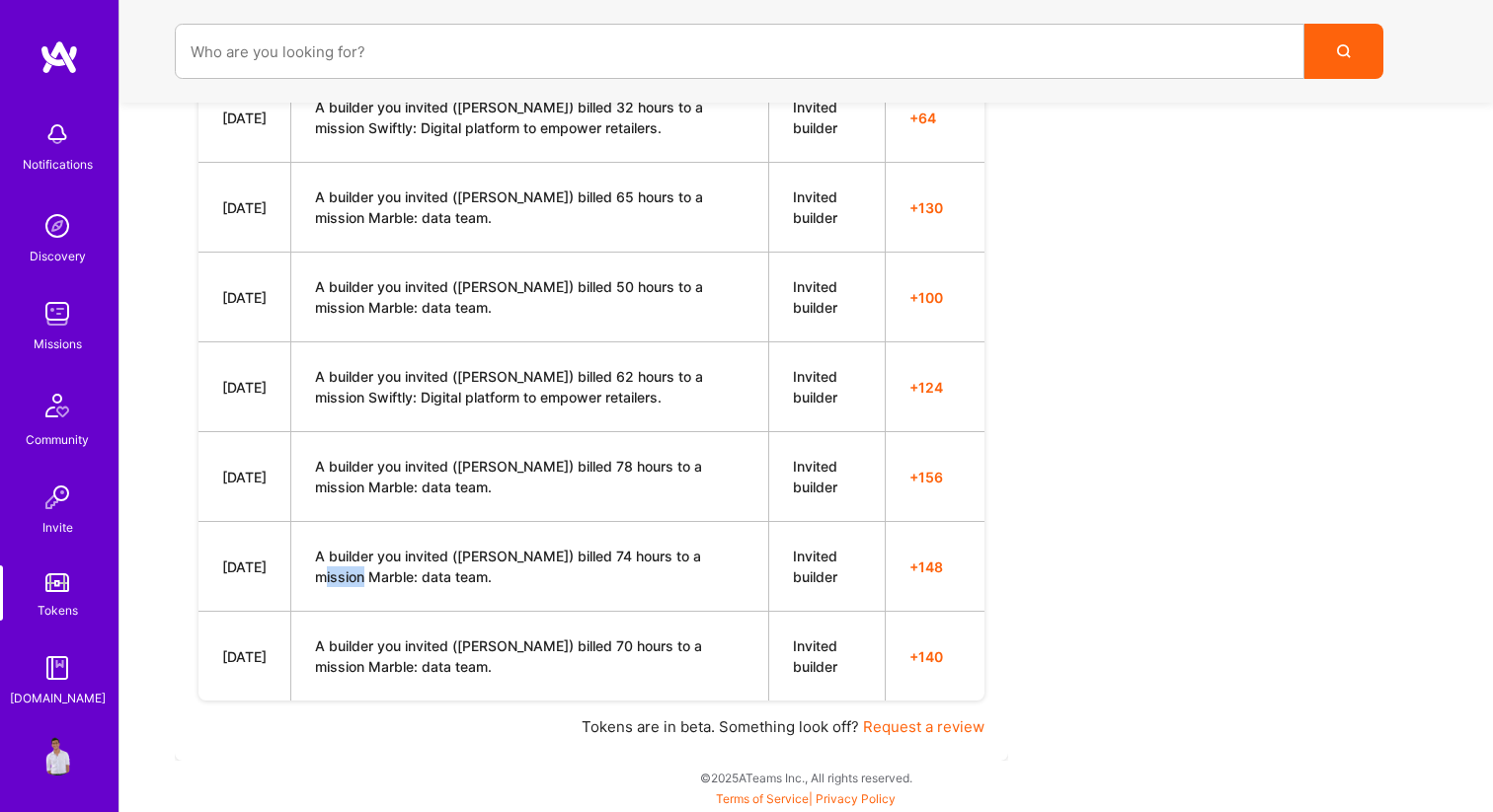
click at [321, 569] on td "A builder you invited ([PERSON_NAME]) billed 74 hours to a mission Marble: data…" at bounding box center [529, 567] width 477 height 89
copy td "Marble"
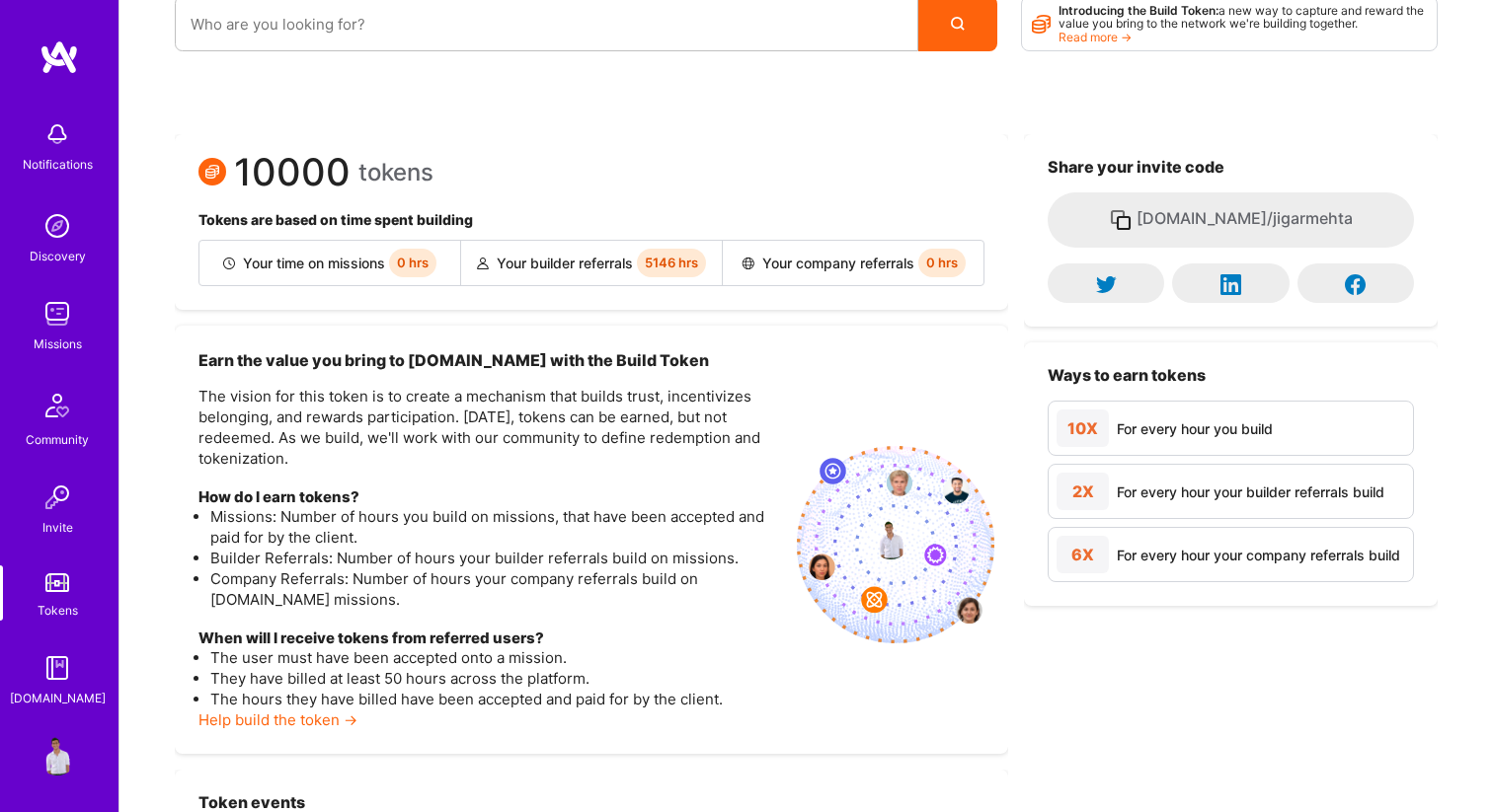
scroll to position [47, 0]
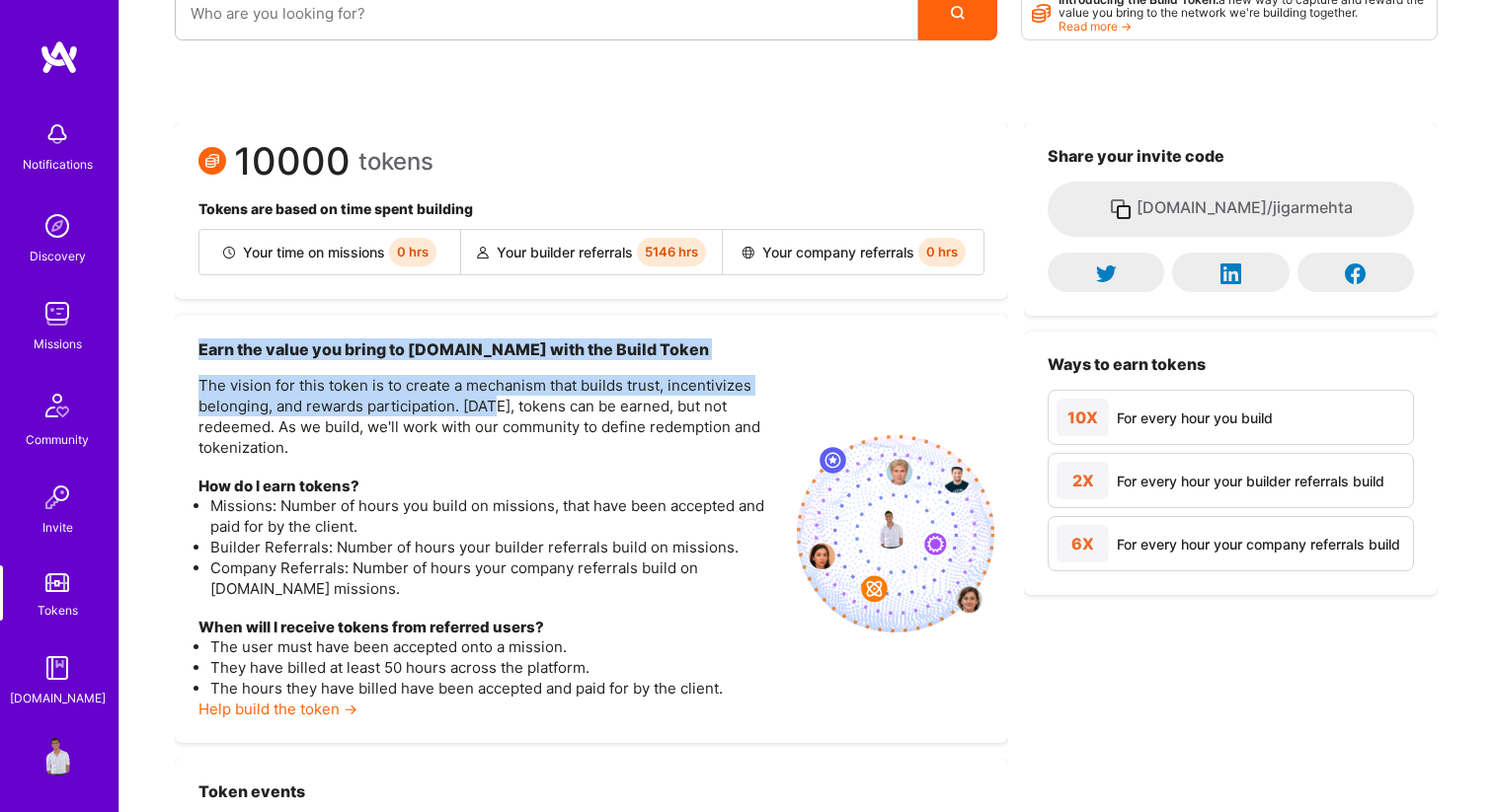
drag, startPoint x: 275, startPoint y: 338, endPoint x: 502, endPoint y: 413, distance: 239.1
click at [502, 412] on div "Earn the value you bring to [DOMAIN_NAME] with the Build Token The vision for t…" at bounding box center [591, 529] width 833 height 429
click at [502, 413] on p "The vision for this token is to create a mechanism that builds trust, incentivi…" at bounding box center [489, 417] width 583 height 83
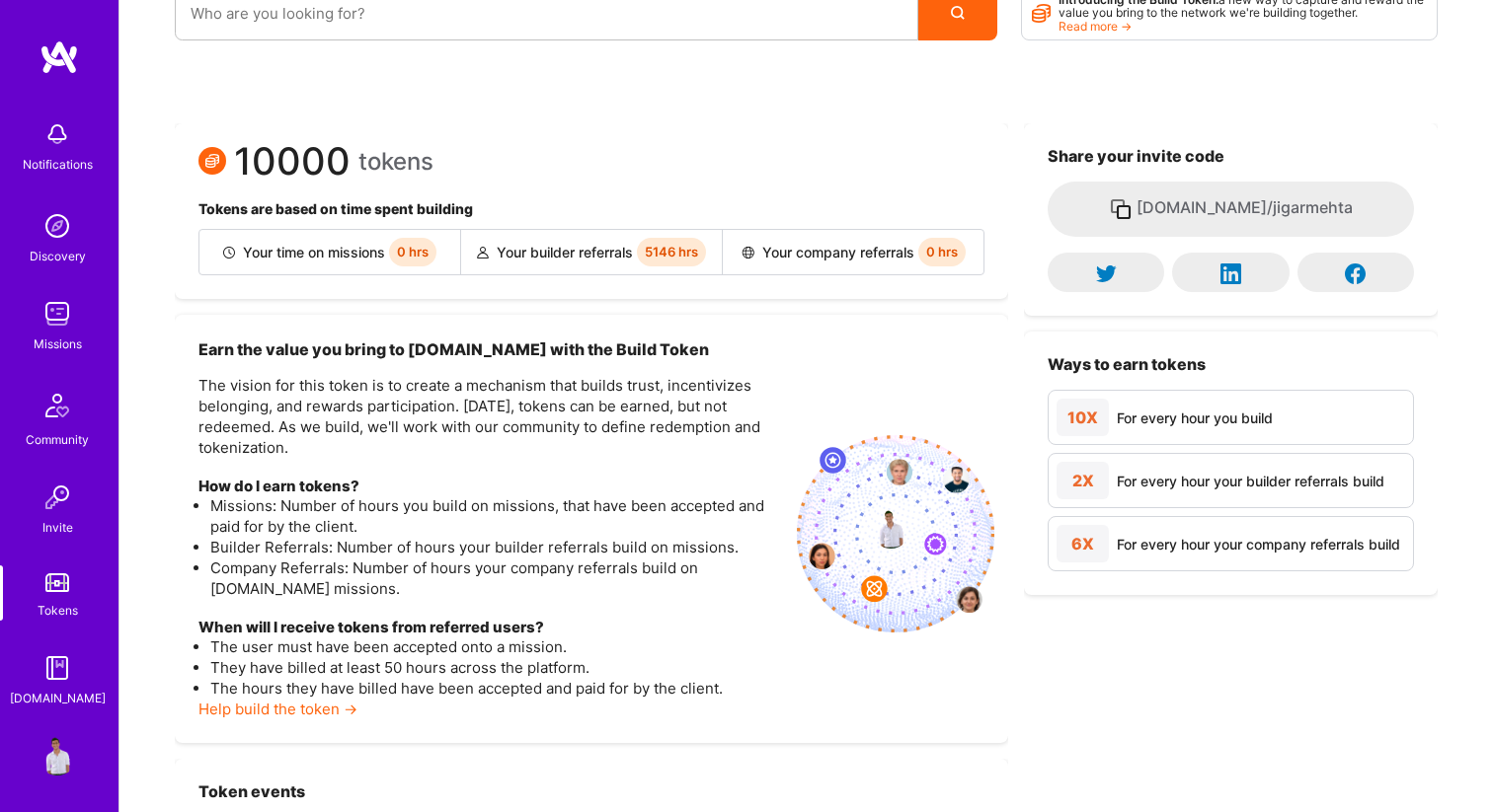
click at [289, 383] on p "The vision for this token is to create a mechanism that builds trust, incentivi…" at bounding box center [489, 417] width 583 height 83
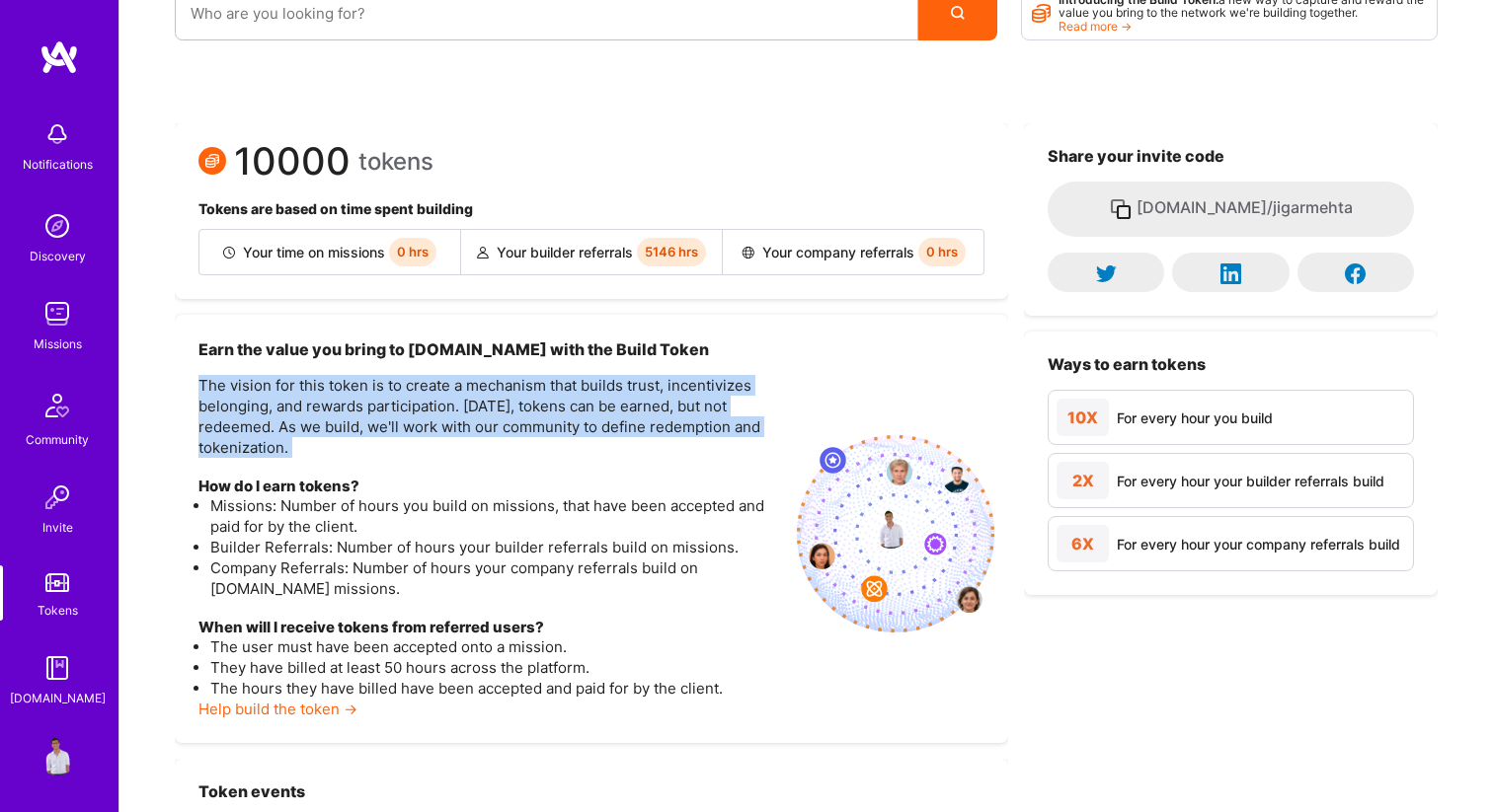
click at [289, 383] on p "The vision for this token is to create a mechanism that builds trust, incentivi…" at bounding box center [489, 417] width 583 height 83
click at [401, 442] on p "The vision for this token is to create a mechanism that builds trust, incentivi…" at bounding box center [489, 417] width 583 height 83
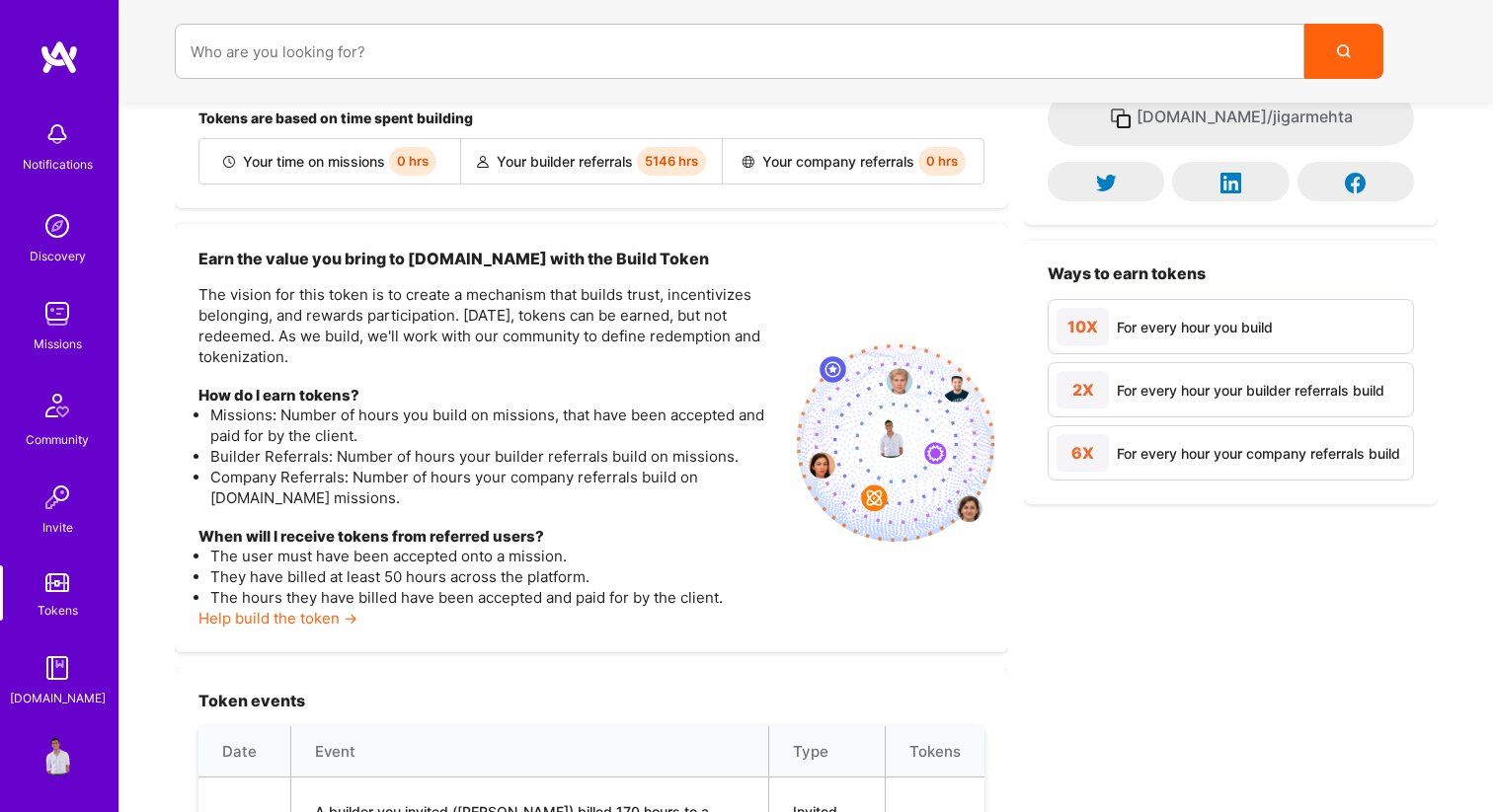
scroll to position [144, 0]
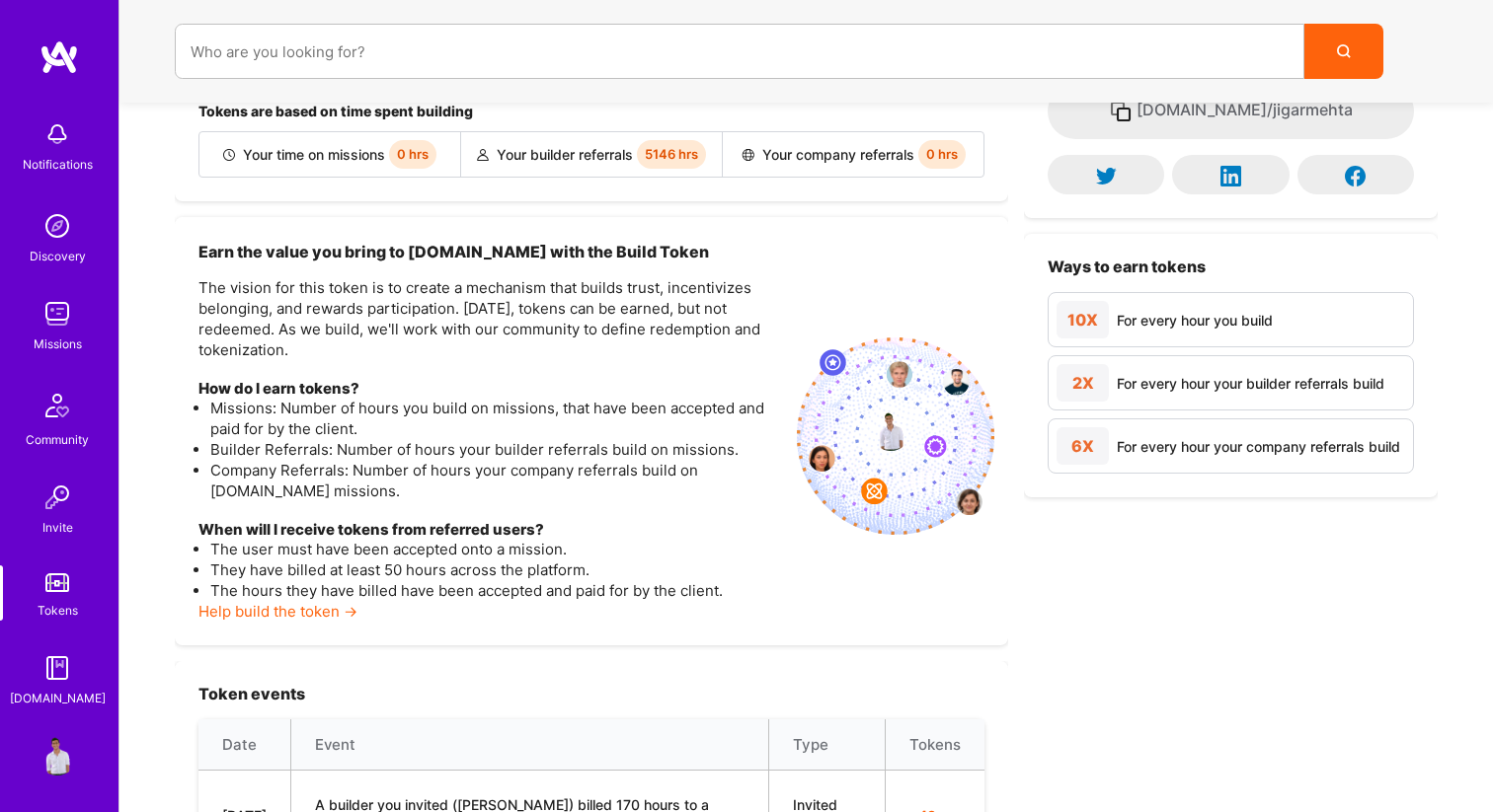
drag, startPoint x: 301, startPoint y: 560, endPoint x: 481, endPoint y: 572, distance: 180.4
click at [481, 572] on li "They have billed at least 50 hours across the platform." at bounding box center [495, 570] width 571 height 21
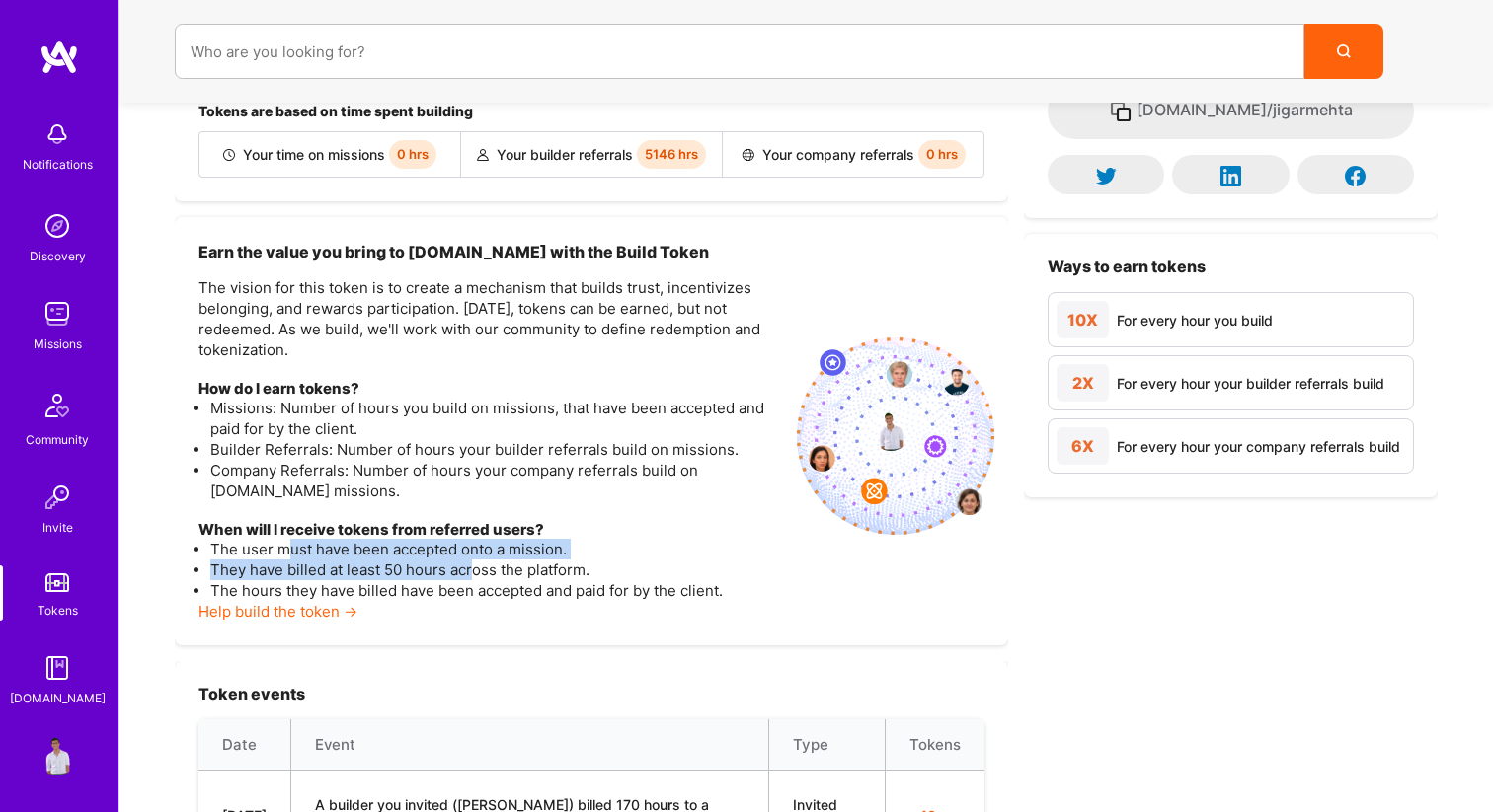
drag, startPoint x: 286, startPoint y: 559, endPoint x: 473, endPoint y: 575, distance: 187.7
click at [473, 575] on ul "The user must have been accepted onto a mission. They have billed at least 50 h…" at bounding box center [489, 570] width 583 height 63
click at [473, 575] on li "They have billed at least 50 hours across the platform." at bounding box center [495, 570] width 571 height 21
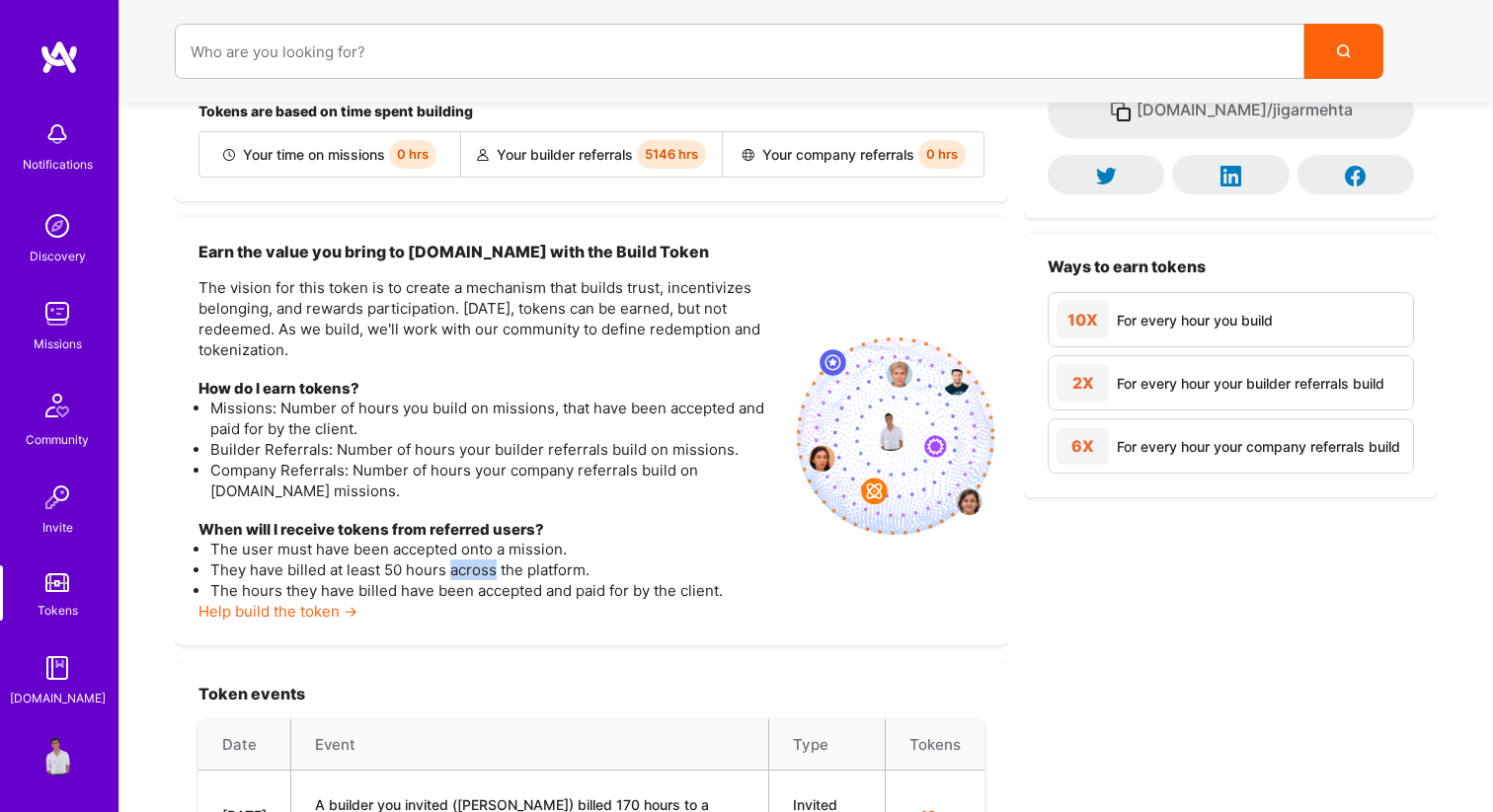
click at [473, 575] on li "They have billed at least 50 hours across the platform." at bounding box center [495, 570] width 571 height 21
click at [491, 598] on li "The hours they have billed have been accepted and paid for by the client." at bounding box center [495, 591] width 571 height 21
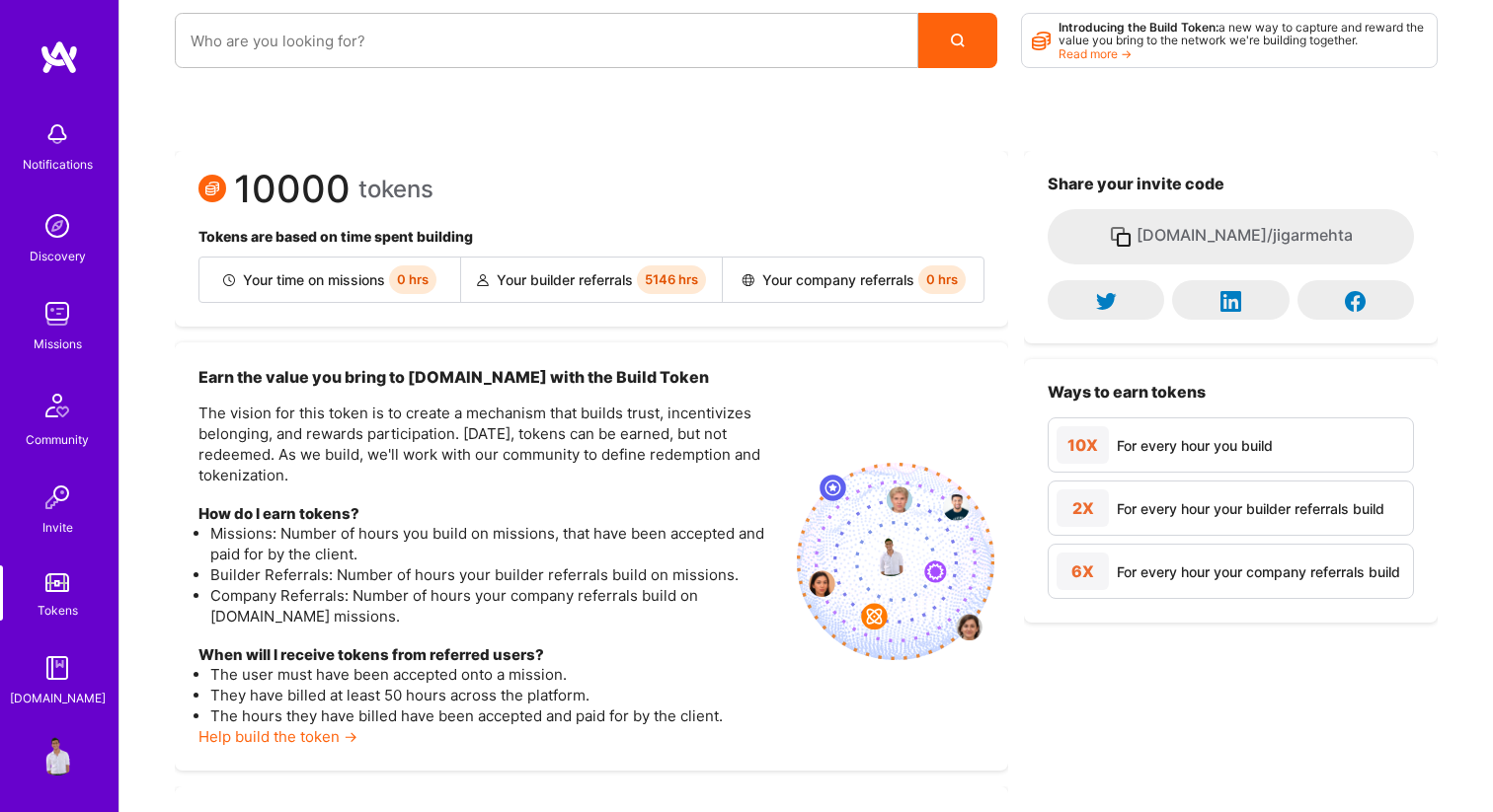
scroll to position [0, 0]
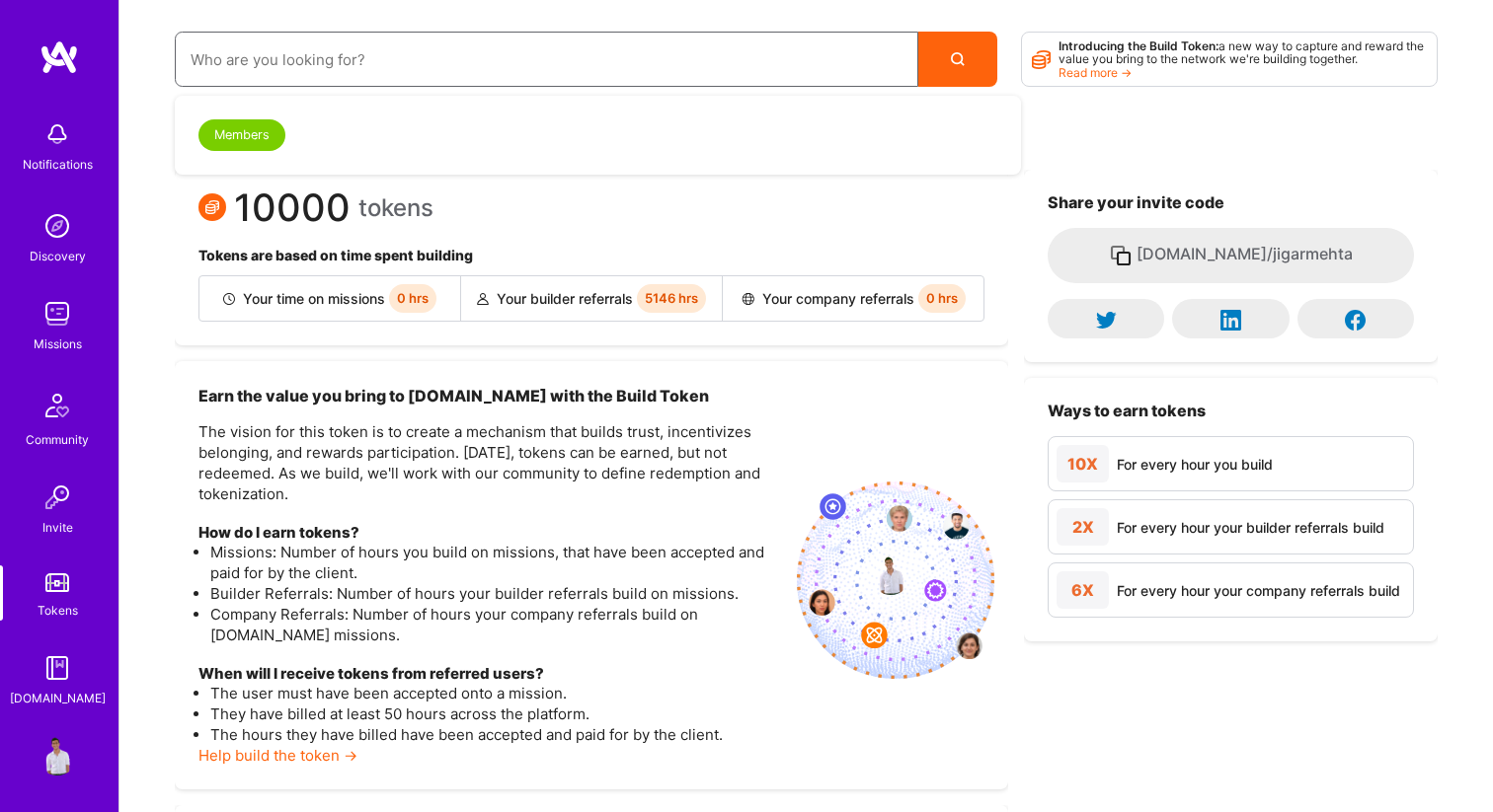
click at [557, 63] on input at bounding box center [546, 60] width 712 height 51
click at [262, 144] on div "Members" at bounding box center [242, 135] width 87 height 32
click at [64, 677] on img at bounding box center [58, 665] width 40 height 40
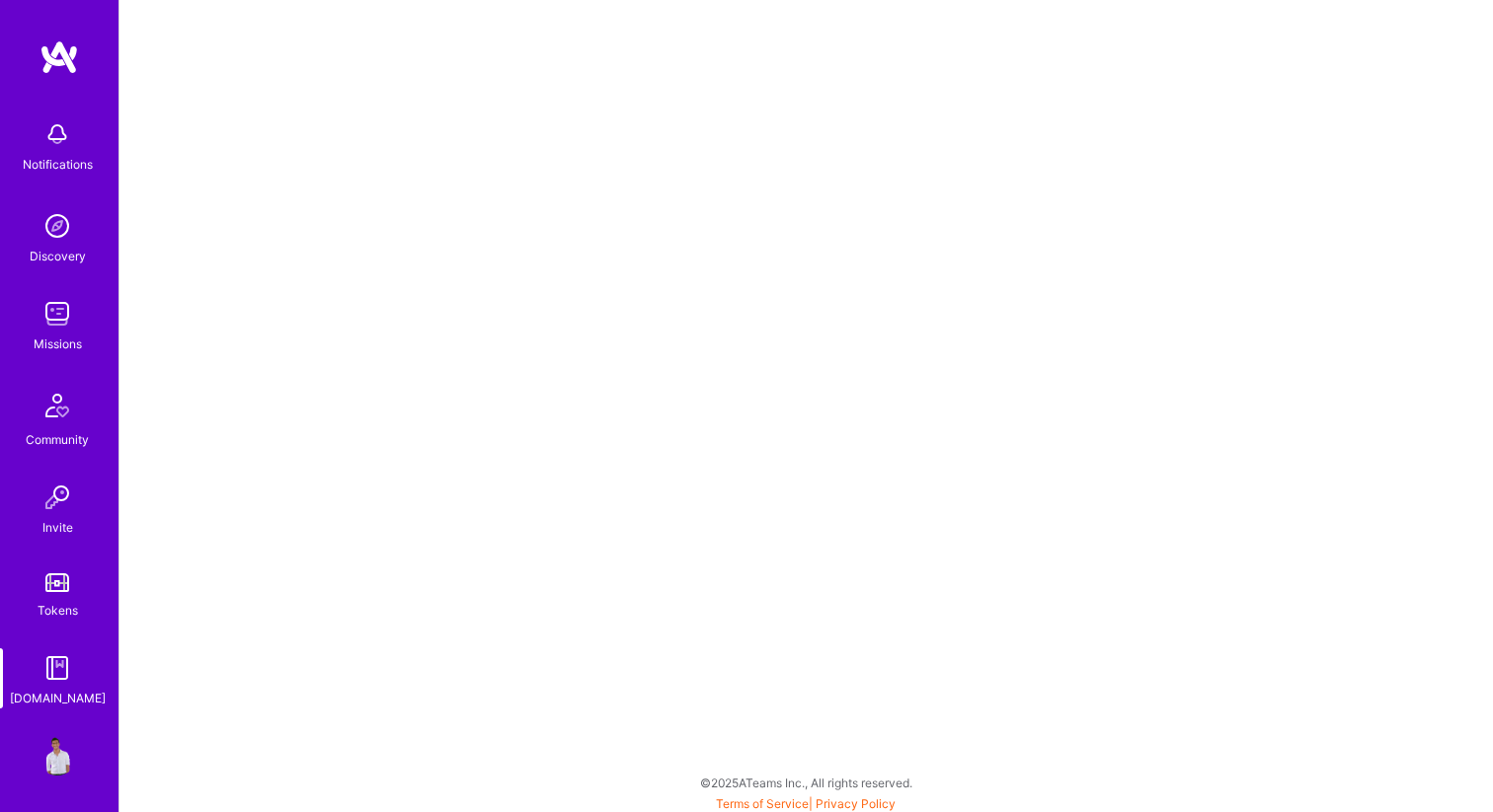
click at [62, 504] on img at bounding box center [58, 497] width 40 height 40
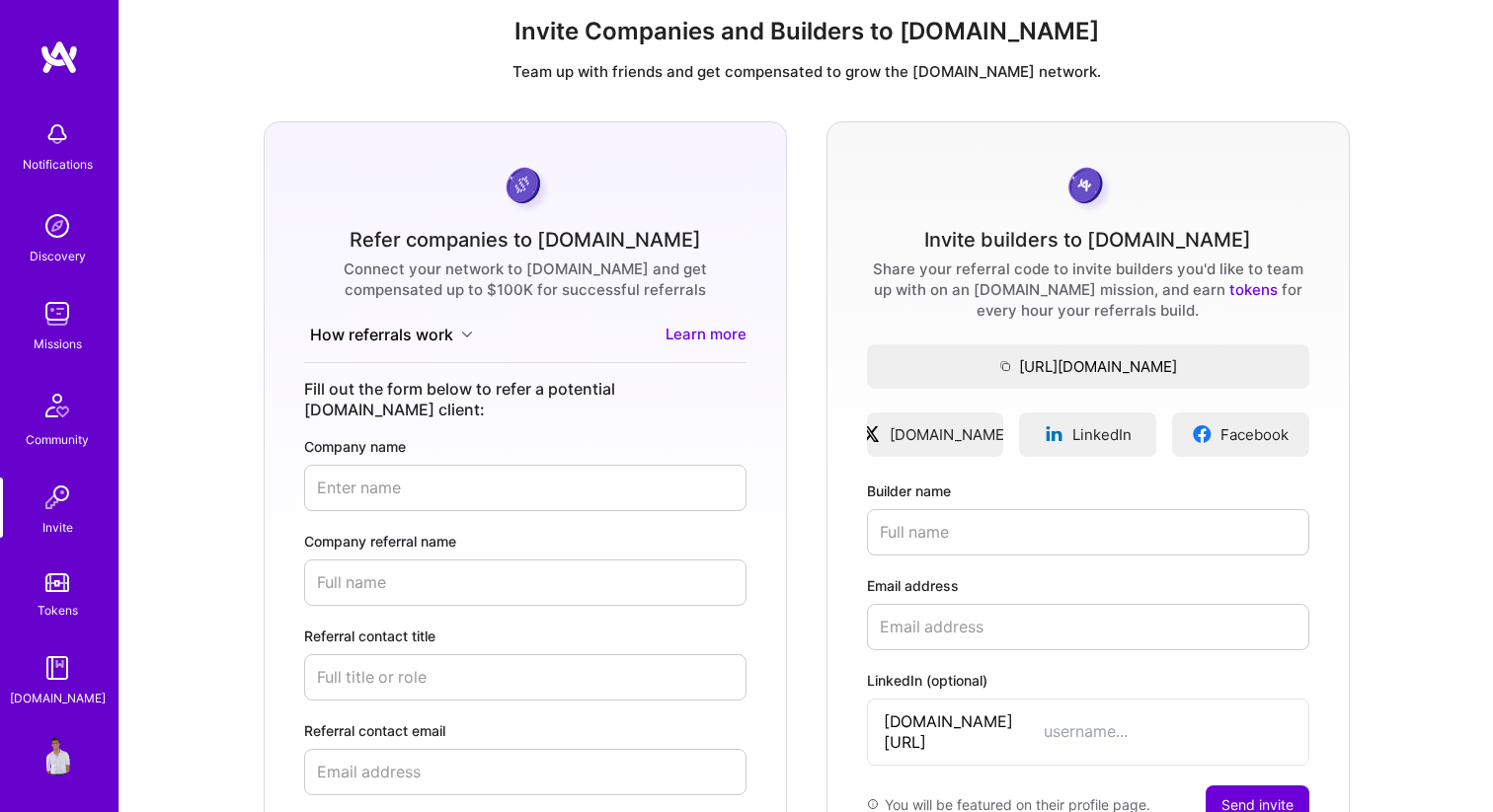
scroll to position [30, 0]
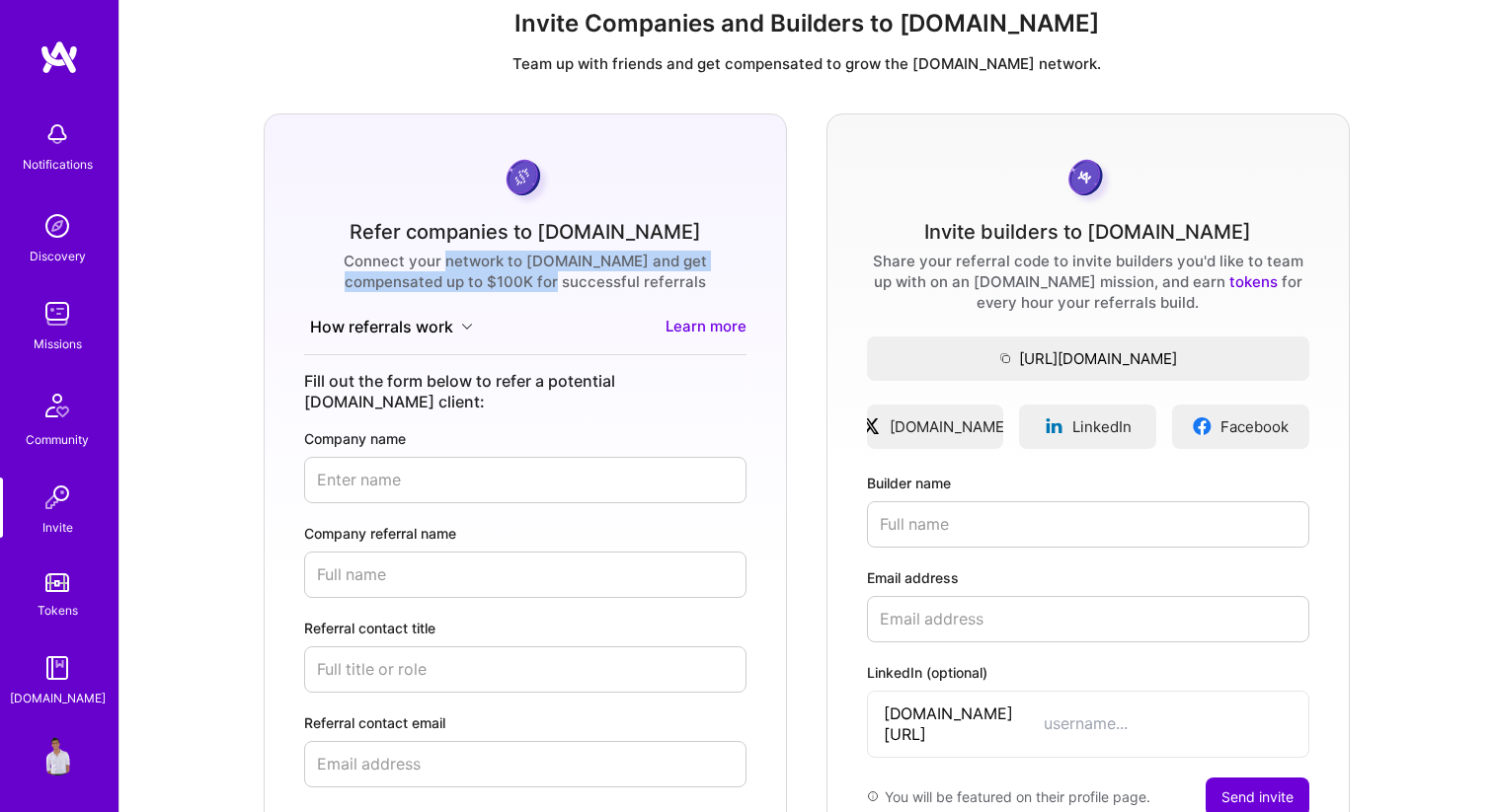
drag, startPoint x: 409, startPoint y: 255, endPoint x: 539, endPoint y: 281, distance: 132.6
click at [539, 281] on div "Connect your network to [DOMAIN_NAME] and get compensated up to $100K for succe…" at bounding box center [525, 272] width 443 height 42
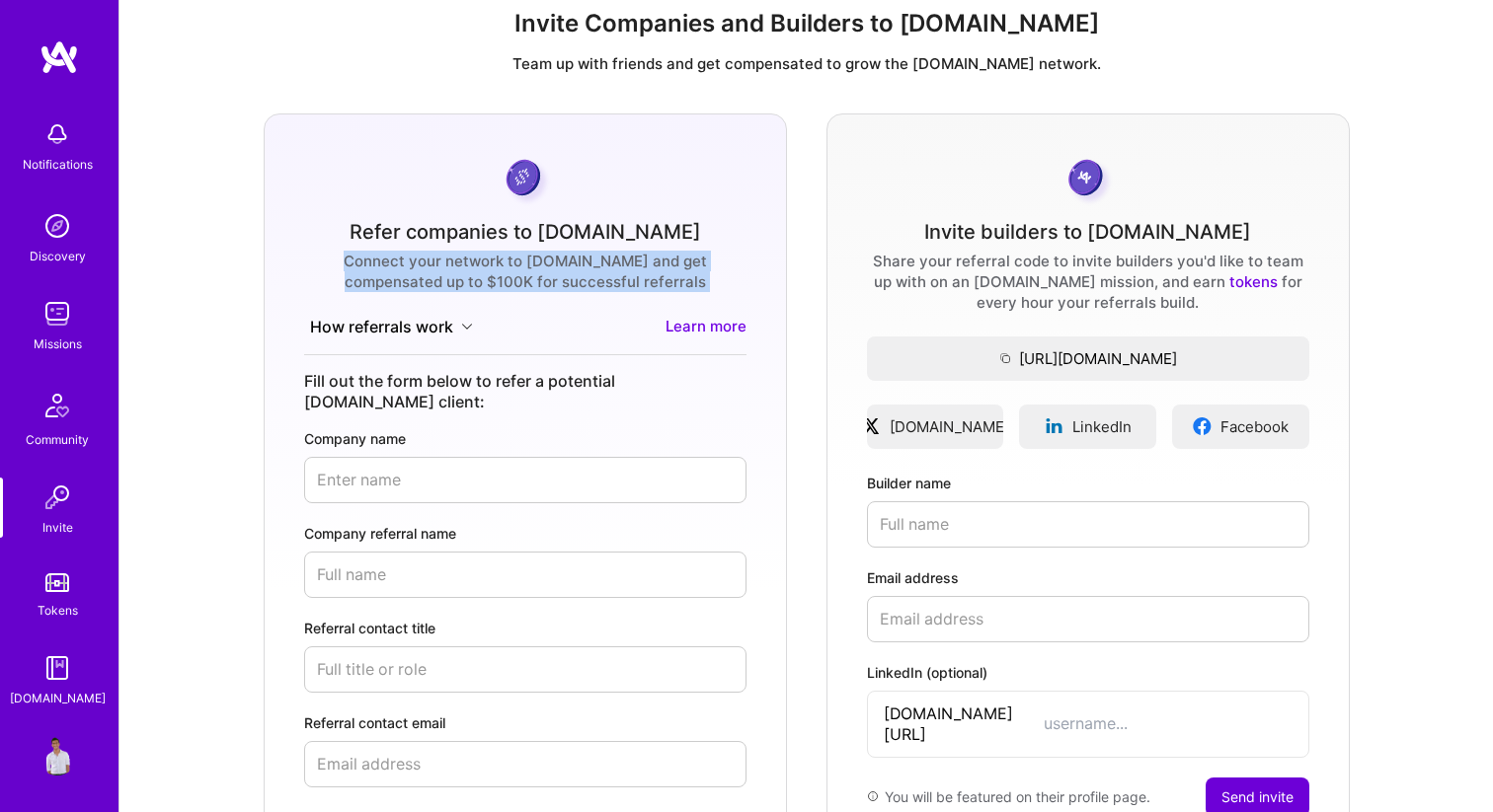
click at [555, 291] on form "Refer companies to [DOMAIN_NAME] Connect your network to [DOMAIN_NAME] and get …" at bounding box center [525, 591] width 523 height 955
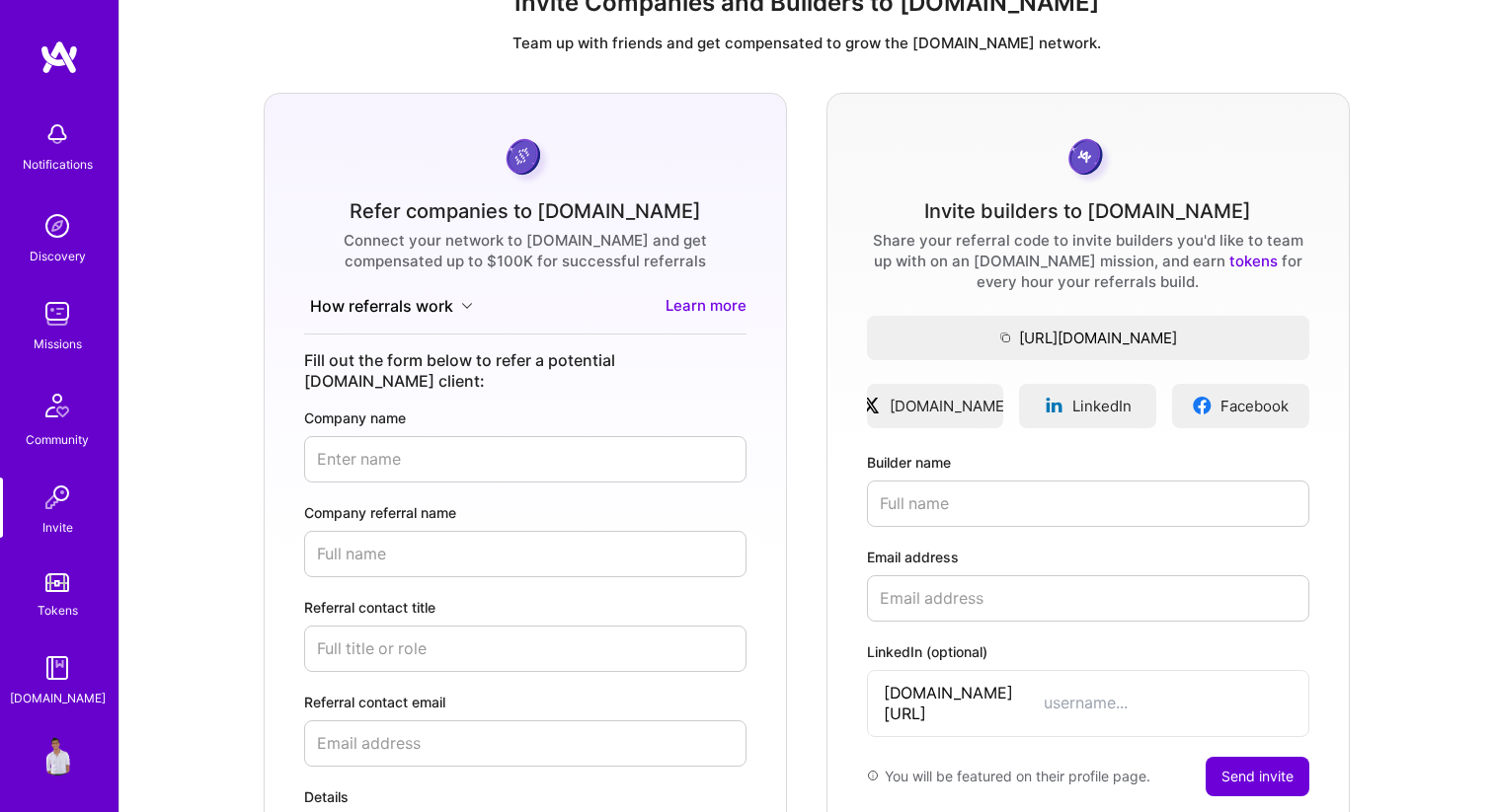
scroll to position [57, 0]
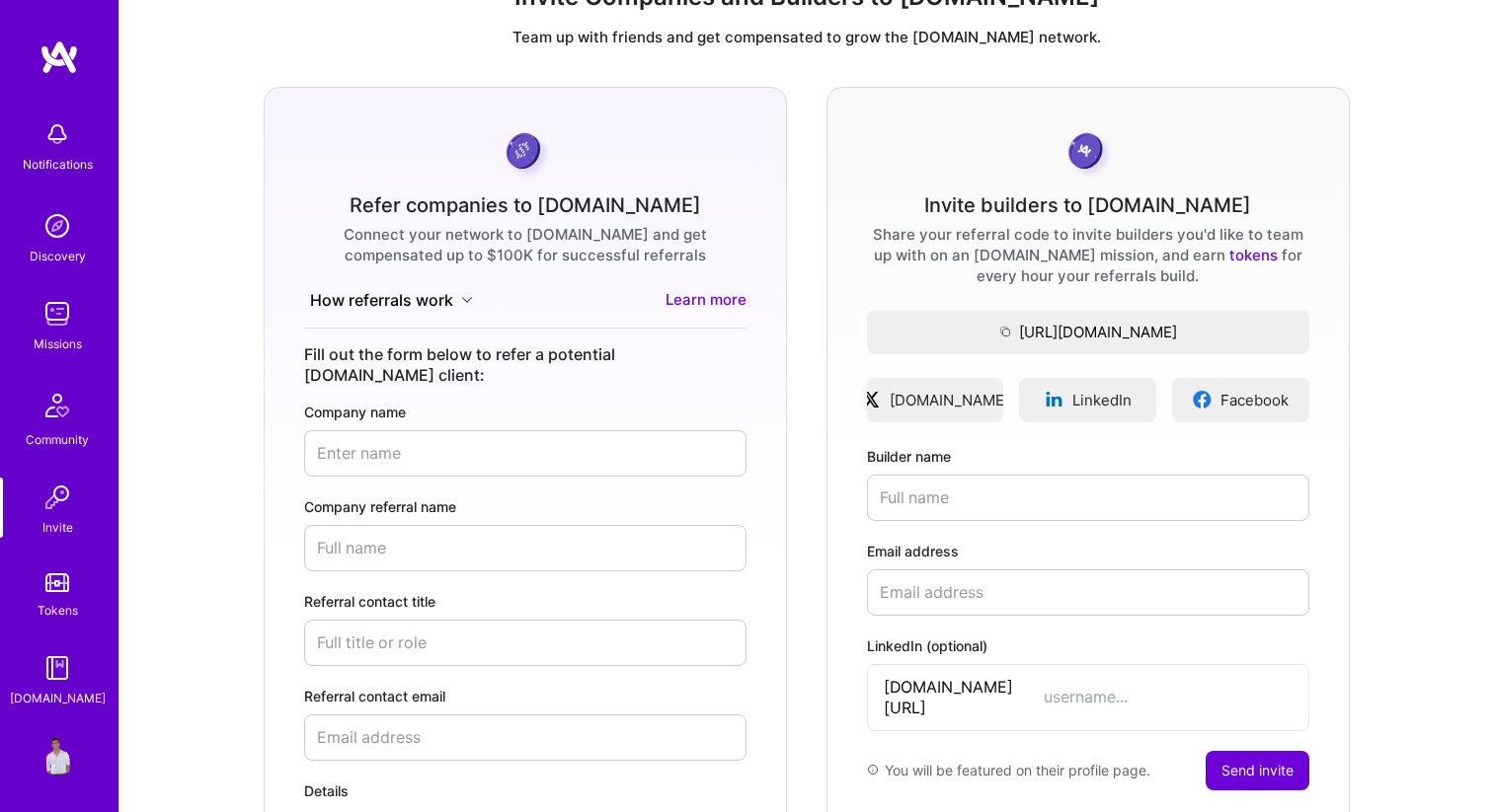
click at [392, 301] on button "How referrals work" at bounding box center [391, 300] width 175 height 23
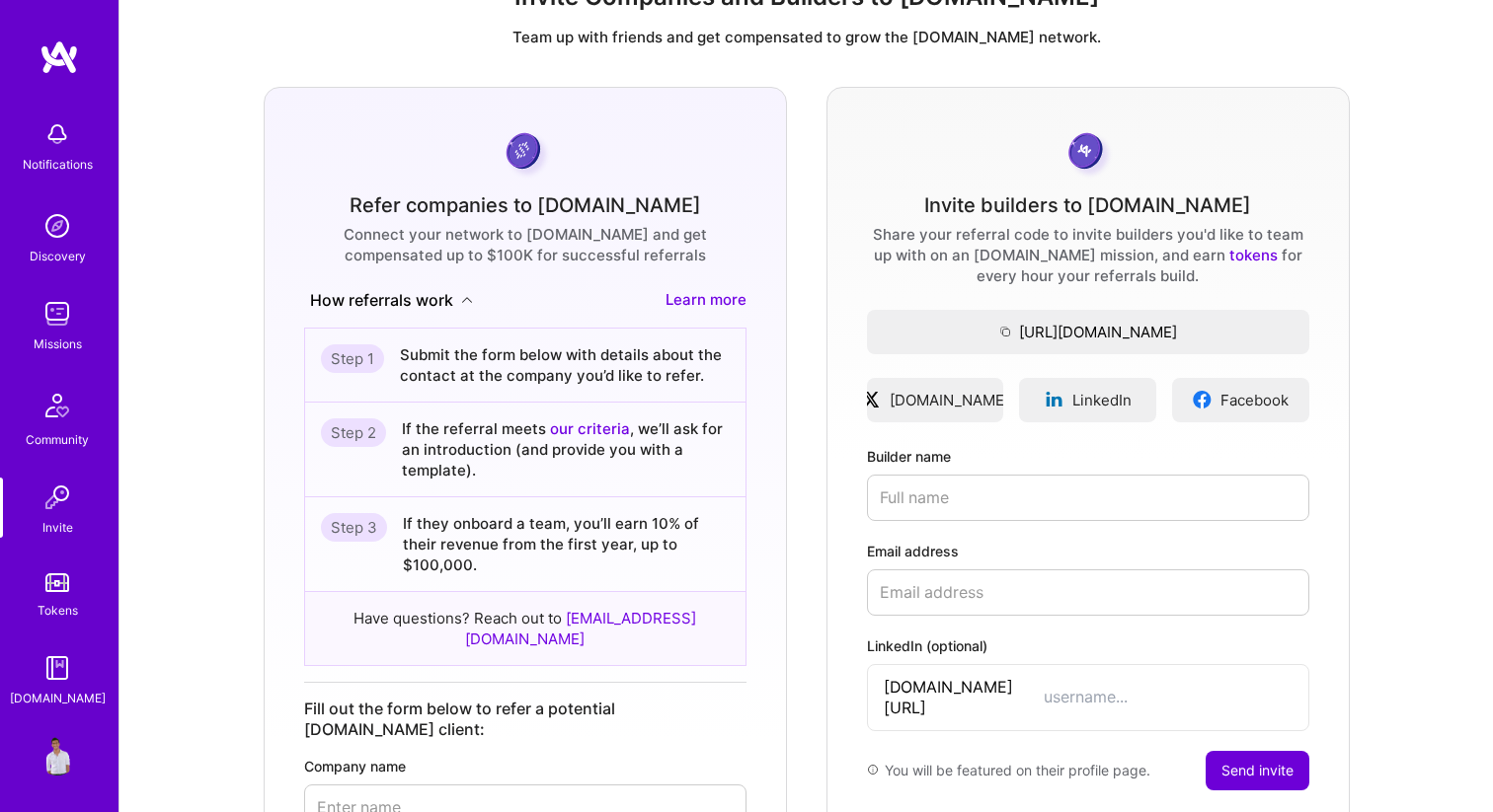
click at [392, 301] on button "How referrals work" at bounding box center [391, 300] width 175 height 23
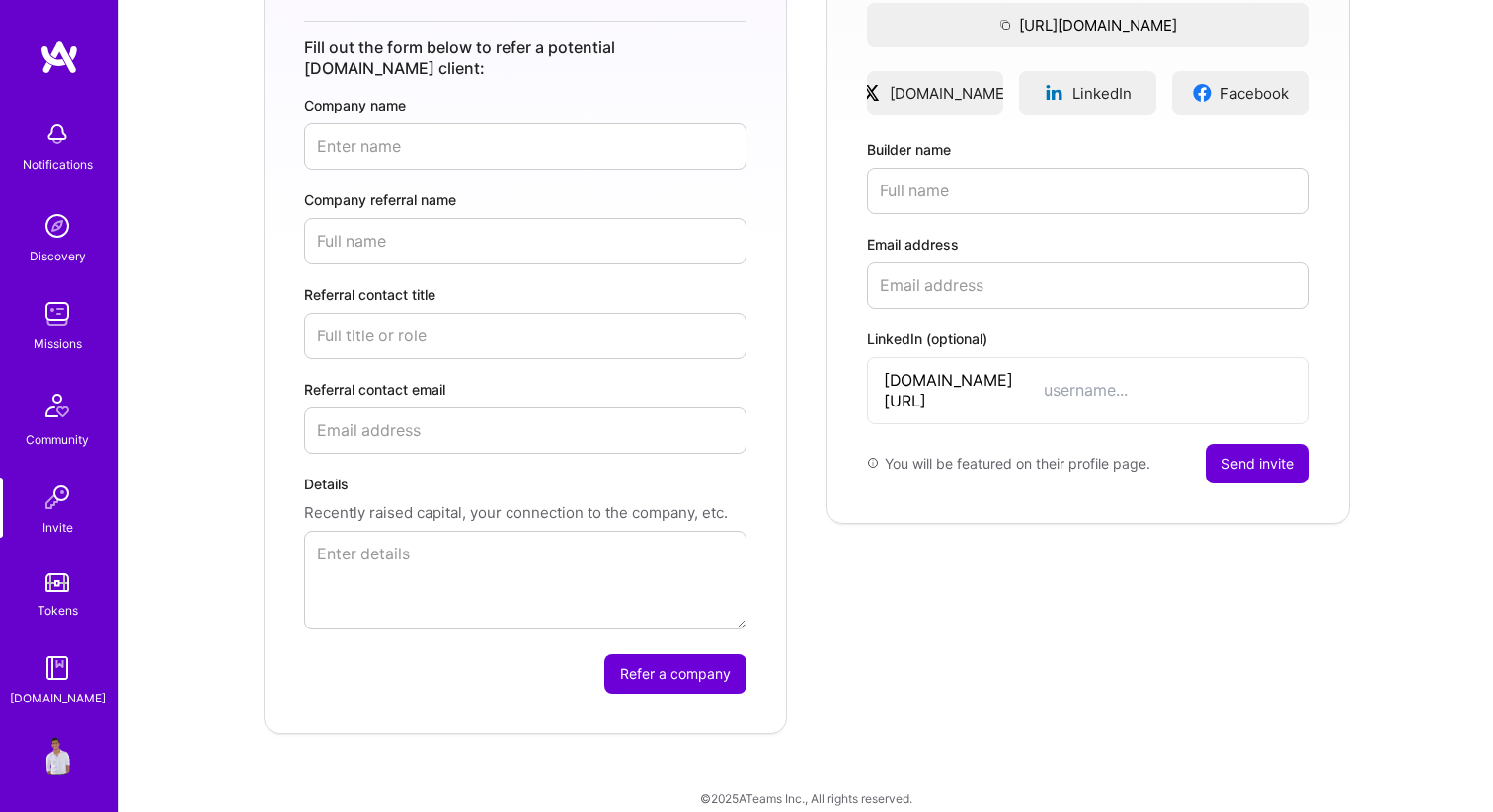
scroll to position [3, 0]
click at [45, 593] on link "Tokens" at bounding box center [57, 591] width 122 height 56
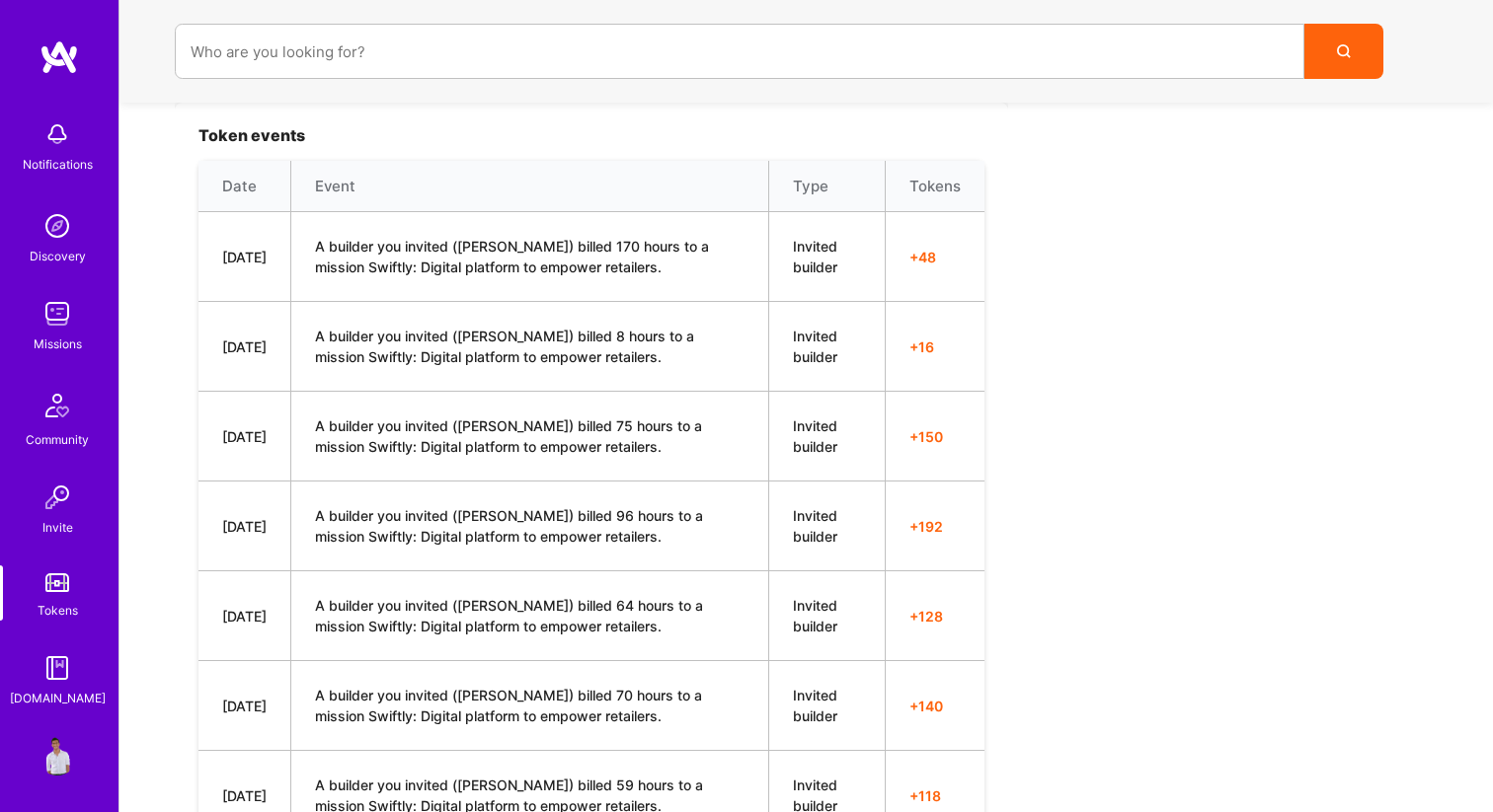
scroll to position [704, 0]
click at [338, 266] on td "A builder you invited ([PERSON_NAME]) billed 170 hours to a mission Swiftly: Di…" at bounding box center [529, 256] width 477 height 89
copy td "Swiftly"
click at [473, 335] on td "A builder you invited ([PERSON_NAME]) billed 8 hours to a mission Swiftly: Digi…" at bounding box center [529, 345] width 477 height 89
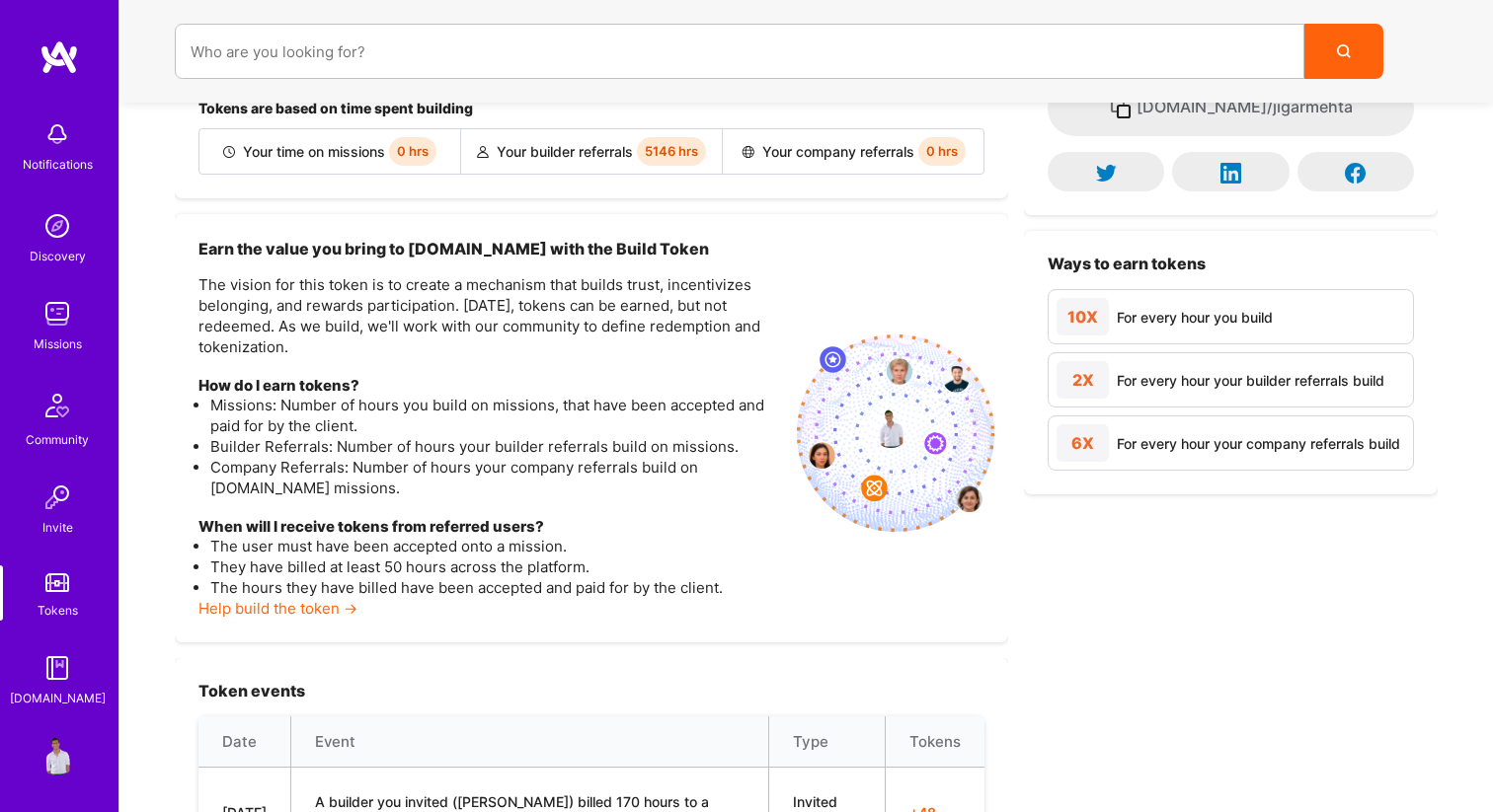
scroll to position [0, 0]
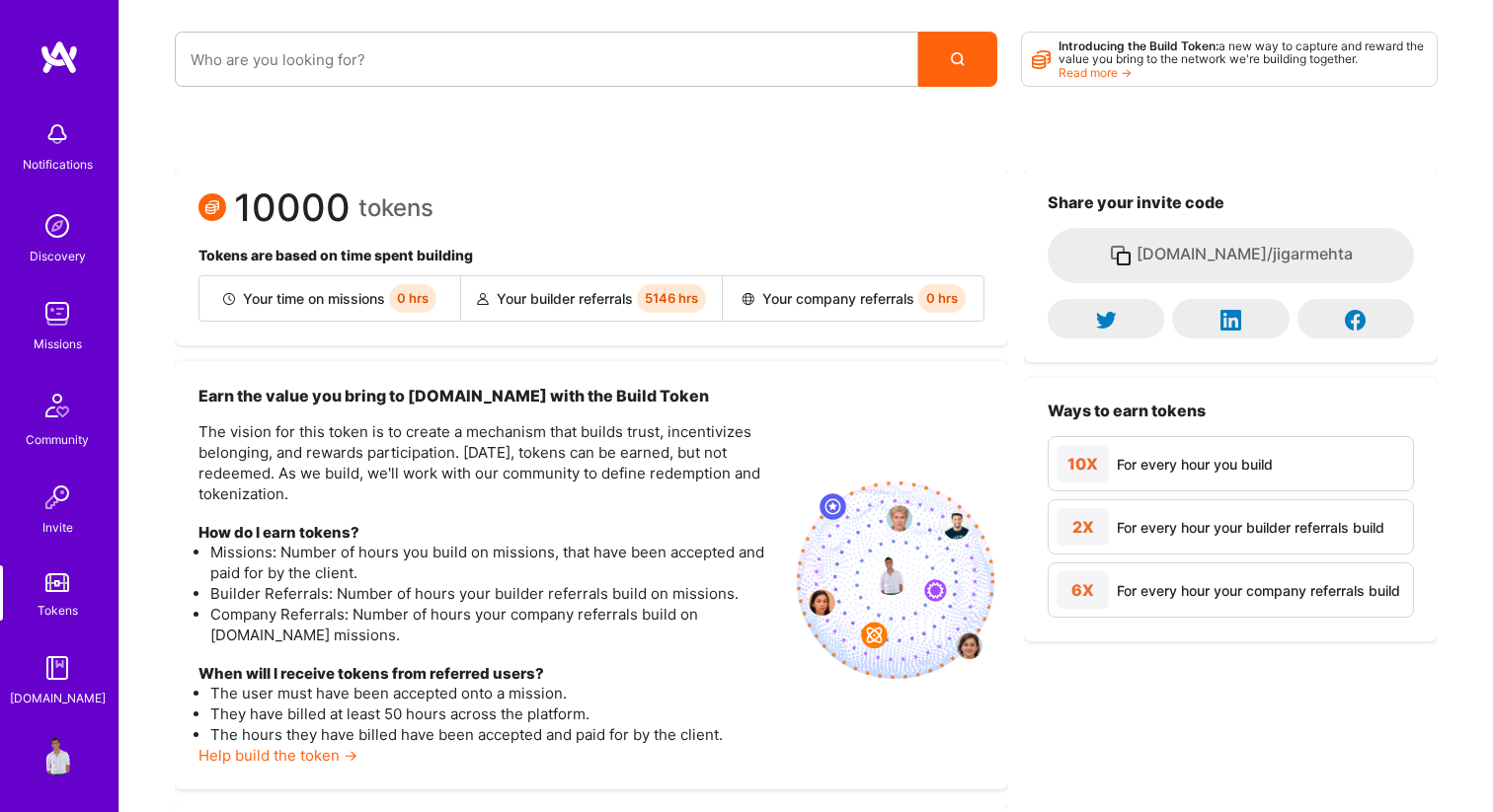
click at [659, 295] on span "5146 hrs" at bounding box center [671, 298] width 69 height 29
click at [693, 298] on span "5146 hrs" at bounding box center [671, 298] width 69 height 29
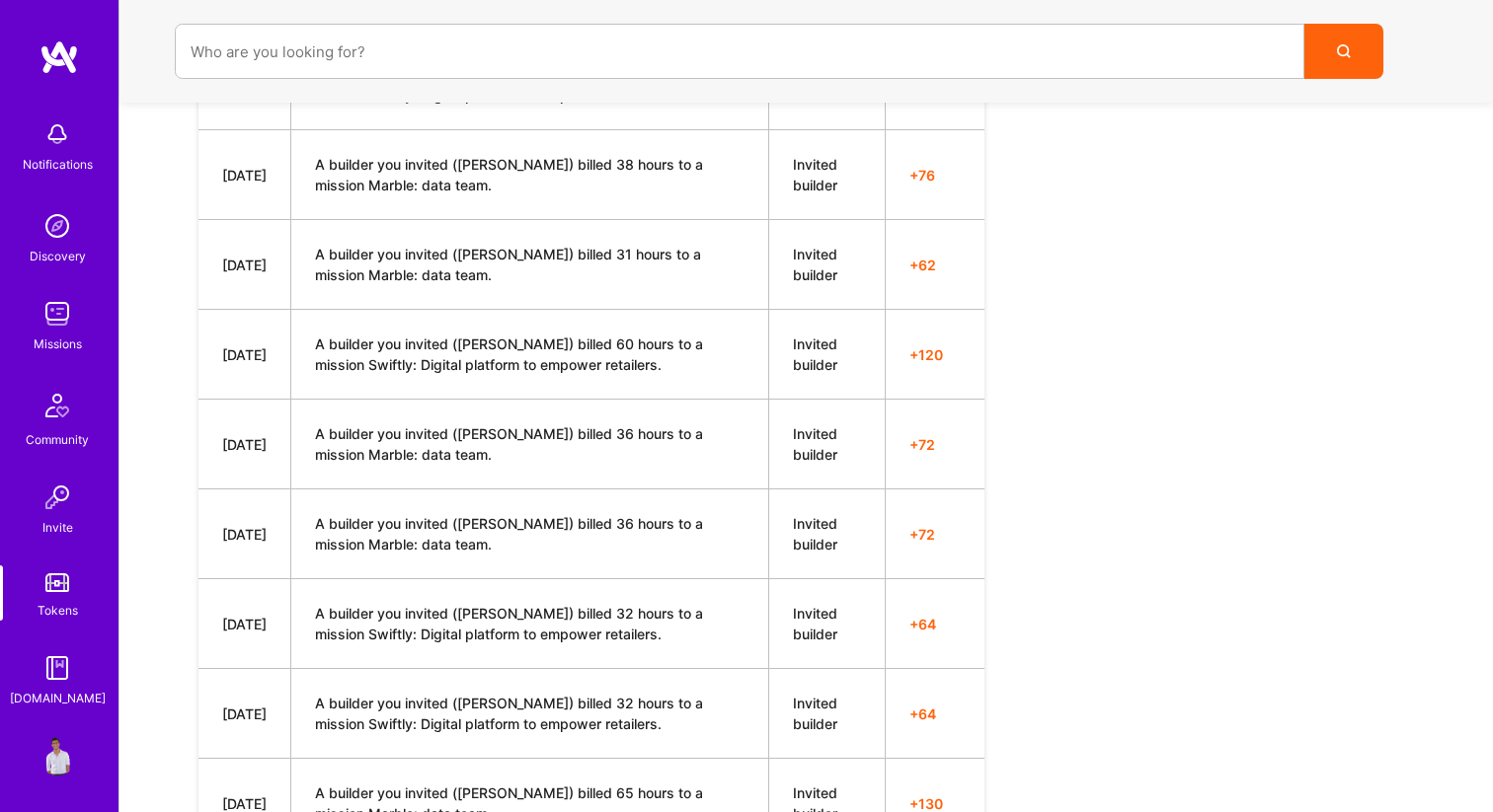
scroll to position [6351, 0]
click at [332, 544] on td "A builder you invited ([PERSON_NAME]) billed 36 hours to a mission Marble: data…" at bounding box center [529, 537] width 477 height 89
copy td "Marble"
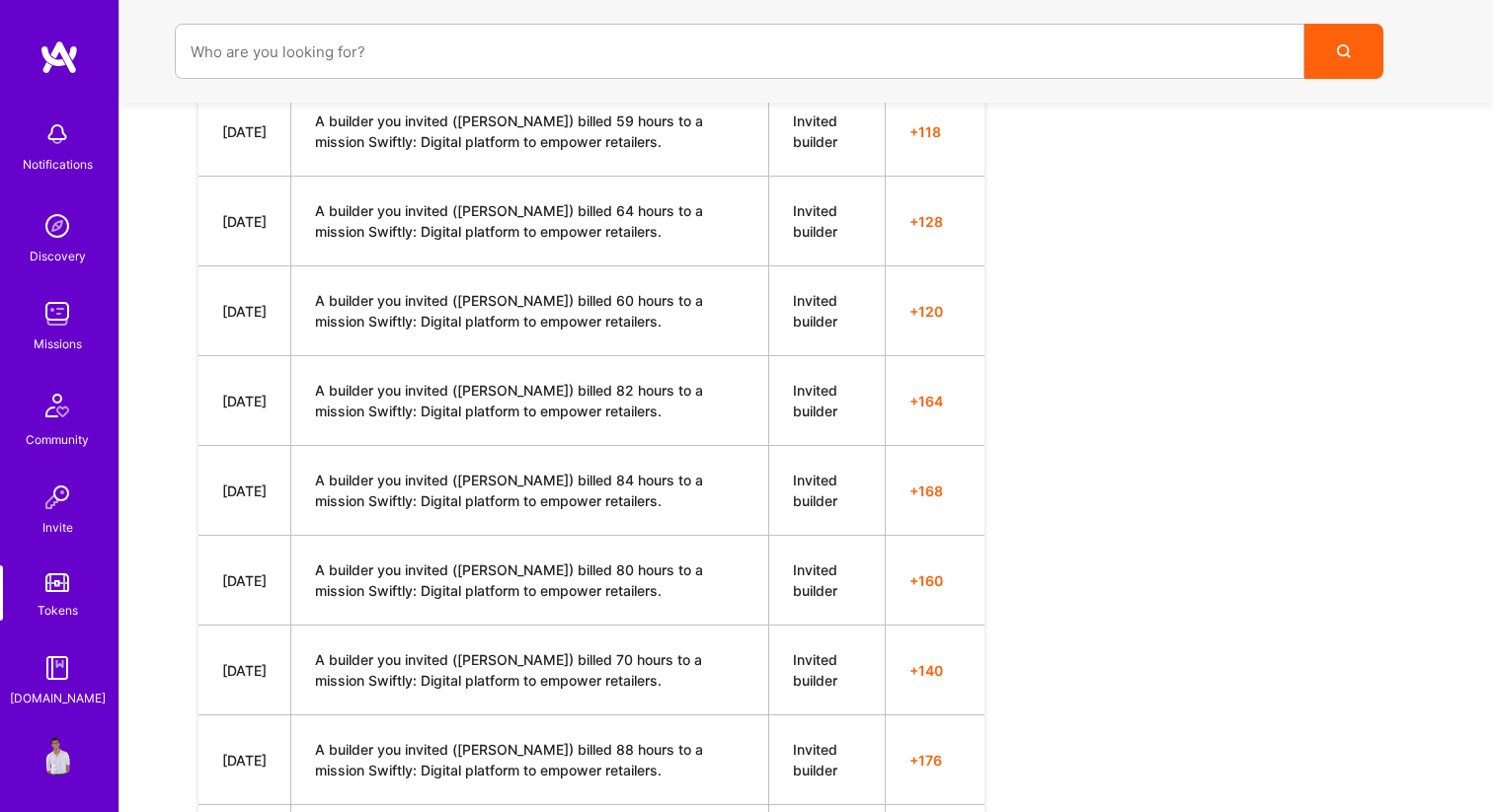
scroll to position [0, 0]
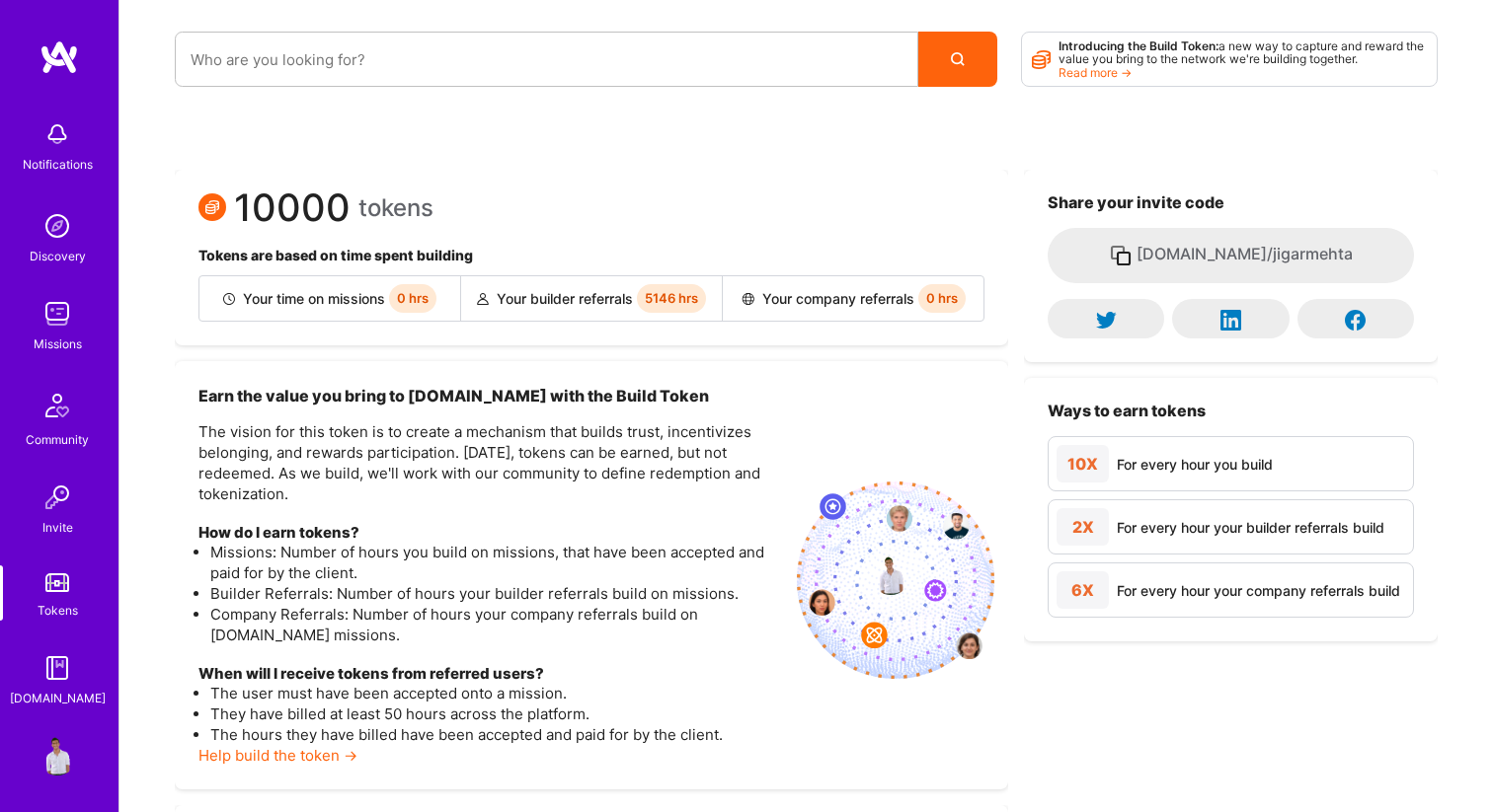
click at [50, 332] on img at bounding box center [58, 314] width 40 height 40
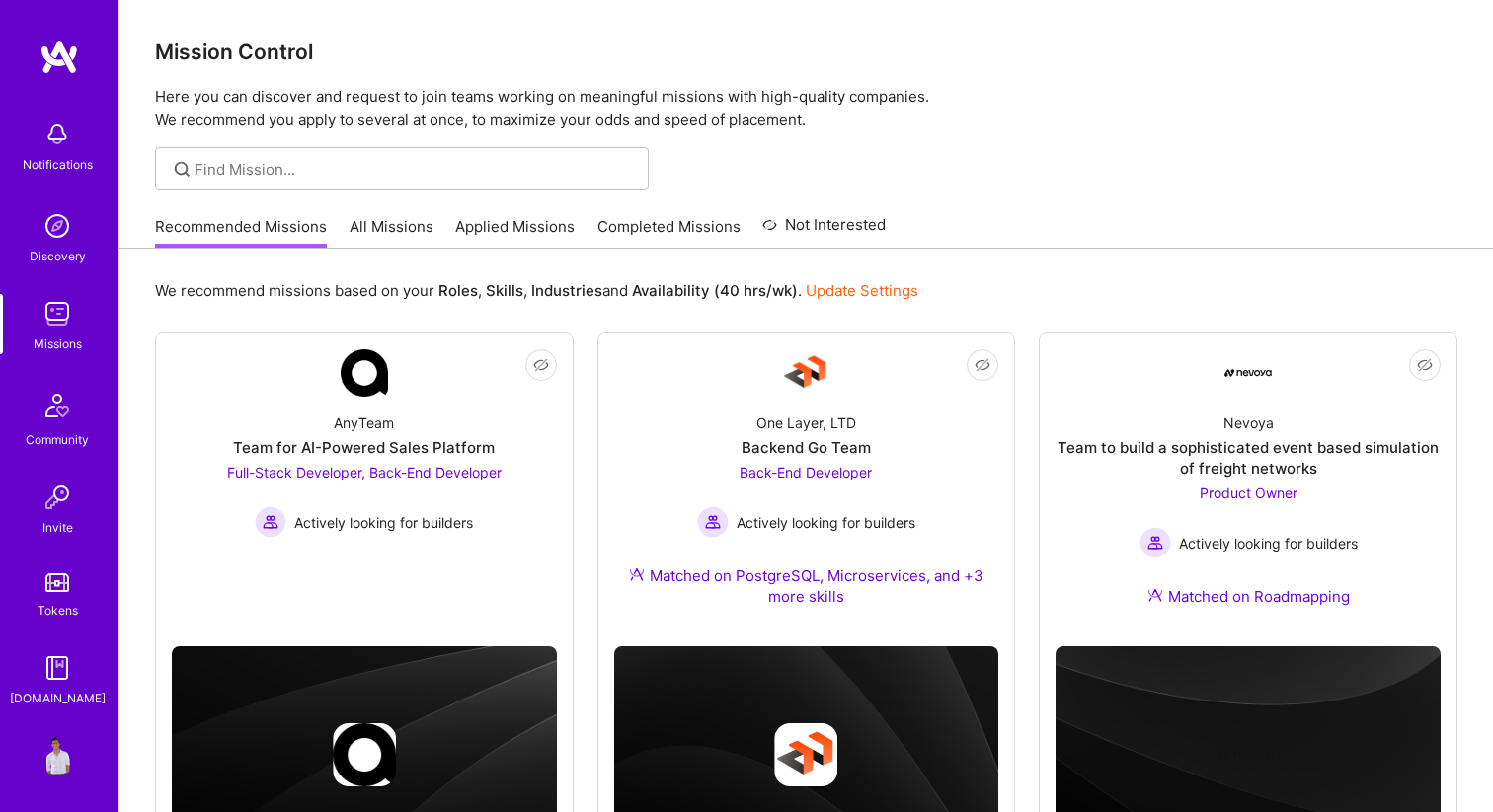
click at [60, 219] on img at bounding box center [58, 226] width 40 height 40
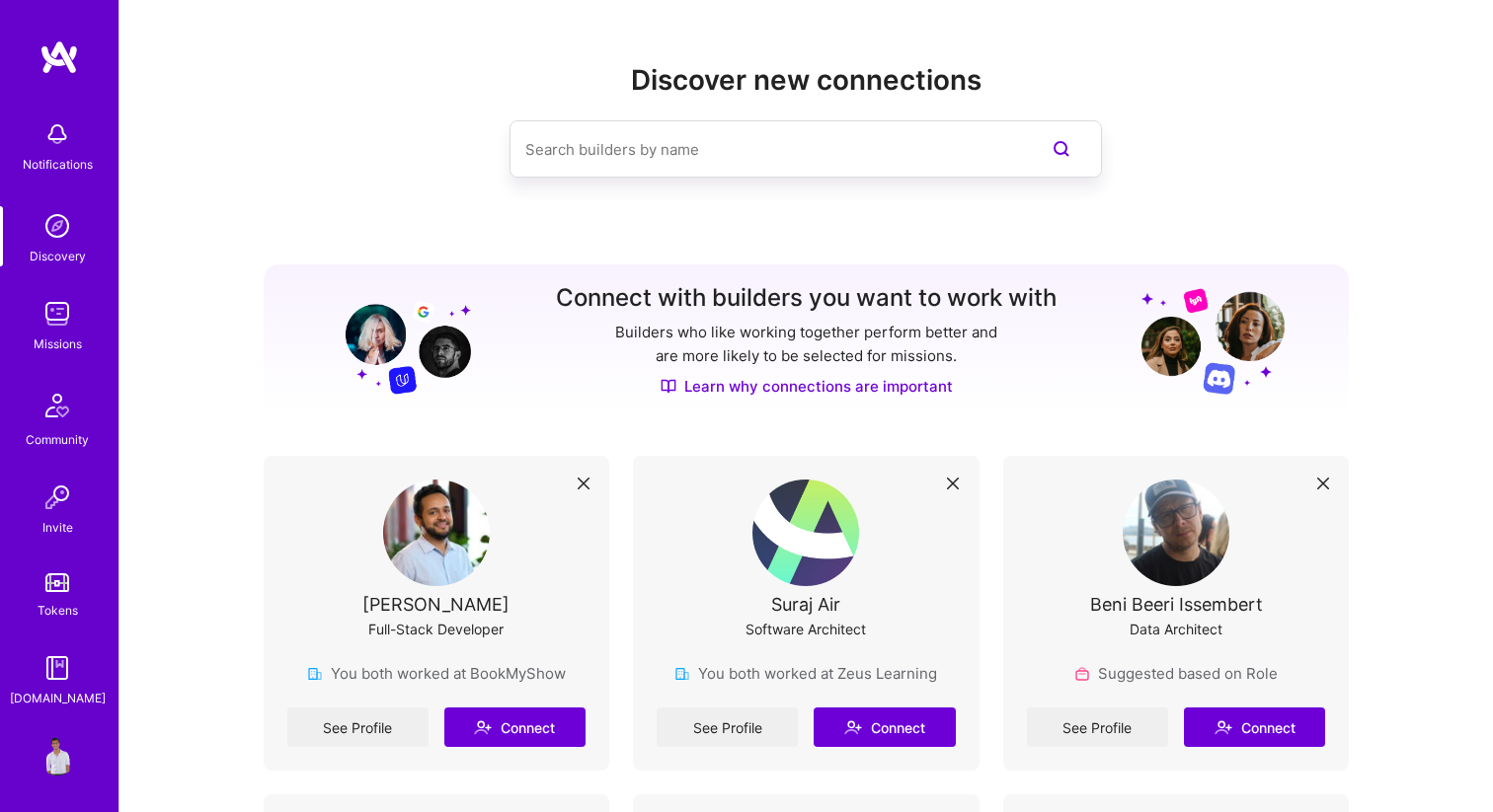
click at [65, 139] on img at bounding box center [58, 134] width 40 height 40
click at [24, 57] on link at bounding box center [59, 58] width 118 height 36
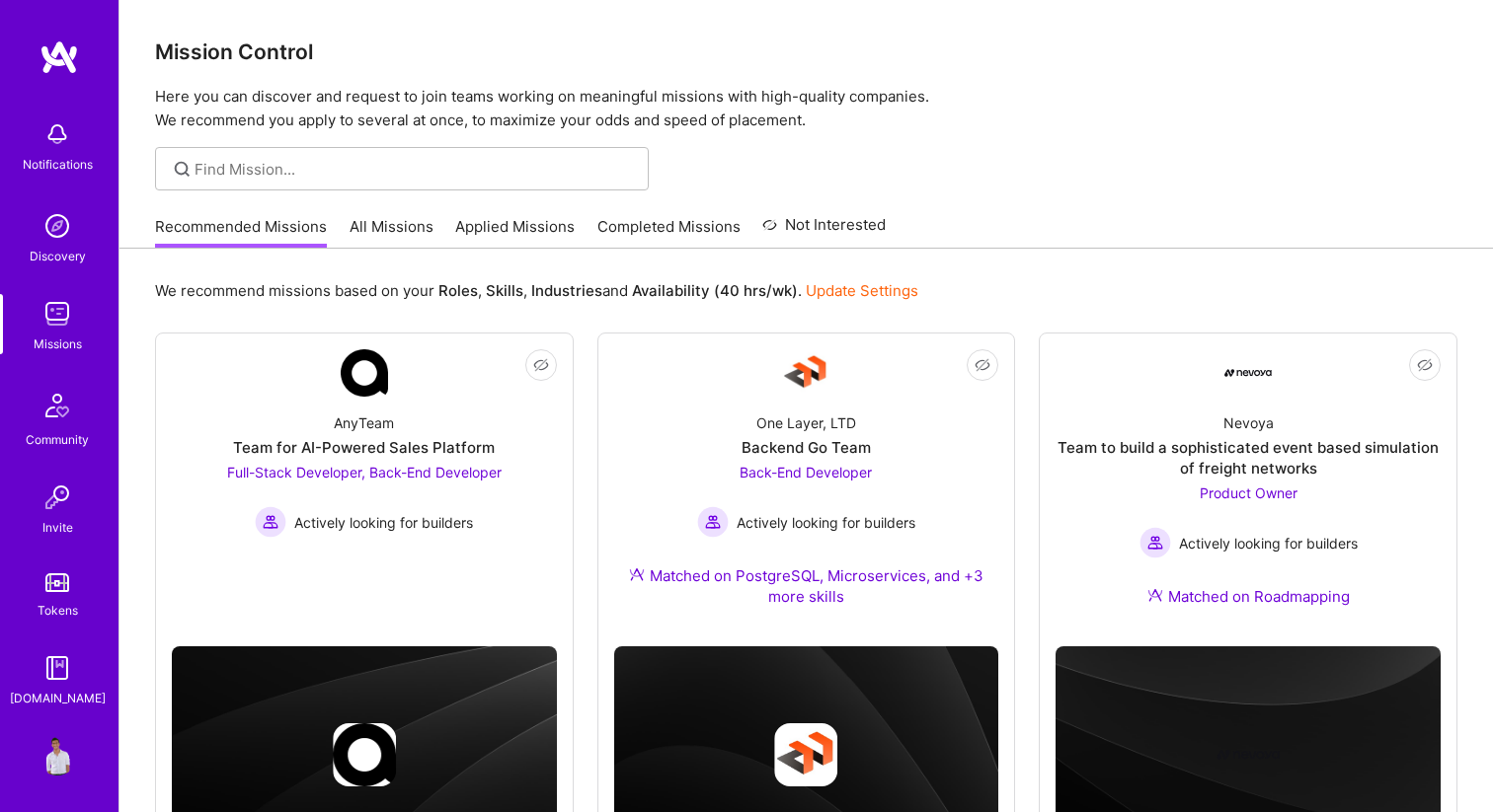
click at [63, 58] on img at bounding box center [60, 58] width 40 height 36
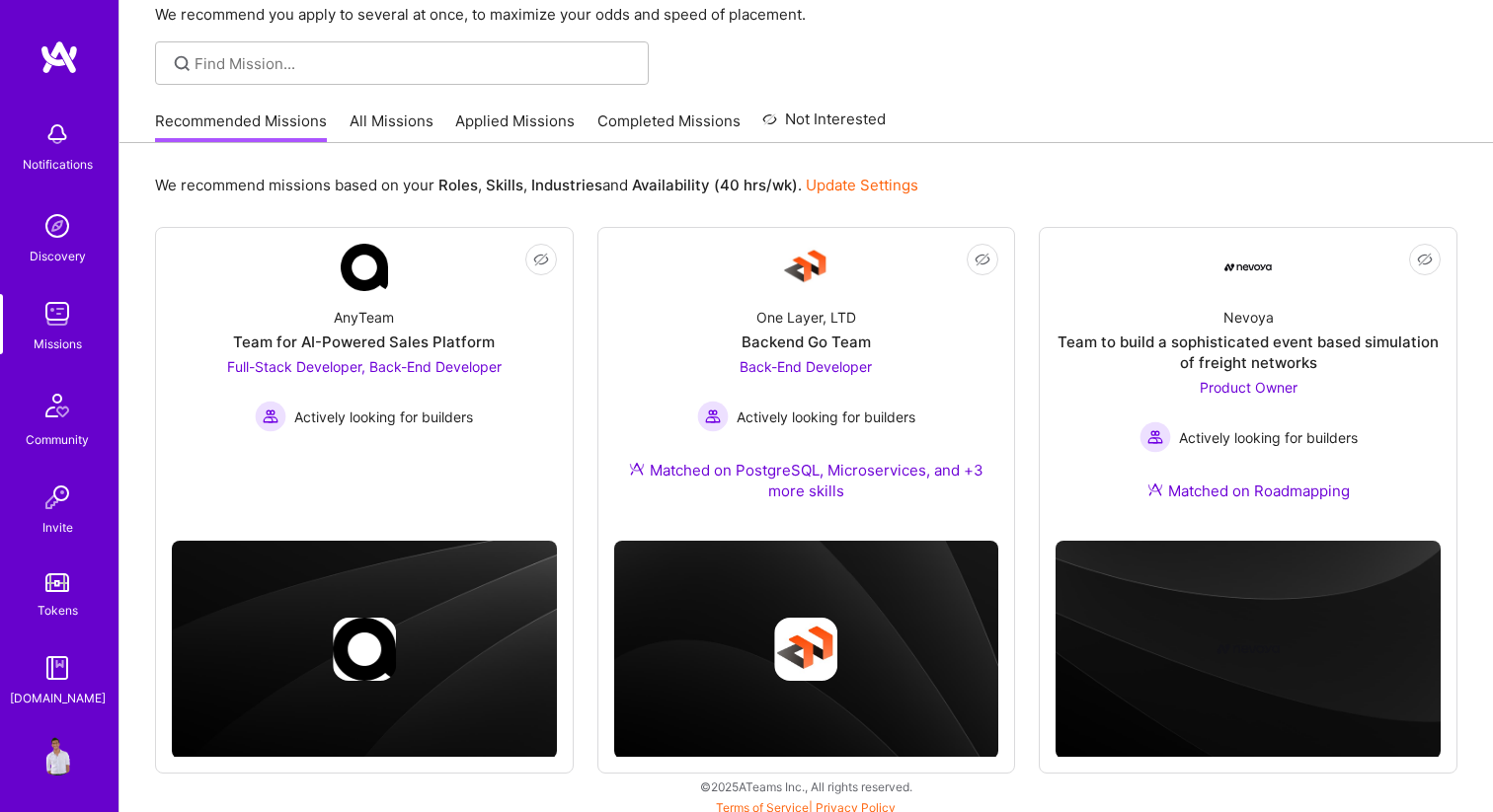
scroll to position [114, 0]
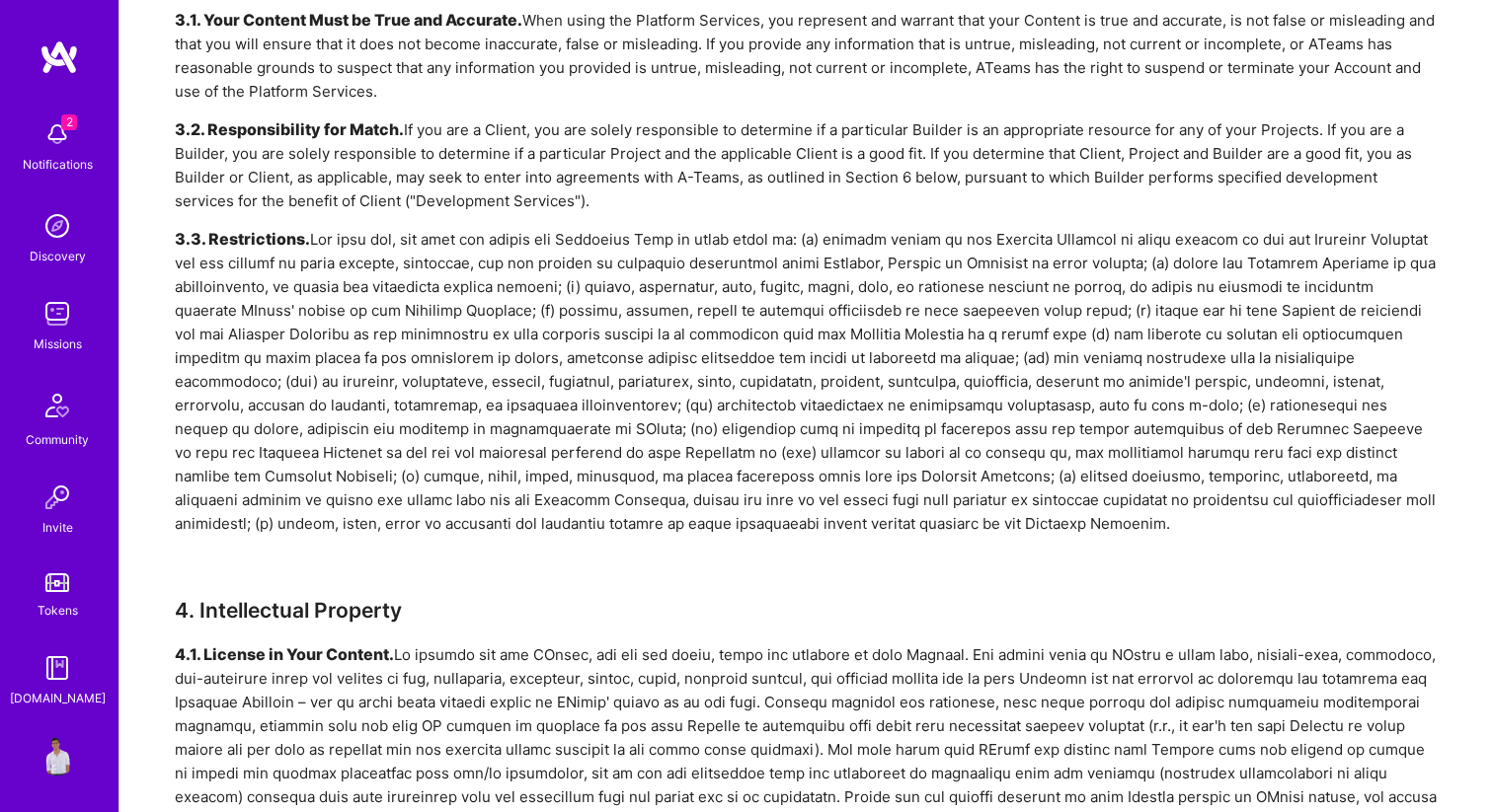
scroll to position [3459, 0]
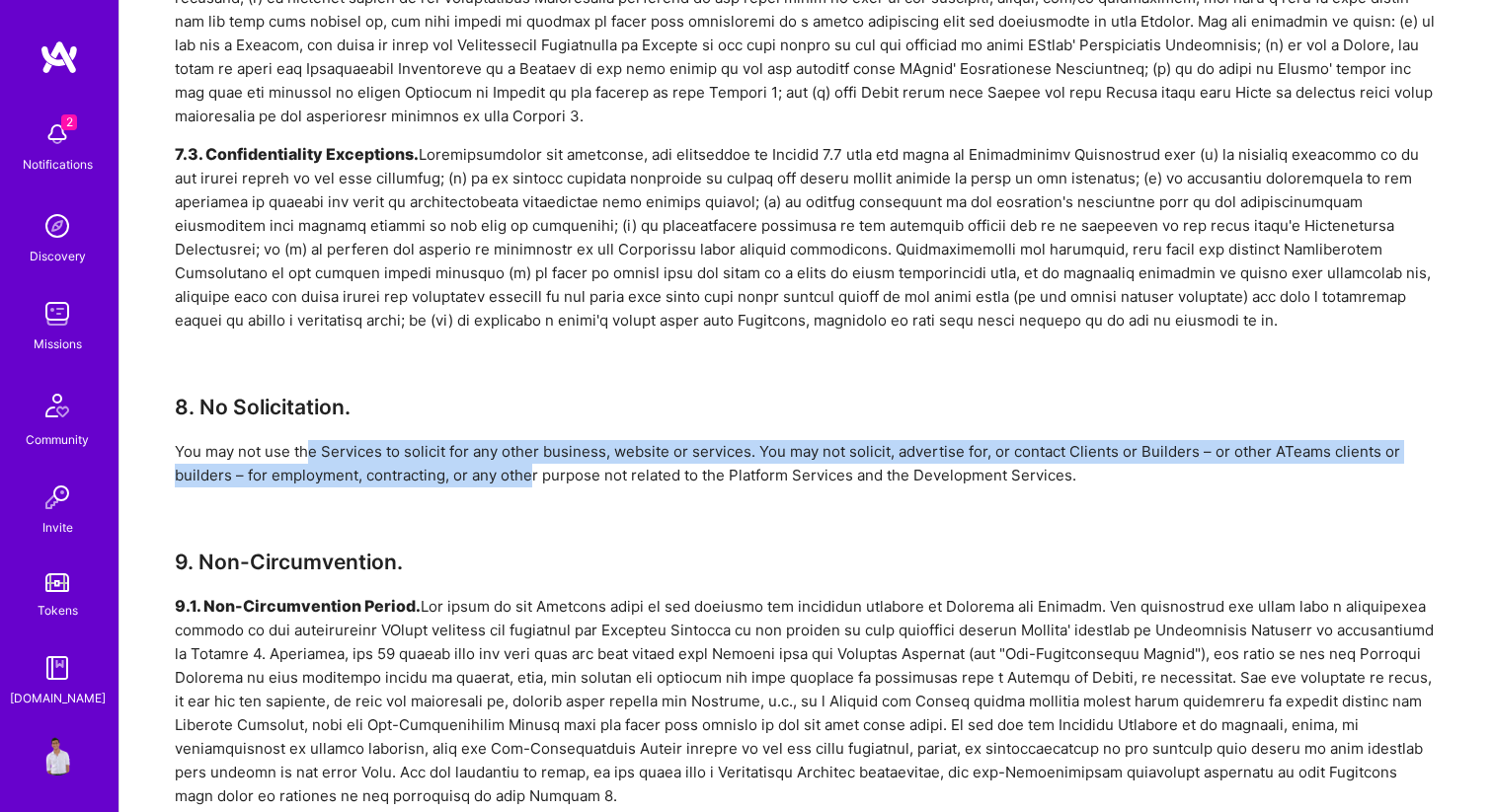
drag, startPoint x: 304, startPoint y: 451, endPoint x: 531, endPoint y: 479, distance: 228.7
click at [531, 479] on div "You may not use the Services to solicit for any other business, website or serv…" at bounding box center [806, 465] width 1263 height 48
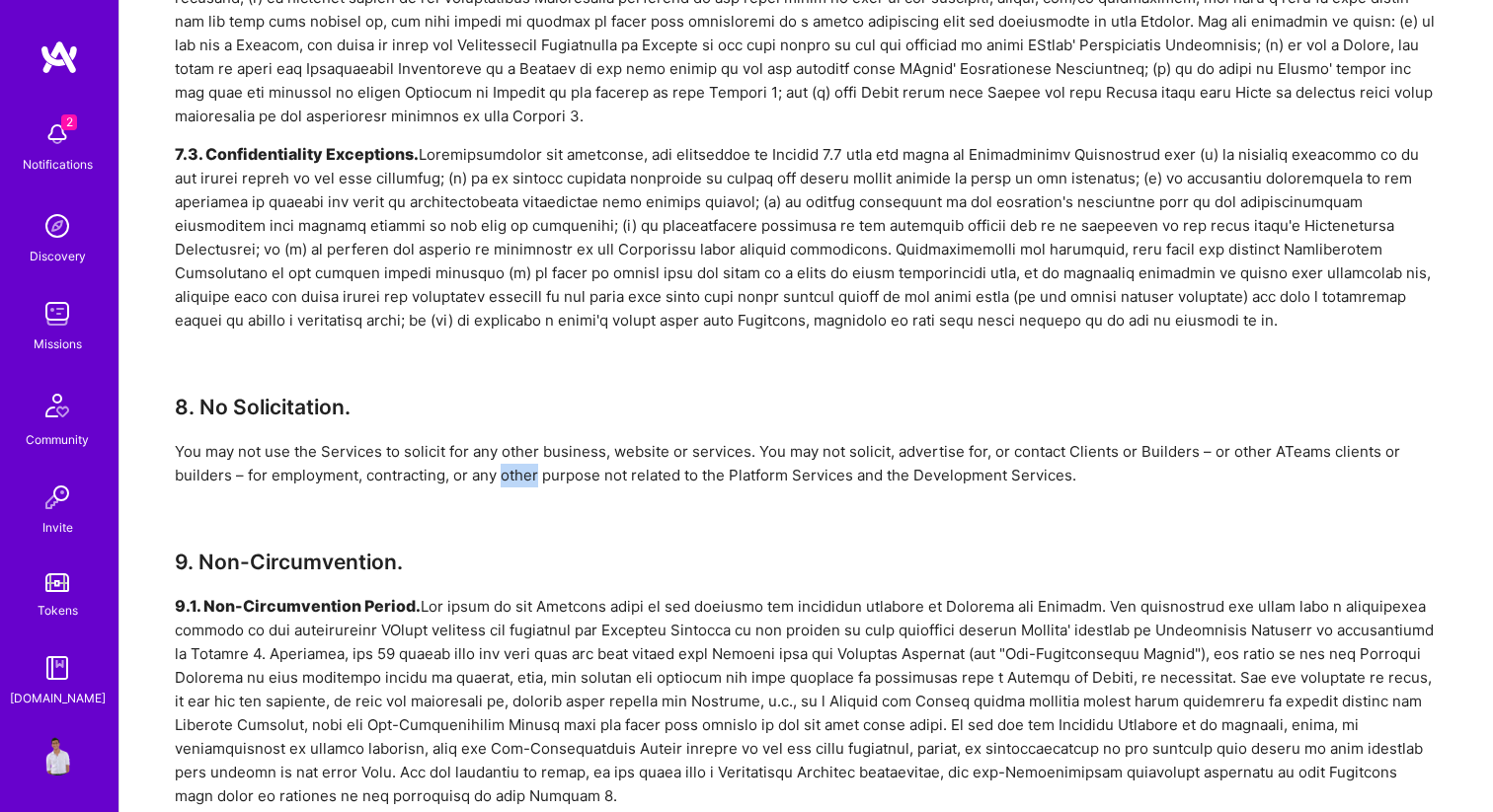
click at [531, 479] on div "You may not use the Services to solicit for any other business, website or serv…" at bounding box center [806, 465] width 1263 height 48
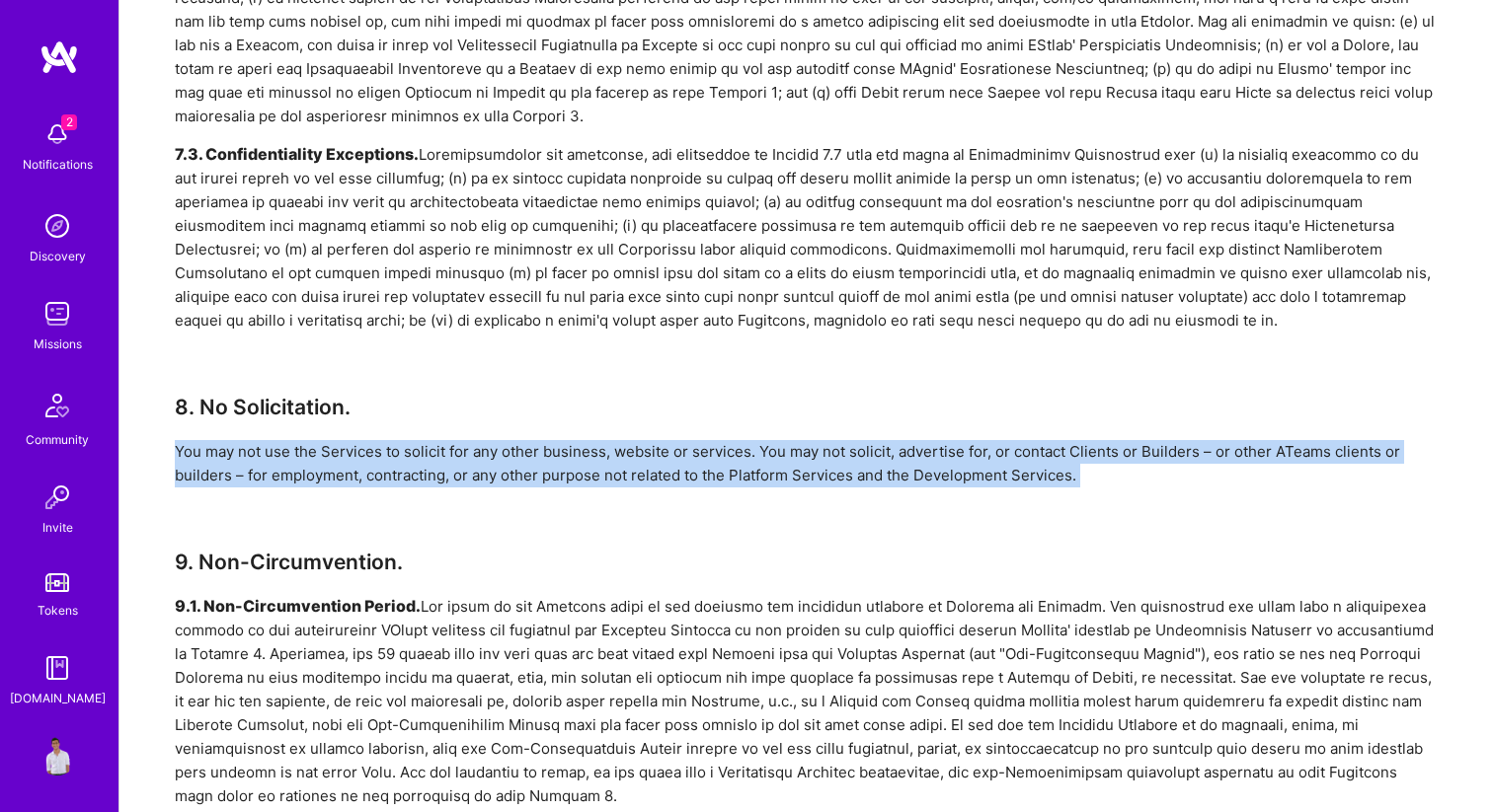
click at [531, 479] on div "You may not use the Services to solicit for any other business, website or serv…" at bounding box center [806, 465] width 1263 height 48
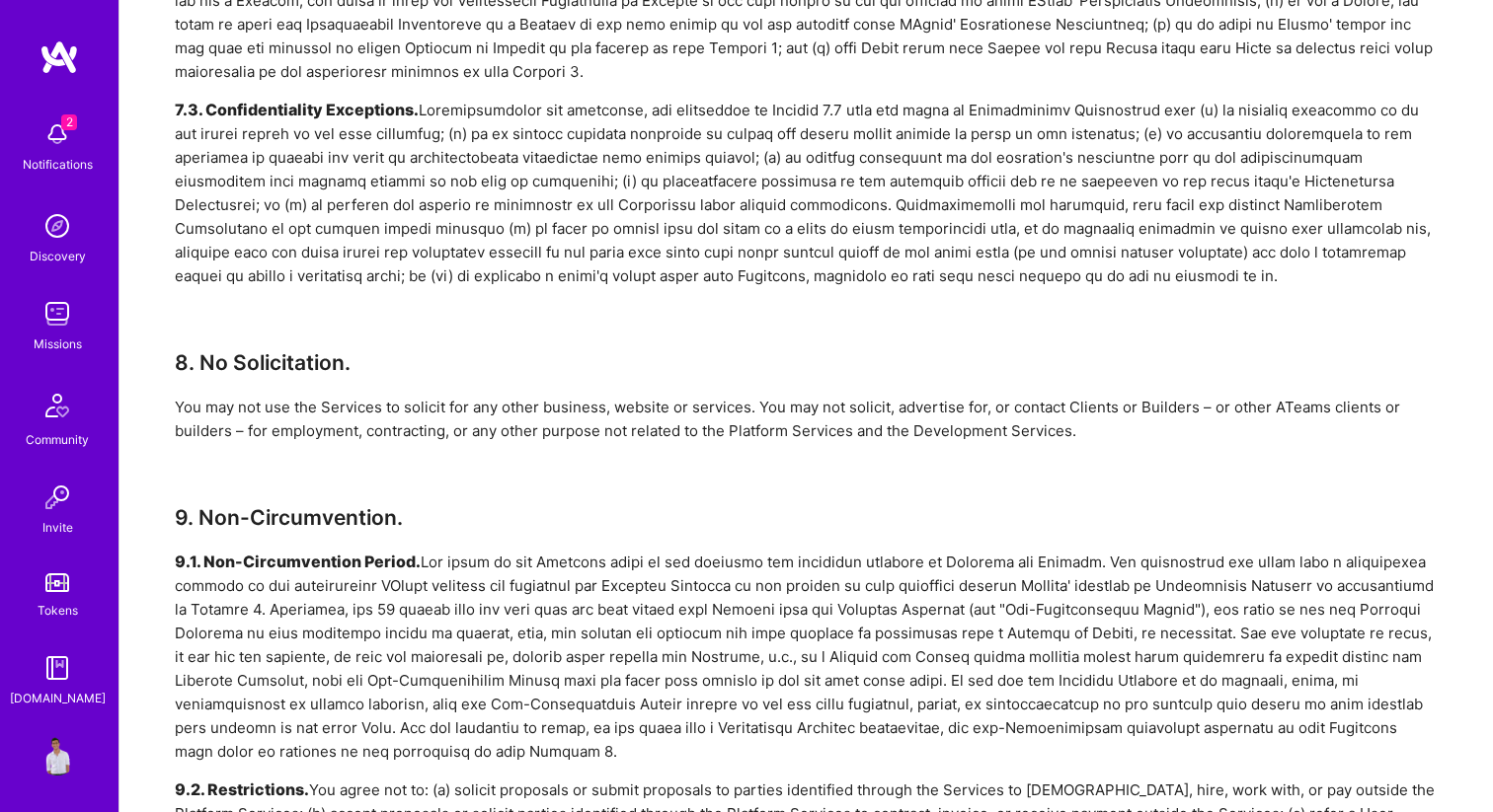
scroll to position [3507, 0]
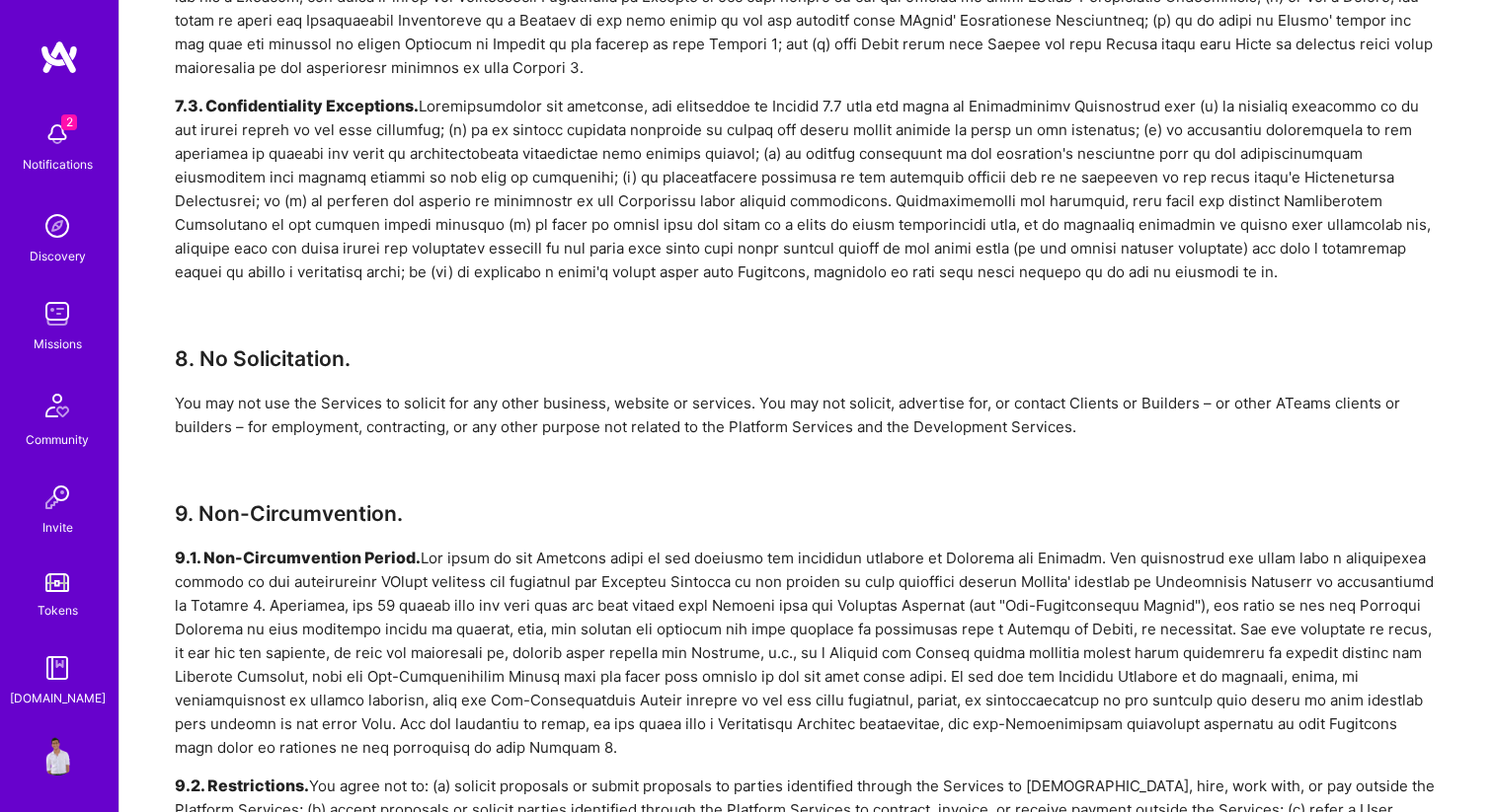
click at [633, 429] on div "You may not use the Services to solicit for any other business, website or serv…" at bounding box center [806, 416] width 1263 height 48
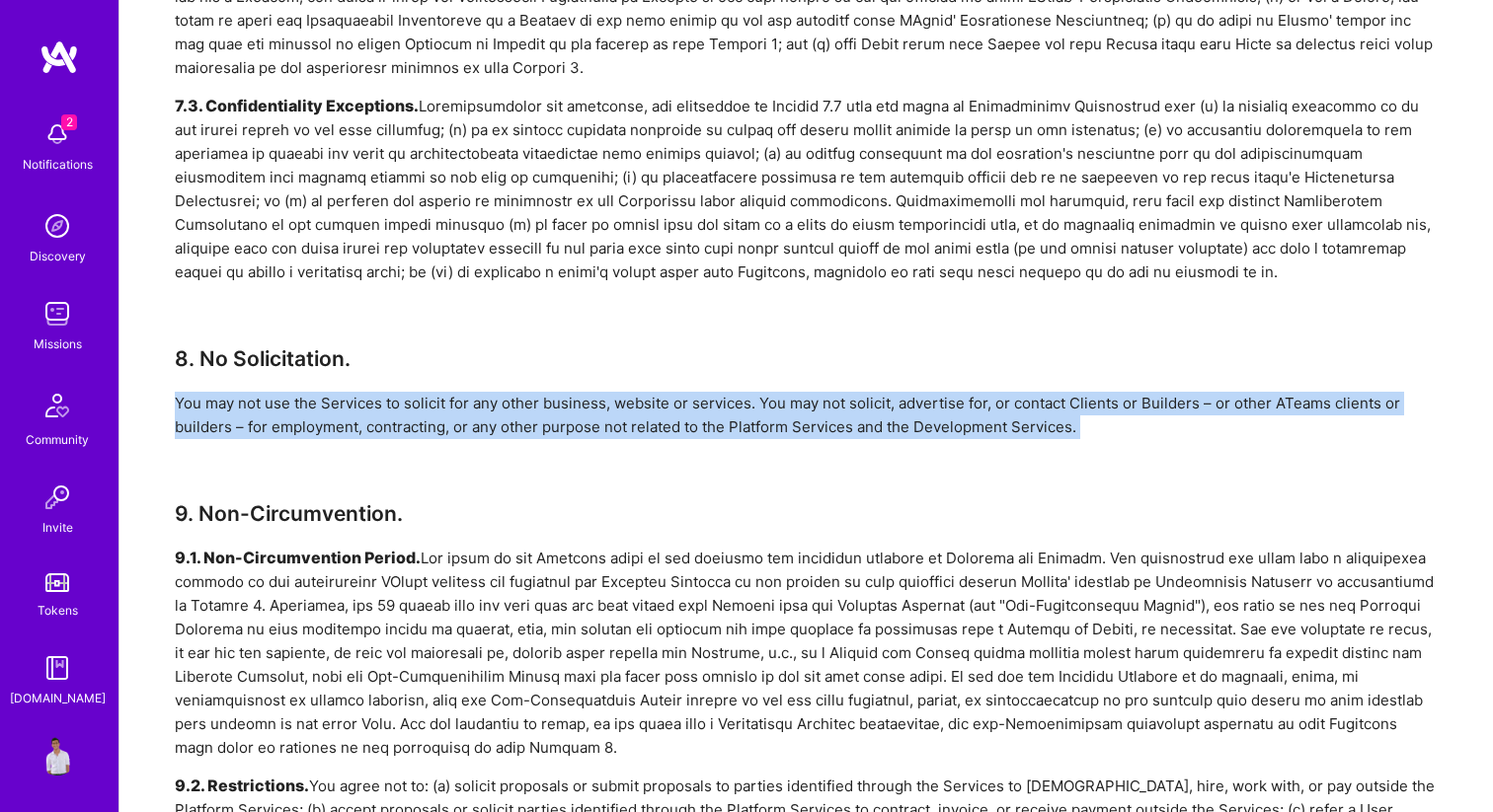
click at [633, 429] on div "You may not use the Services to solicit for any other business, website or serv…" at bounding box center [806, 416] width 1263 height 48
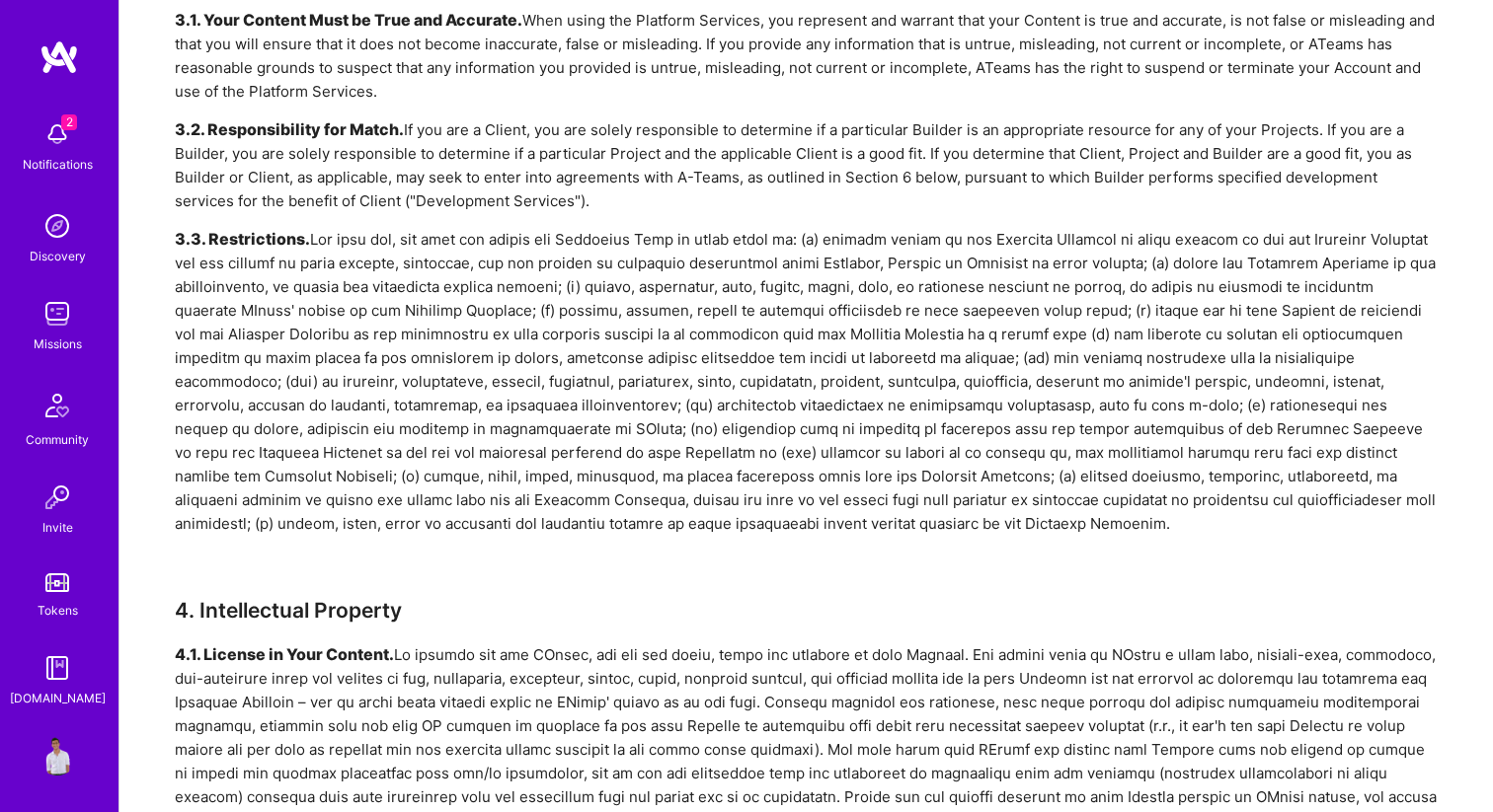
scroll to position [3459, 0]
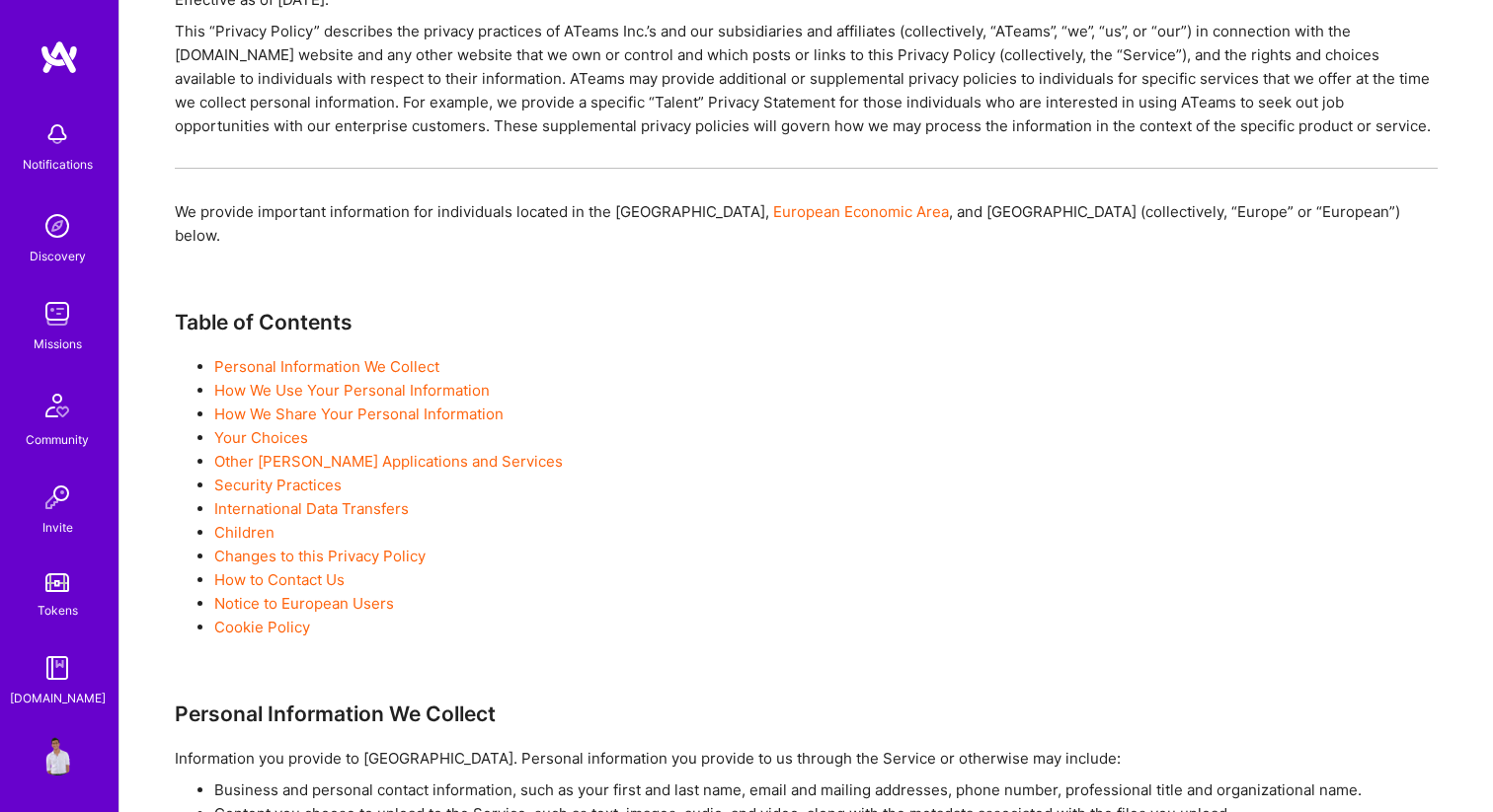
scroll to position [2667, 0]
